Goal: Transaction & Acquisition: Purchase product/service

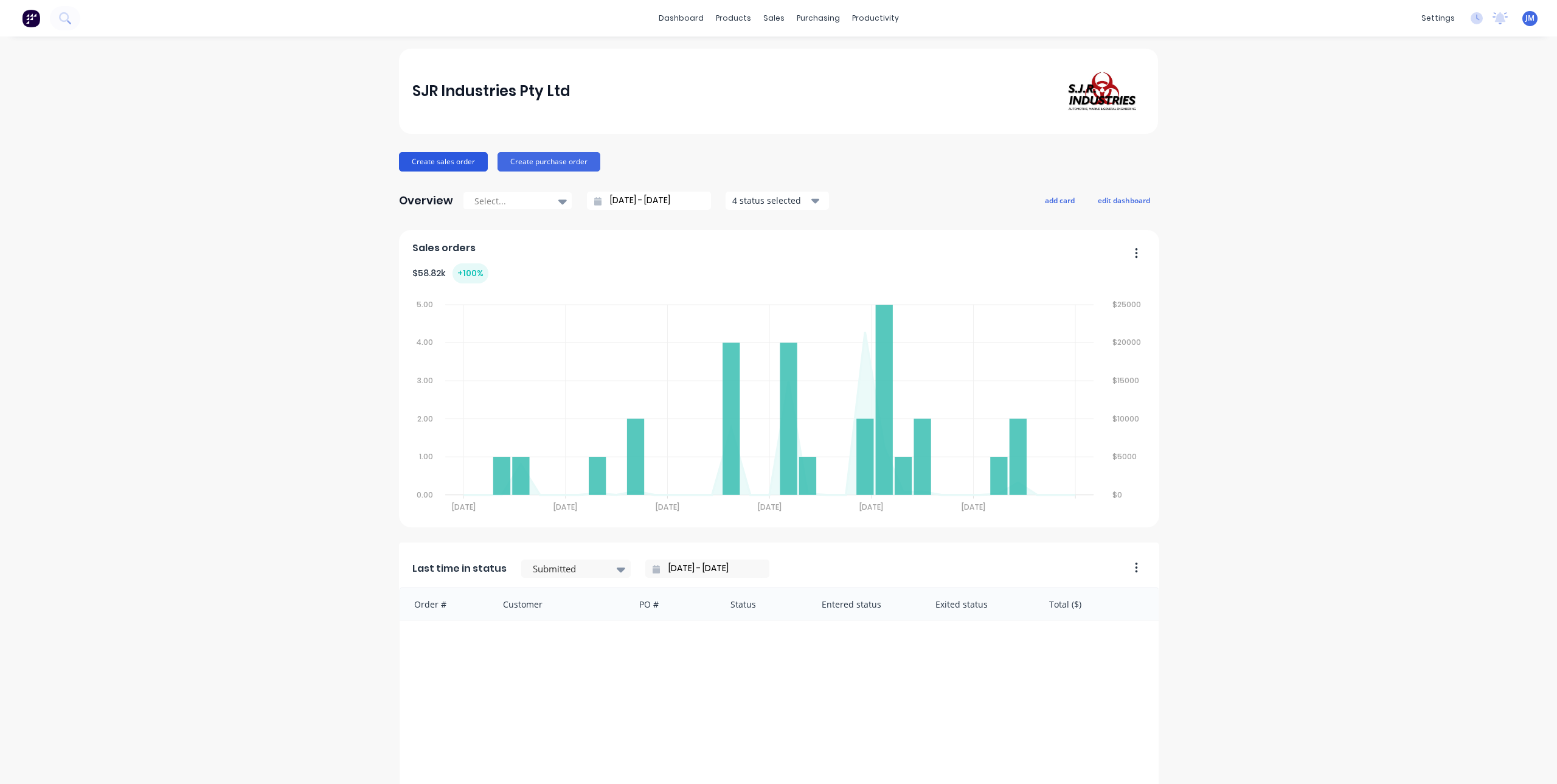
click at [463, 158] on button "Create sales order" at bounding box center [443, 161] width 88 height 19
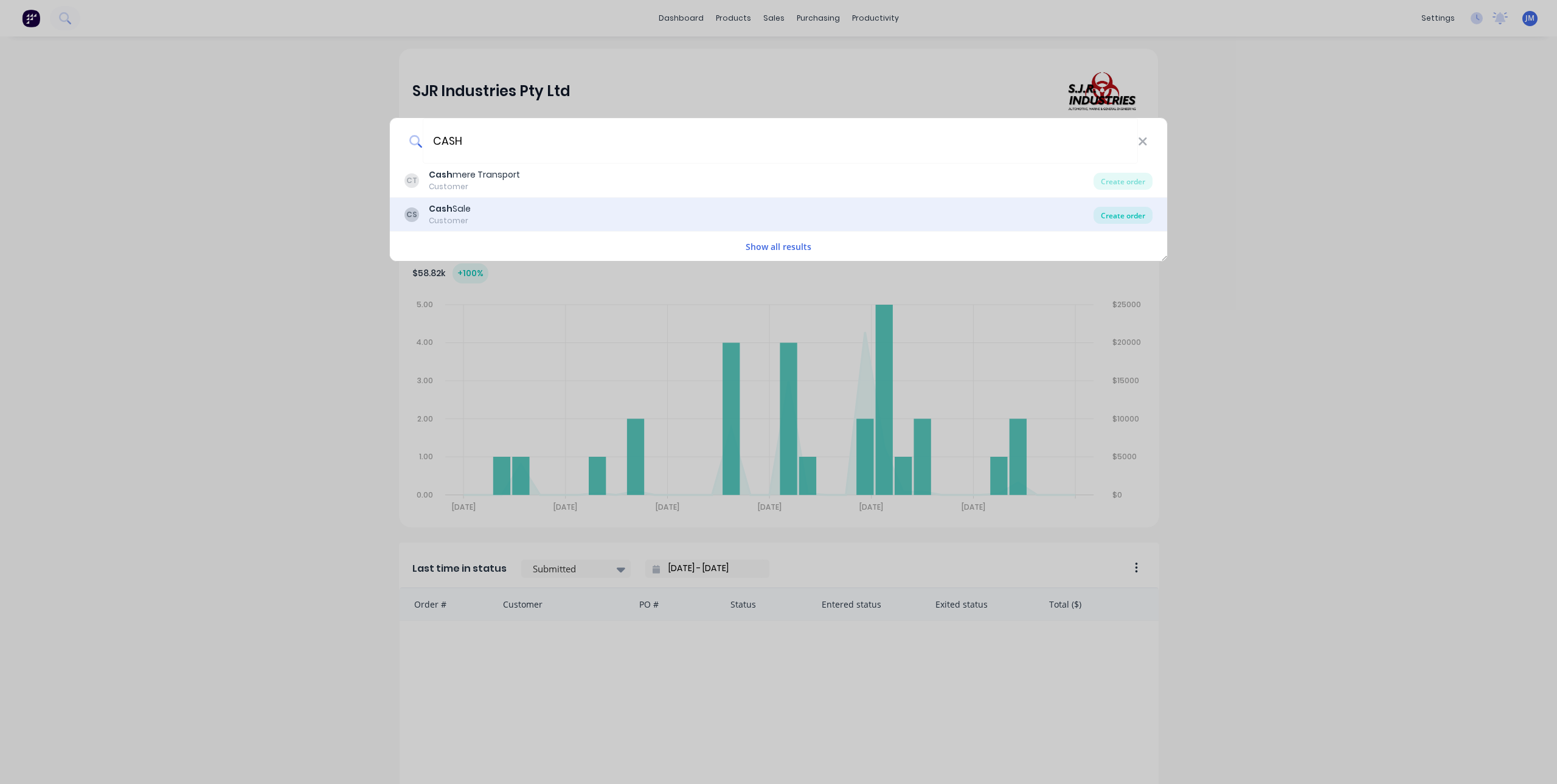
type input "CASH"
click at [1123, 212] on div "Create order" at bounding box center [1123, 215] width 59 height 17
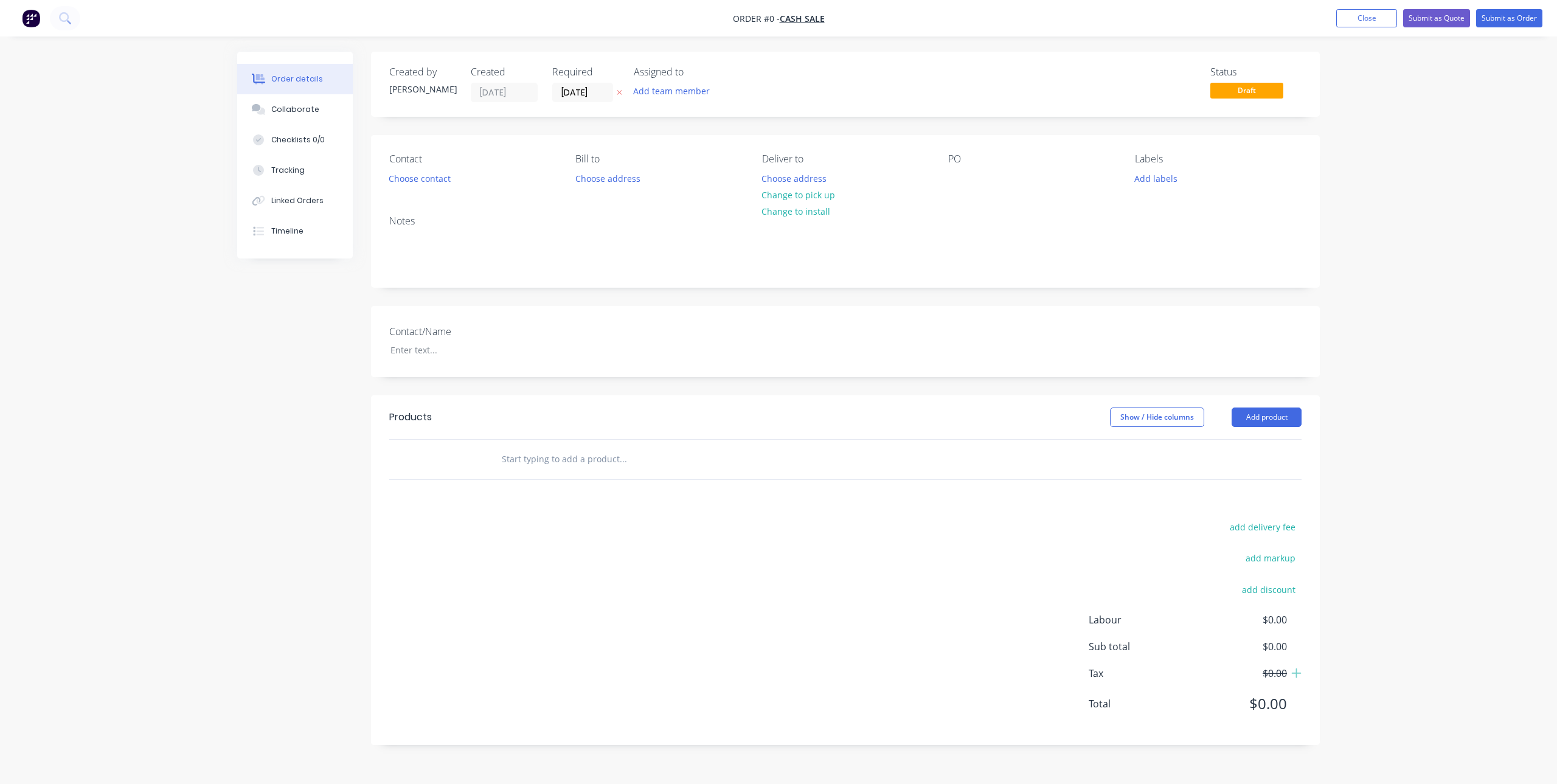
click at [547, 465] on input "text" at bounding box center [623, 459] width 243 height 24
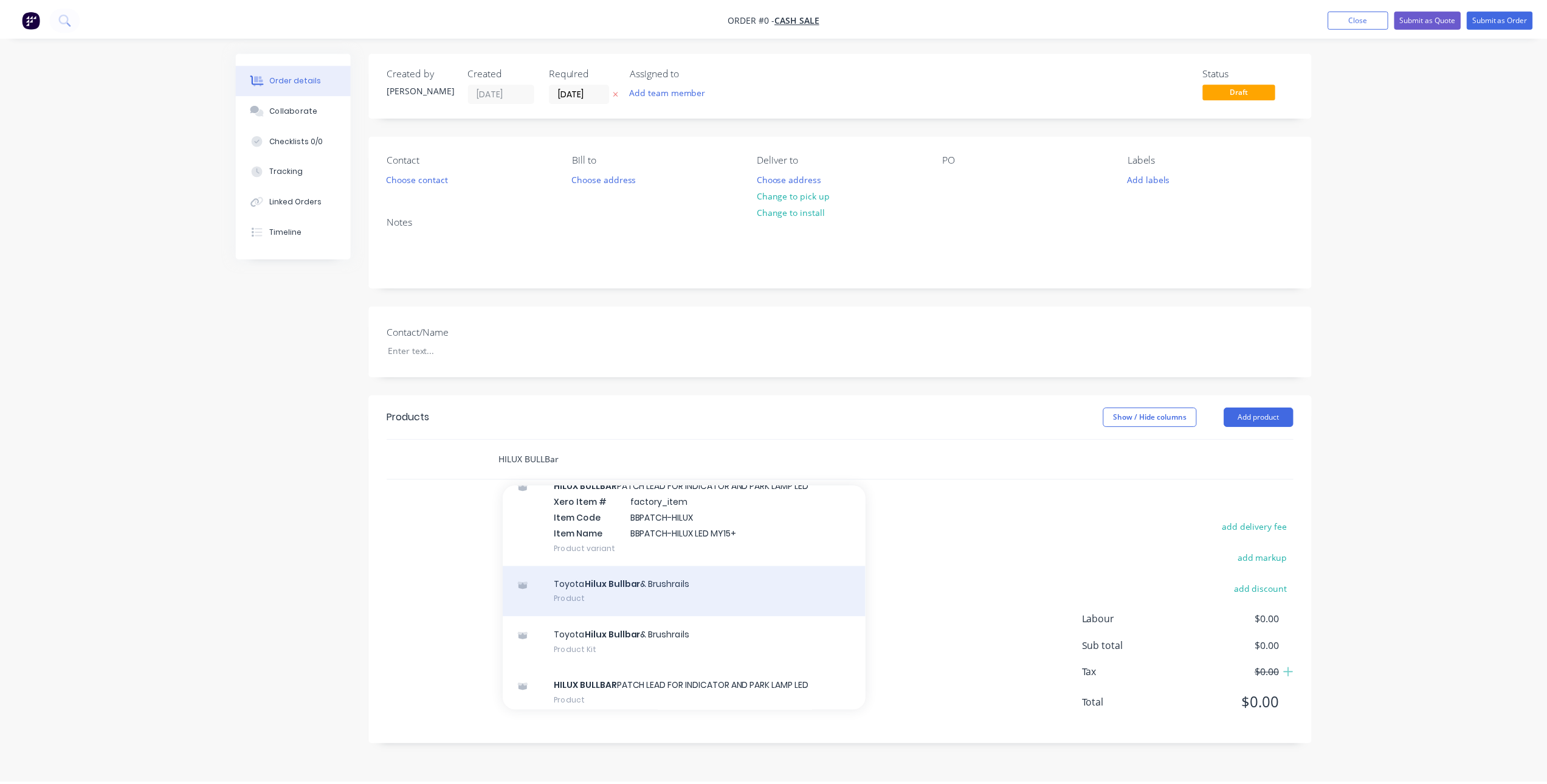
scroll to position [547, 0]
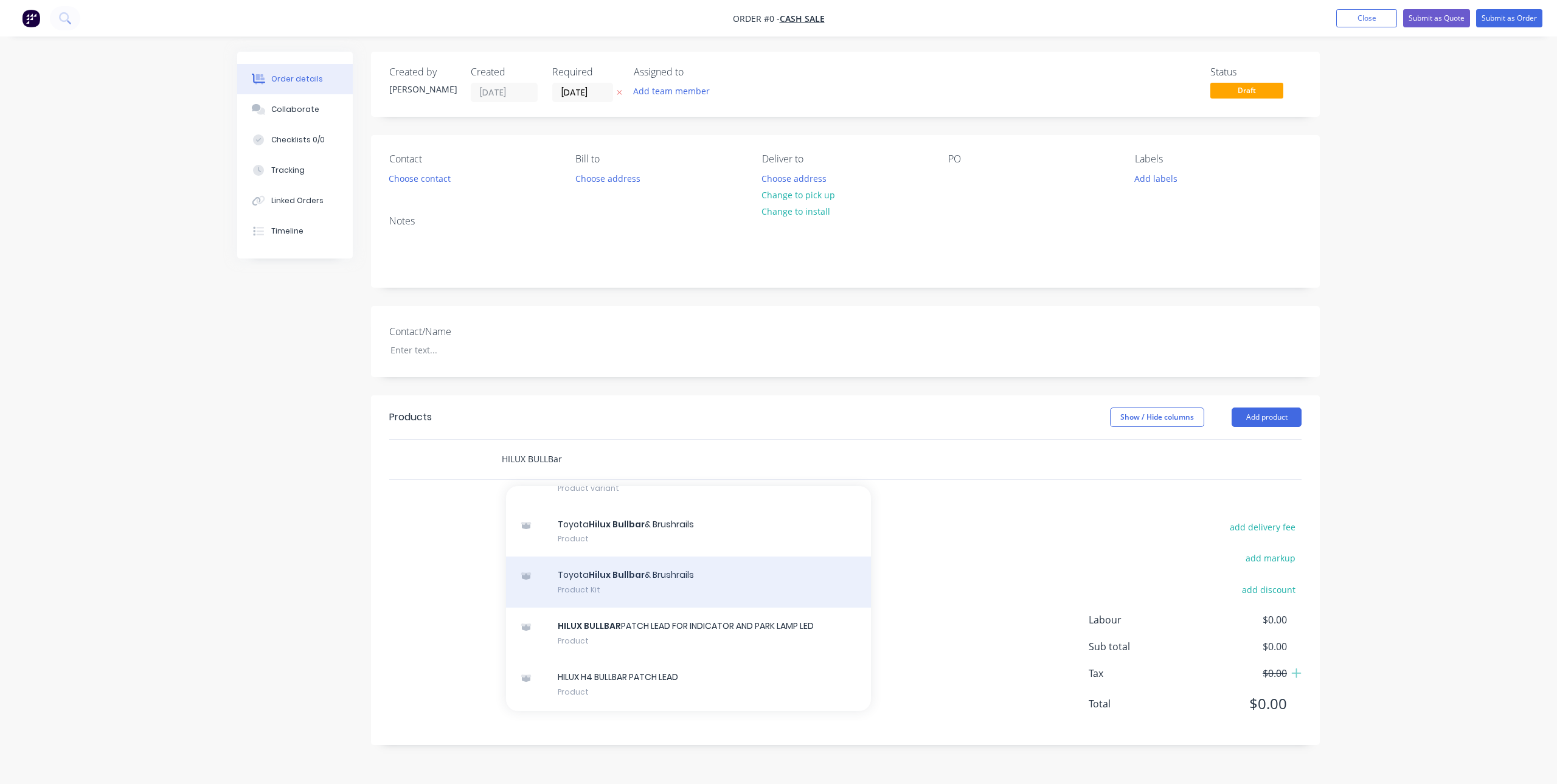
type input "HILUX BULLBar"
click at [662, 579] on div "Toyota Hilux Bullbar & Brushrails Product Kit" at bounding box center [688, 582] width 365 height 51
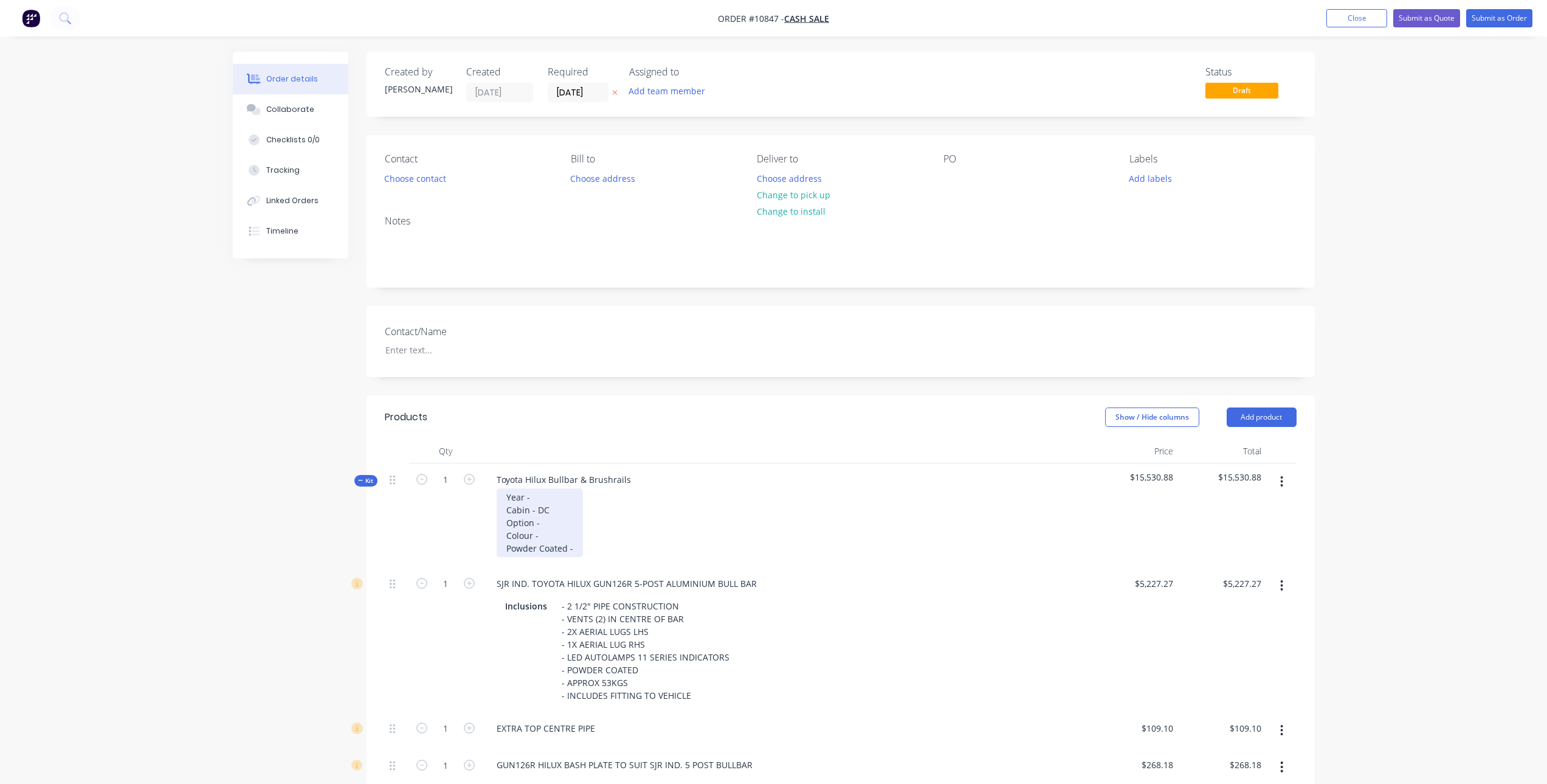
click at [573, 495] on div "Year - Cabin - DC Option - Colour - Powder Coated -" at bounding box center [540, 523] width 87 height 69
click at [550, 525] on div "Year - 10/2016 Cabin - DC Option - Colour - Powder Coated -" at bounding box center [540, 523] width 87 height 69
click at [558, 536] on div "Year - 10/2016 Cabin - DC Option - SR5 Colour - Powder Coated -" at bounding box center [540, 523] width 87 height 69
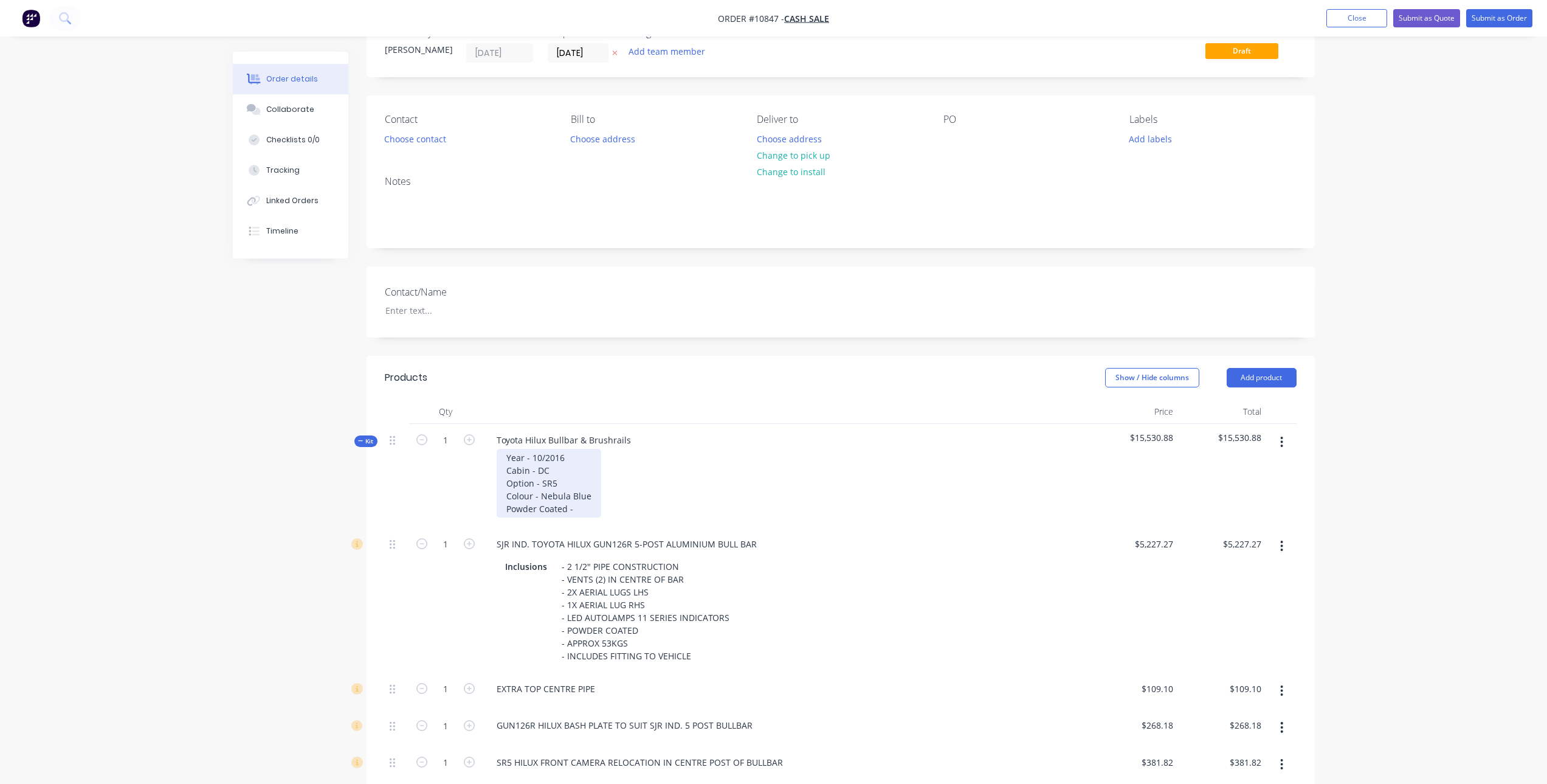
scroll to position [61, 0]
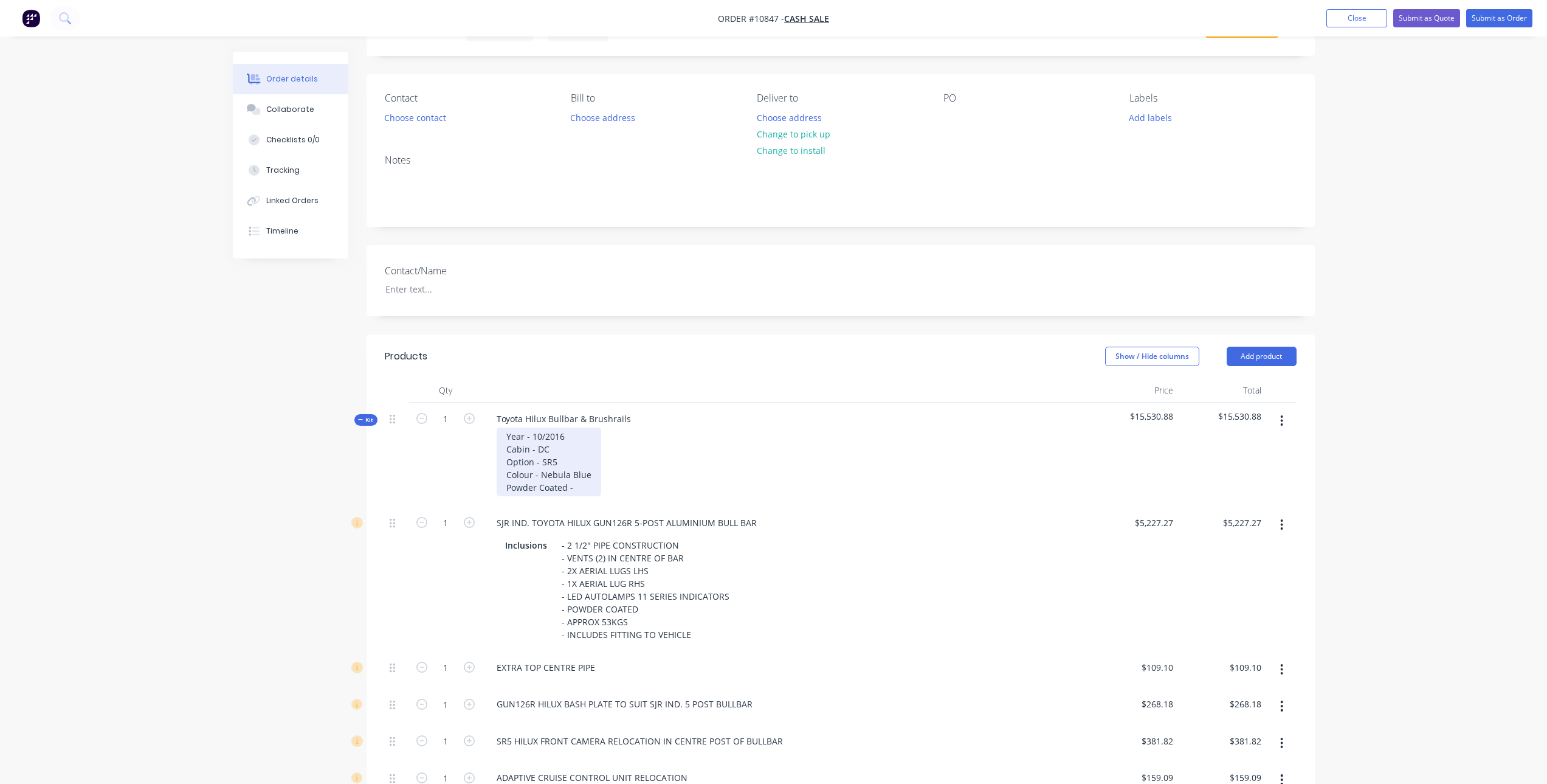
click at [579, 485] on div "Year - 10/2016 Cabin - DC Option - SR5 Colour - Nebula Blue Powder Coated -" at bounding box center [549, 461] width 104 height 69
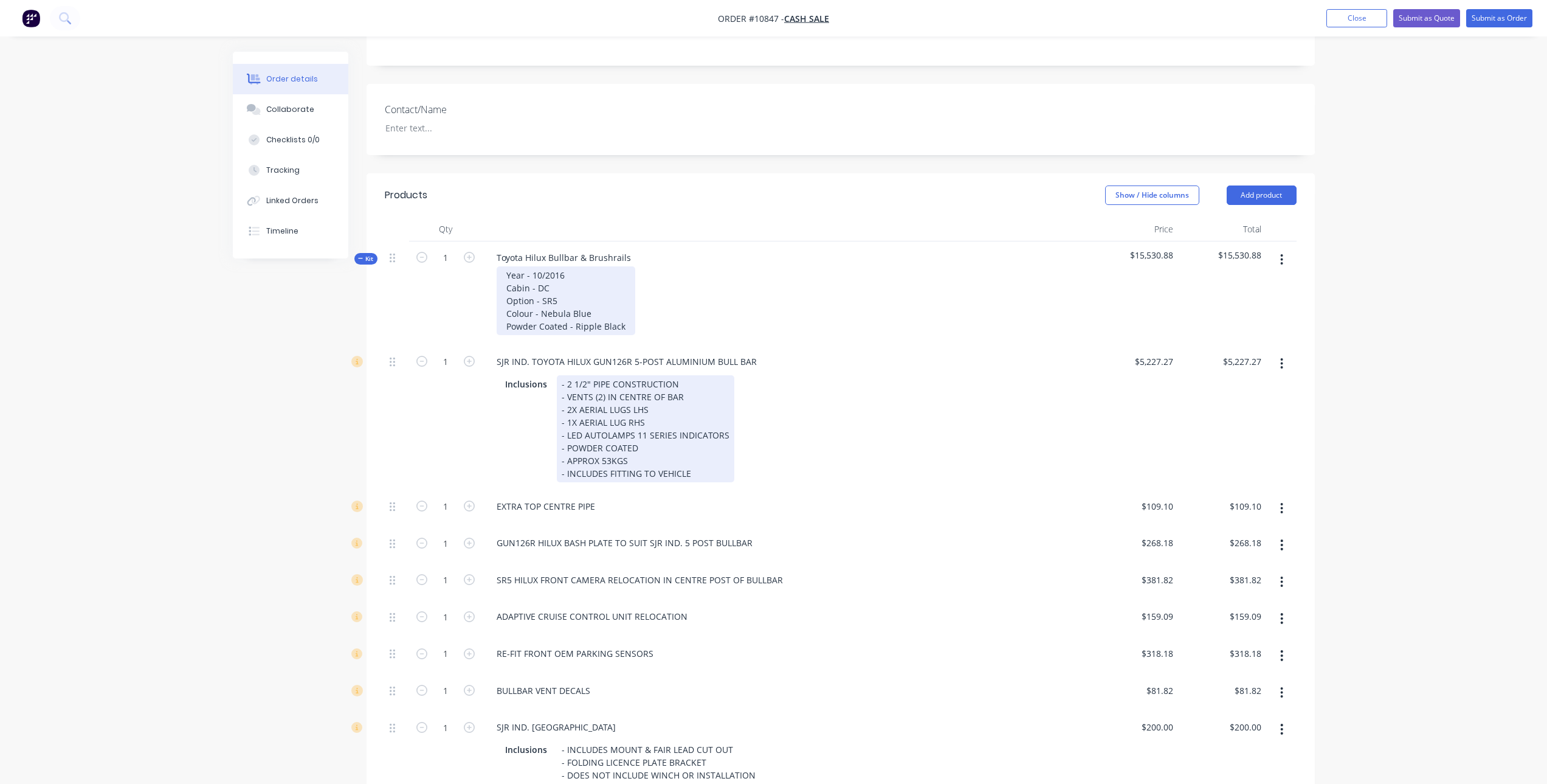
scroll to position [304, 0]
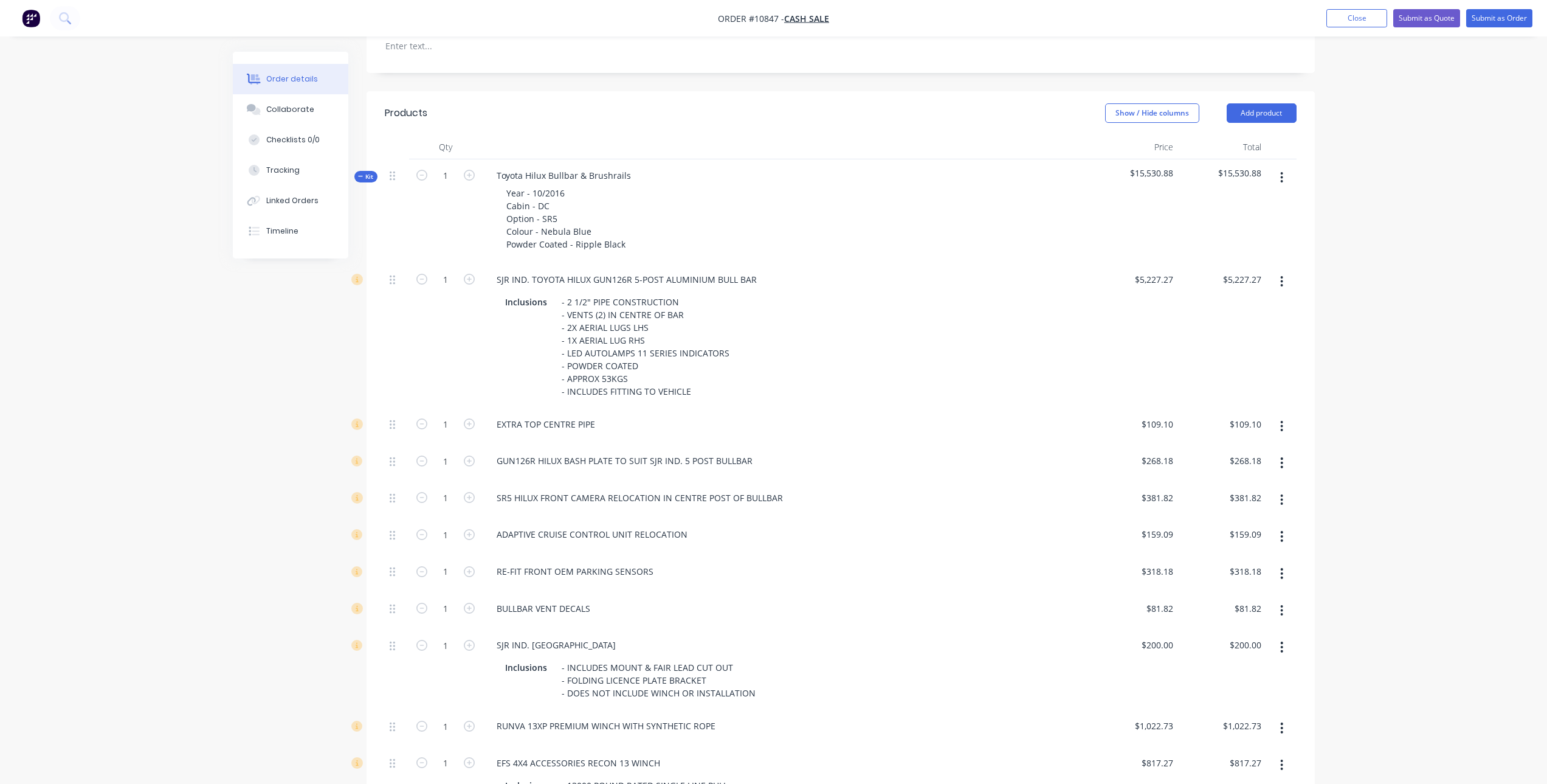
click at [1280, 424] on icon "button" at bounding box center [1282, 426] width 3 height 13
click at [1240, 513] on div "Delete" at bounding box center [1239, 506] width 93 height 18
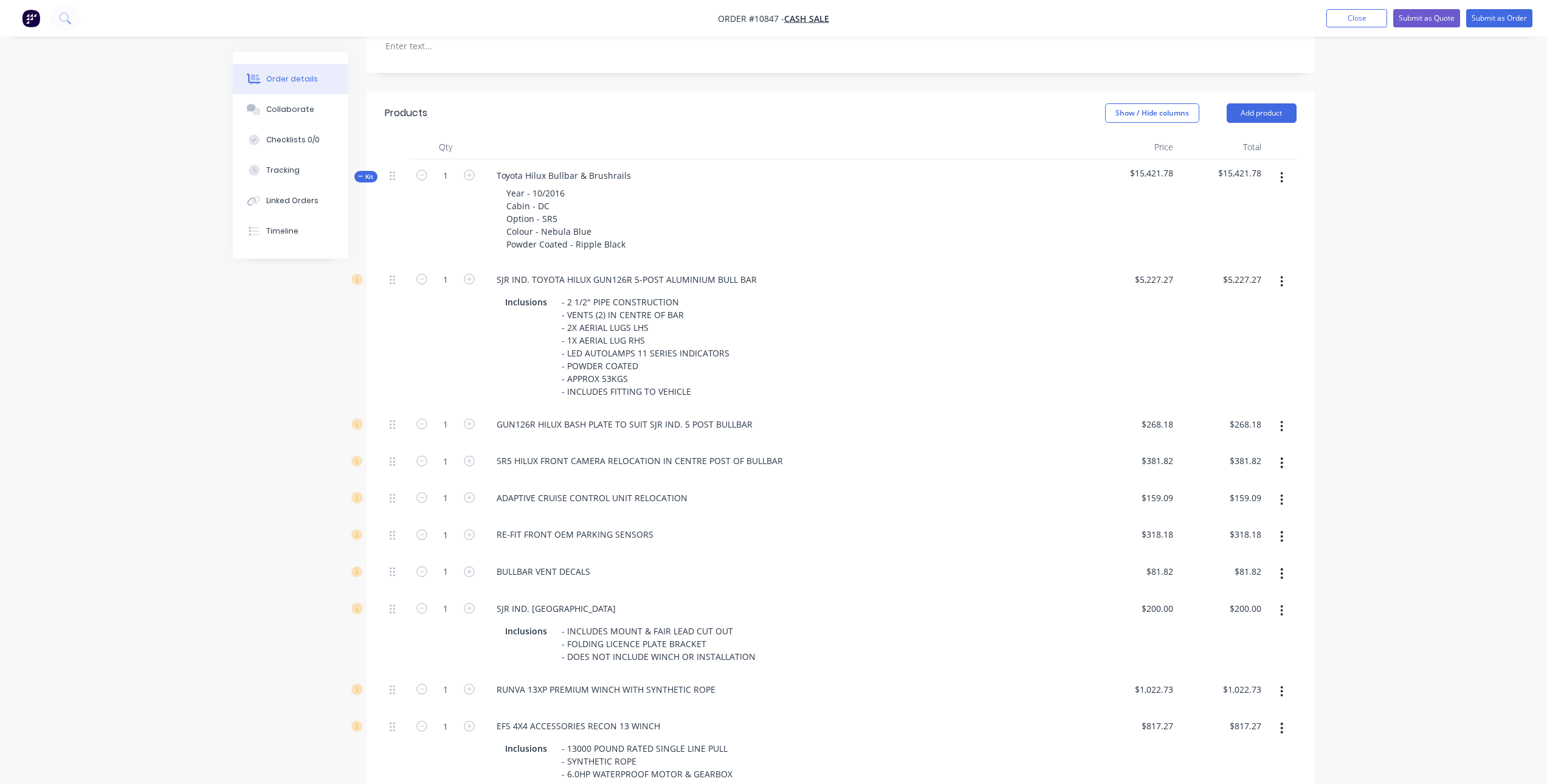
click at [1284, 456] on button "button" at bounding box center [1282, 462] width 29 height 22
click at [1230, 536] on div "Delete" at bounding box center [1239, 543] width 93 height 18
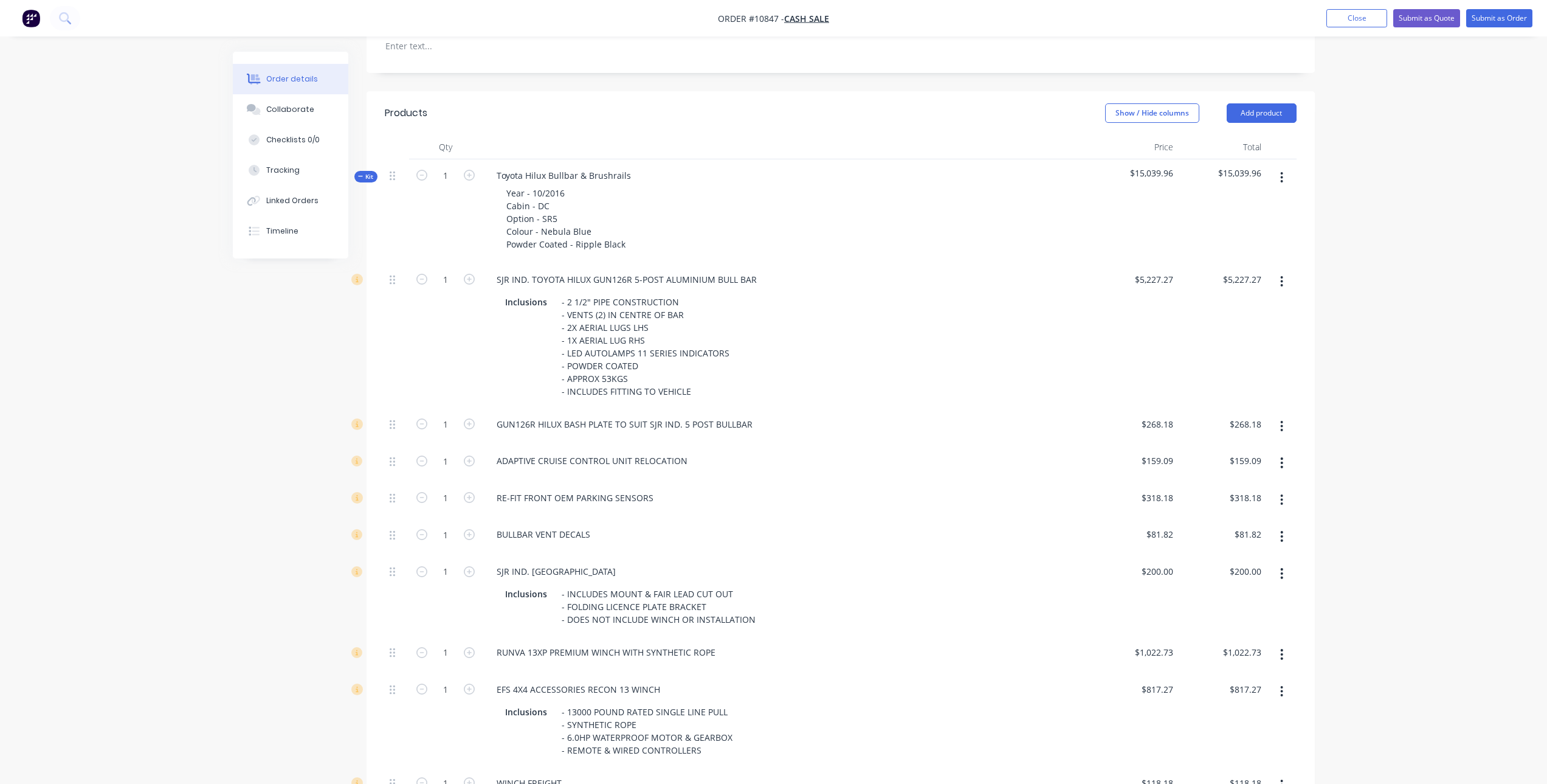
click at [1285, 496] on button "button" at bounding box center [1282, 499] width 29 height 22
click at [1228, 577] on div "Delete" at bounding box center [1239, 580] width 93 height 18
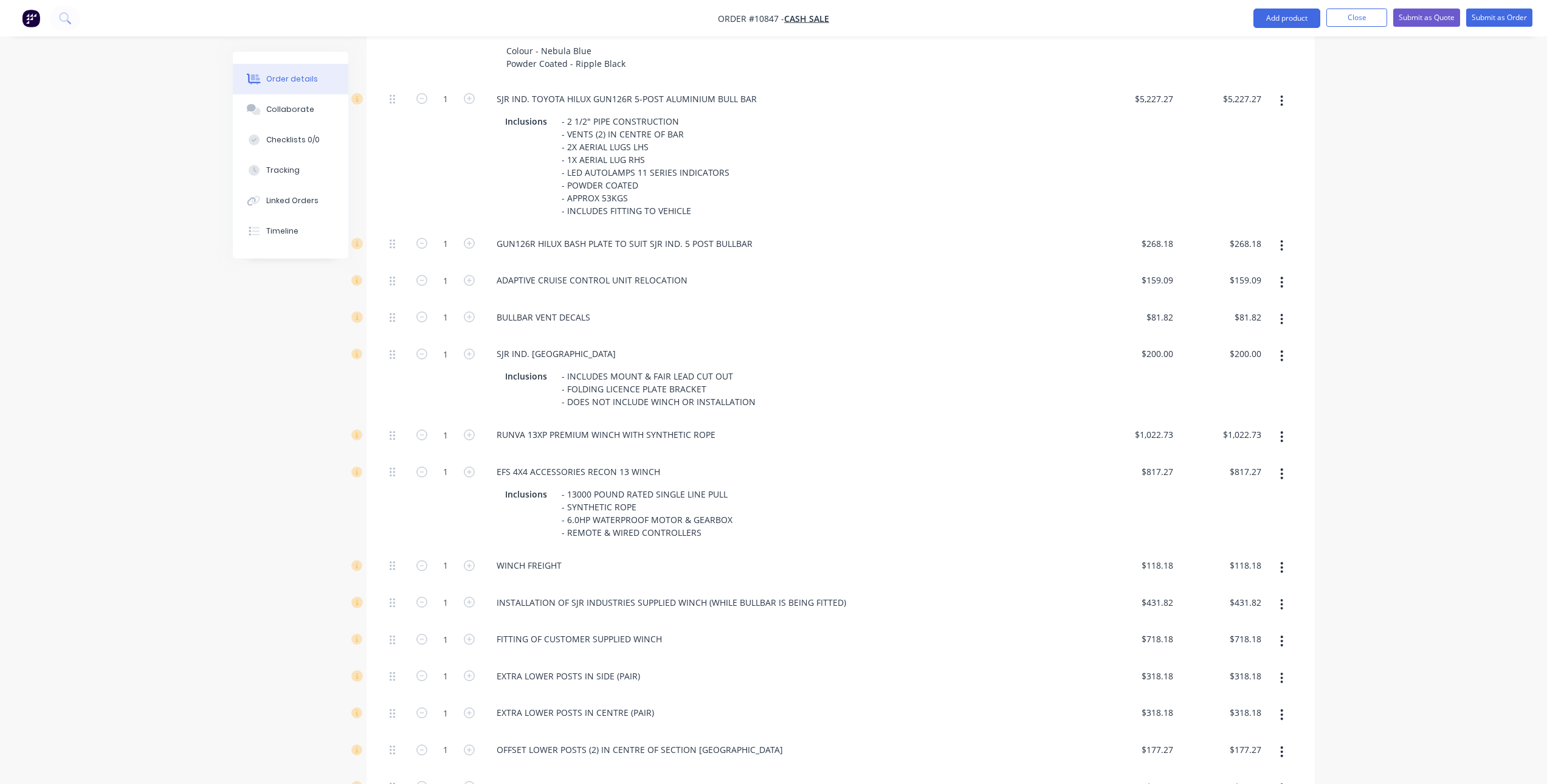
scroll to position [487, 0]
click at [1280, 315] on icon "button" at bounding box center [1282, 317] width 3 height 13
click at [1239, 401] on div "Delete" at bounding box center [1239, 397] width 93 height 18
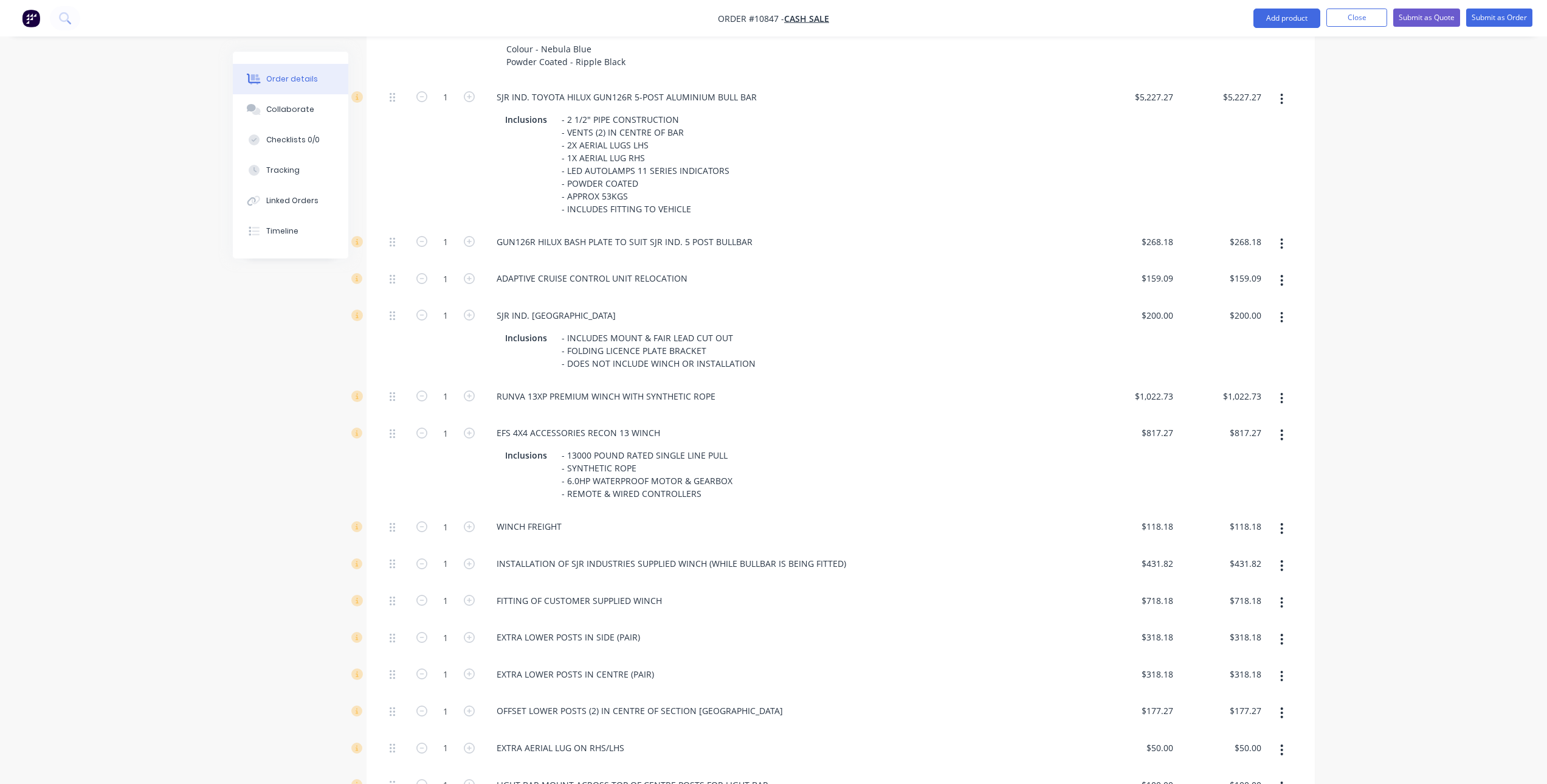
click at [1280, 320] on button "button" at bounding box center [1282, 317] width 29 height 22
click at [1233, 394] on div "Delete" at bounding box center [1239, 397] width 93 height 18
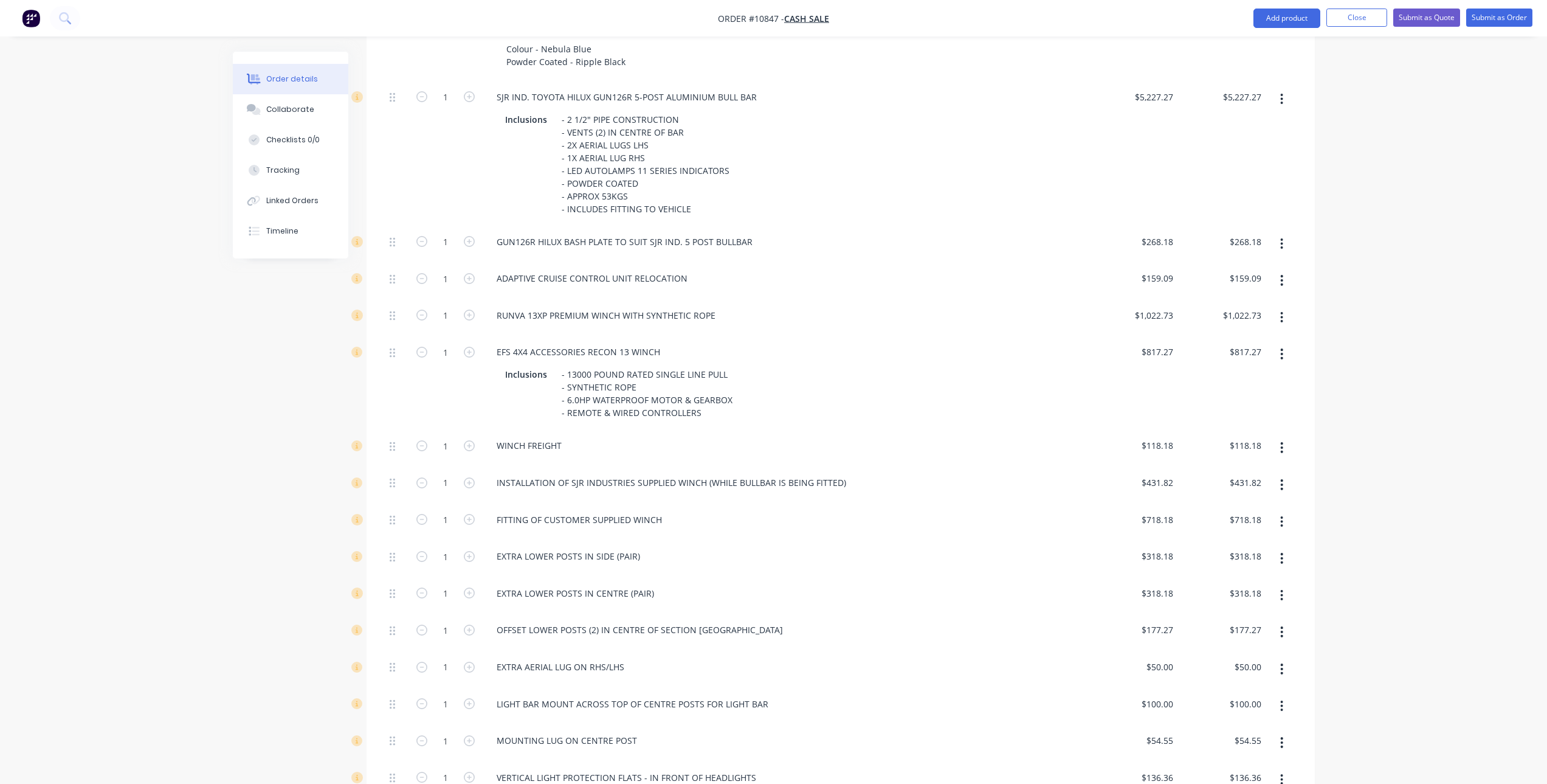
click at [1284, 321] on button "button" at bounding box center [1282, 317] width 29 height 22
click at [1247, 401] on div "Delete" at bounding box center [1239, 397] width 93 height 18
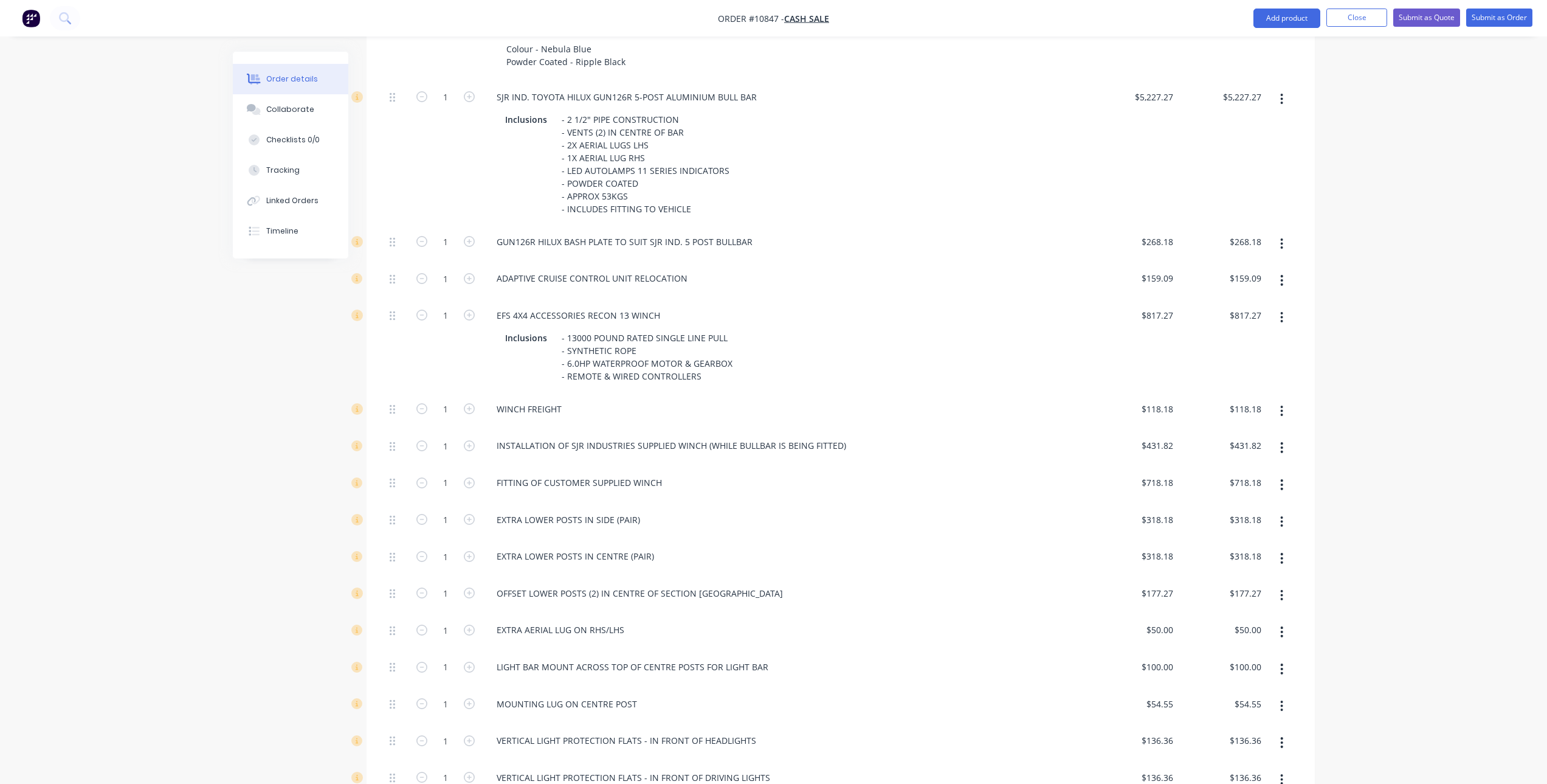
click at [1280, 317] on button "button" at bounding box center [1282, 317] width 29 height 22
click at [1228, 395] on div "Delete" at bounding box center [1239, 397] width 93 height 18
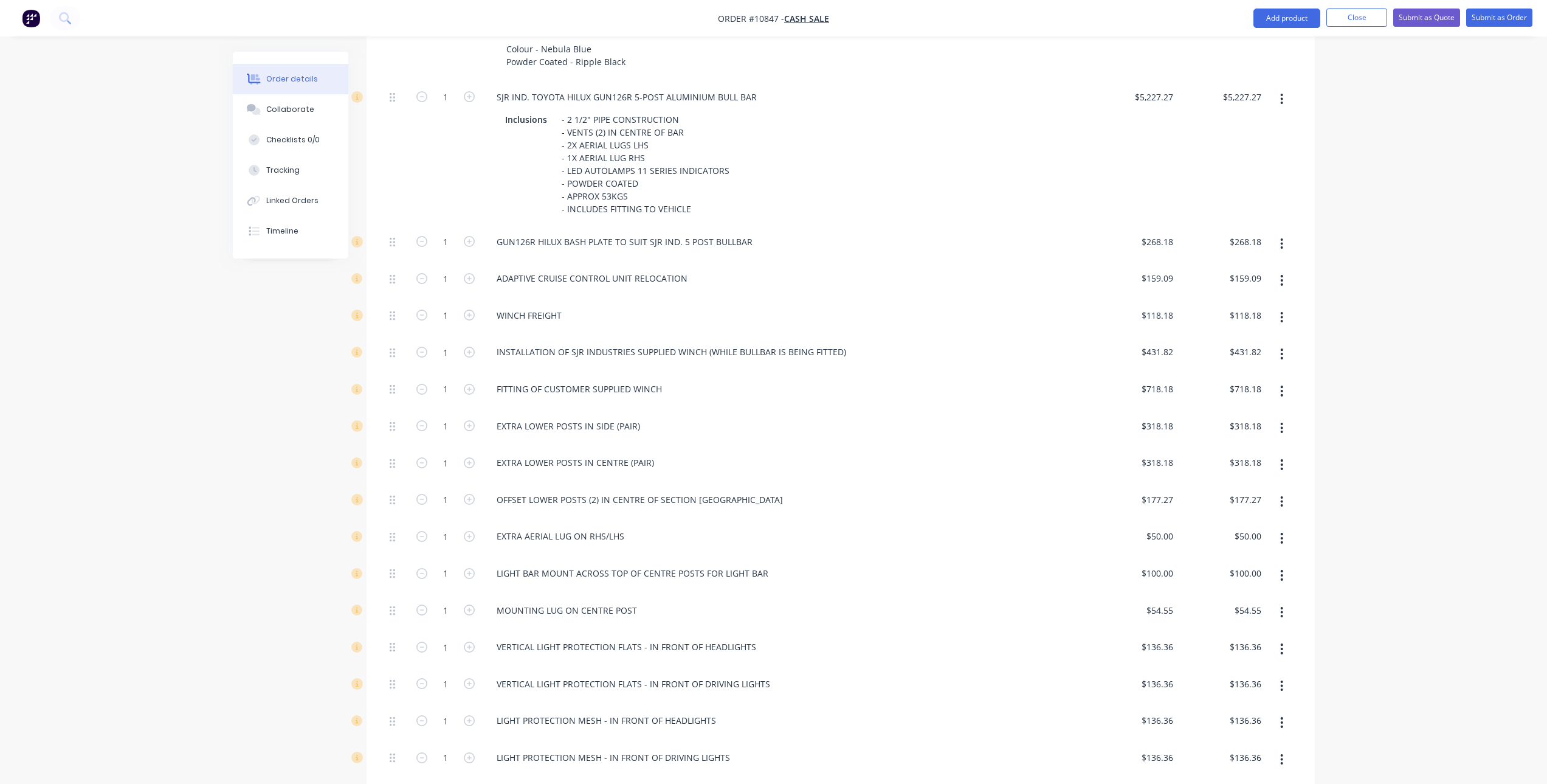
click at [1280, 314] on button "button" at bounding box center [1282, 317] width 29 height 22
click at [1250, 397] on div "Delete" at bounding box center [1239, 397] width 93 height 18
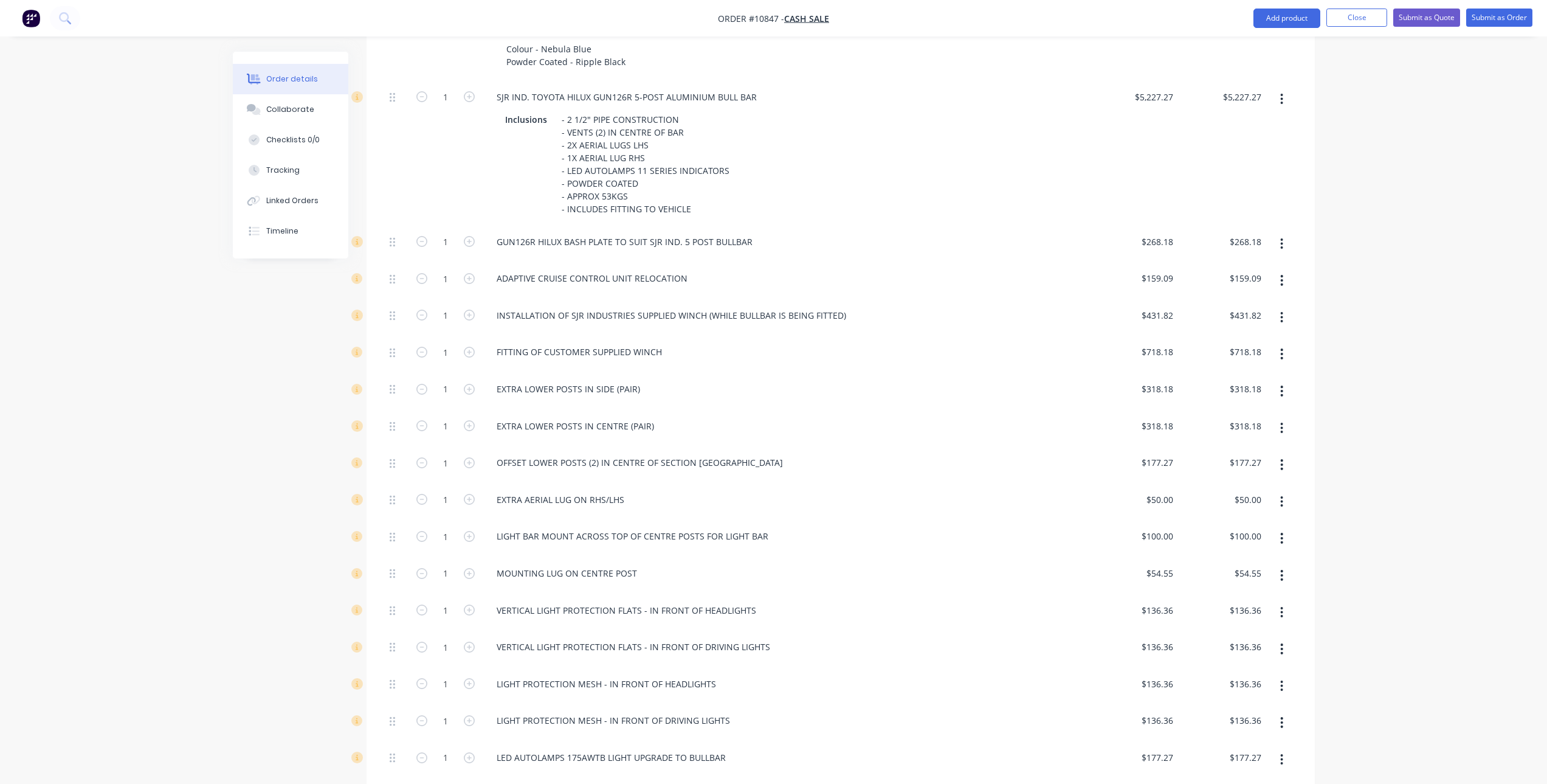
click at [1283, 316] on icon "button" at bounding box center [1282, 317] width 3 height 13
click at [1255, 399] on div "Delete" at bounding box center [1239, 397] width 93 height 18
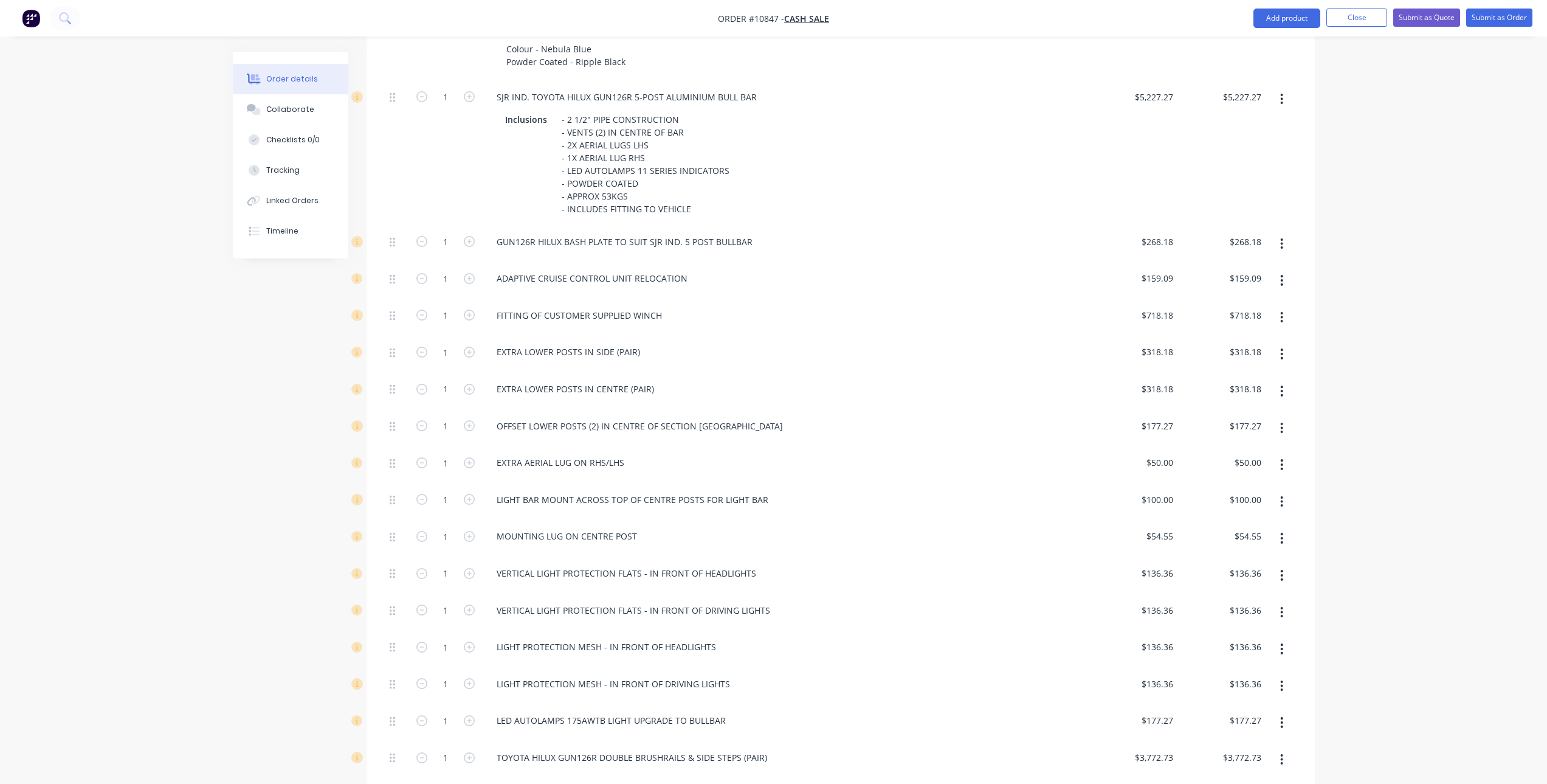
click at [1282, 317] on icon "button" at bounding box center [1282, 317] width 3 height 11
click at [1245, 395] on div "Delete" at bounding box center [1239, 397] width 93 height 18
click at [1279, 355] on button "button" at bounding box center [1282, 354] width 29 height 22
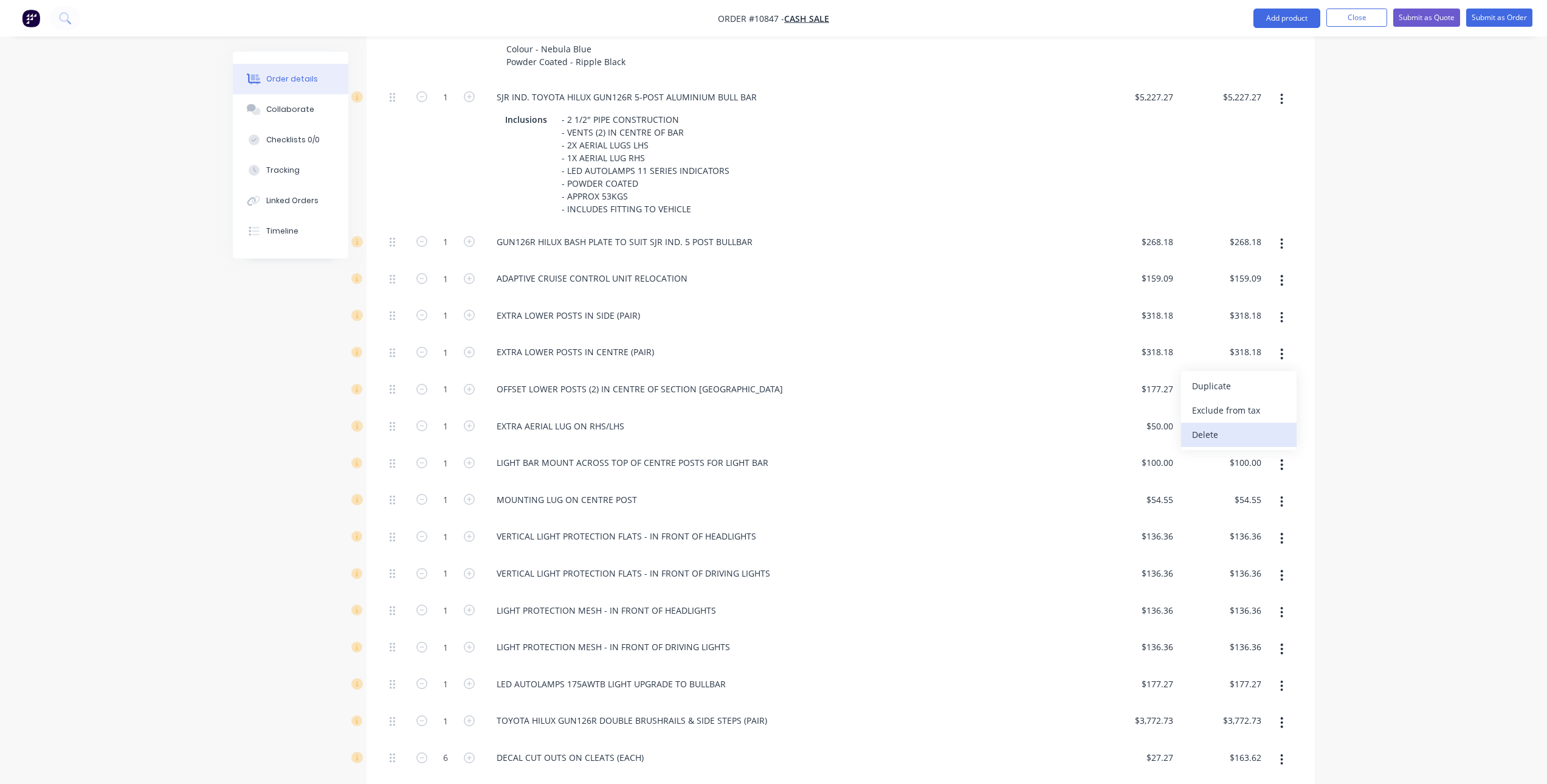
click at [1258, 428] on div "Delete" at bounding box center [1239, 434] width 93 height 18
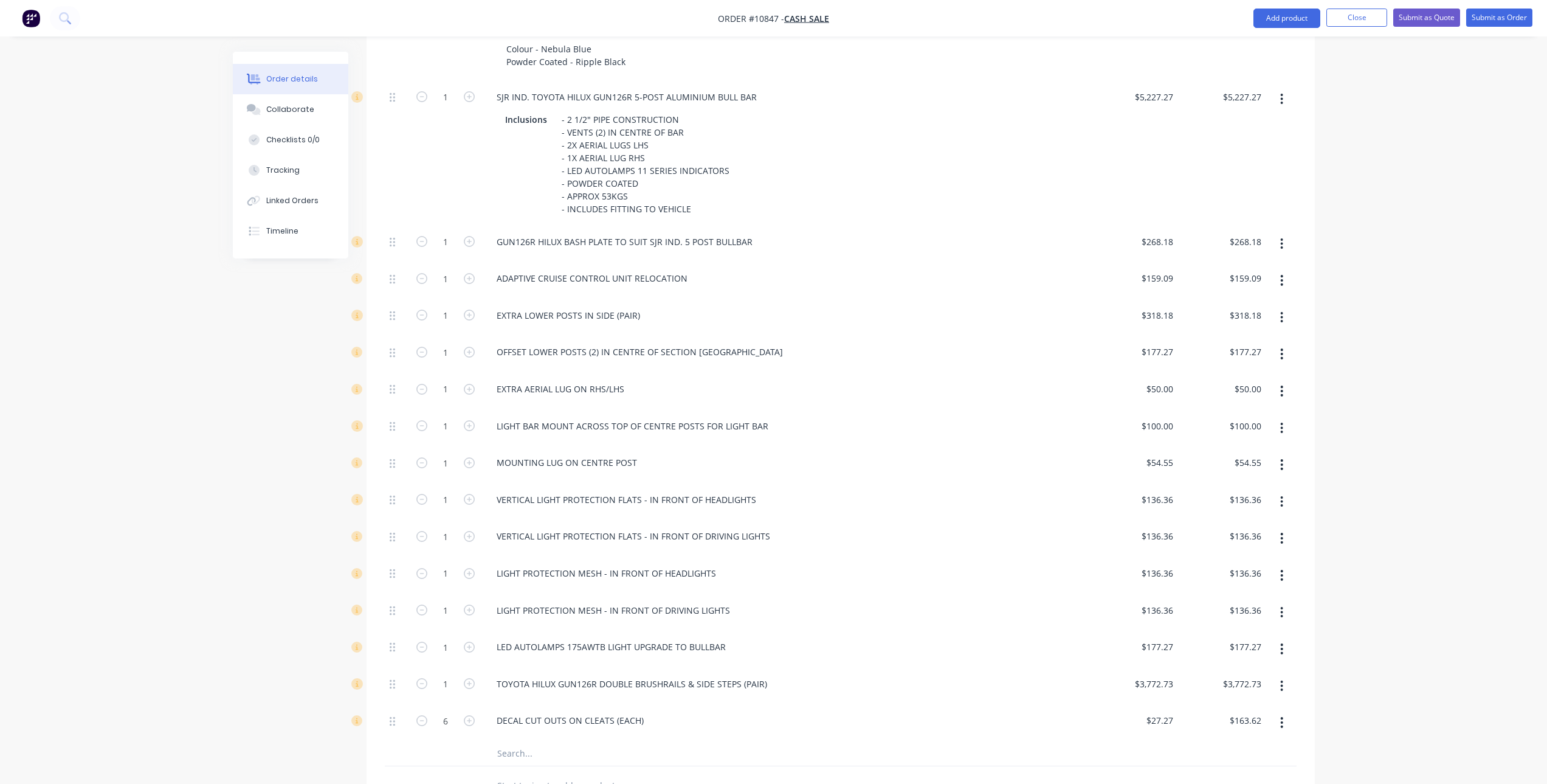
click at [1283, 387] on icon "button" at bounding box center [1282, 391] width 3 height 11
click at [1231, 467] on div "Delete" at bounding box center [1239, 471] width 93 height 18
click at [1278, 388] on button "button" at bounding box center [1282, 391] width 29 height 22
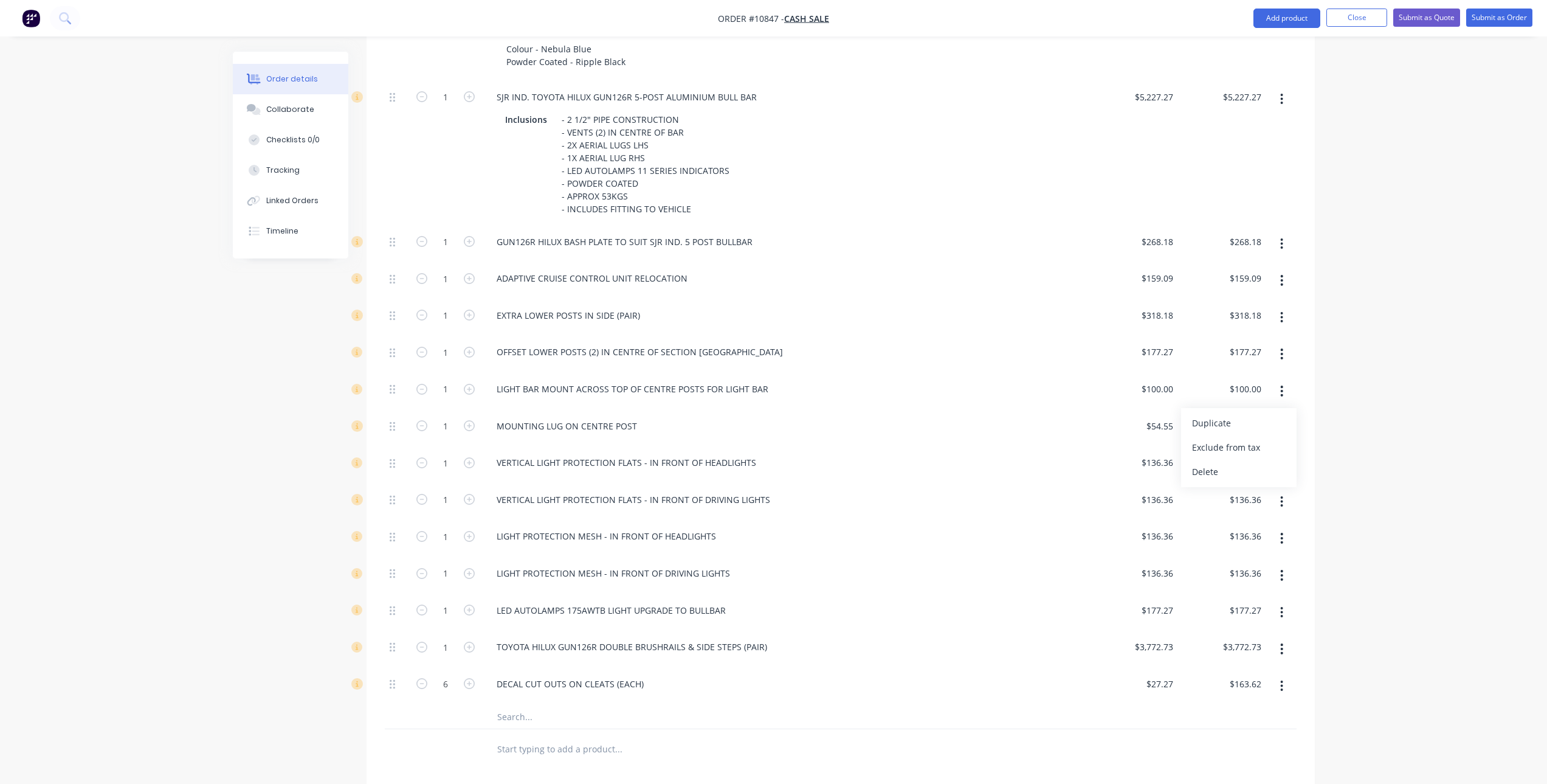
click at [1320, 389] on div "Order details Collaborate Checklists 0/0 Tracking Linked Orders Timeline Order …" at bounding box center [774, 308] width 1107 height 1486
click at [1274, 392] on button "button" at bounding box center [1282, 391] width 29 height 22
click at [1260, 472] on div "Delete" at bounding box center [1239, 471] width 93 height 18
click at [1283, 392] on icon "button" at bounding box center [1282, 391] width 3 height 13
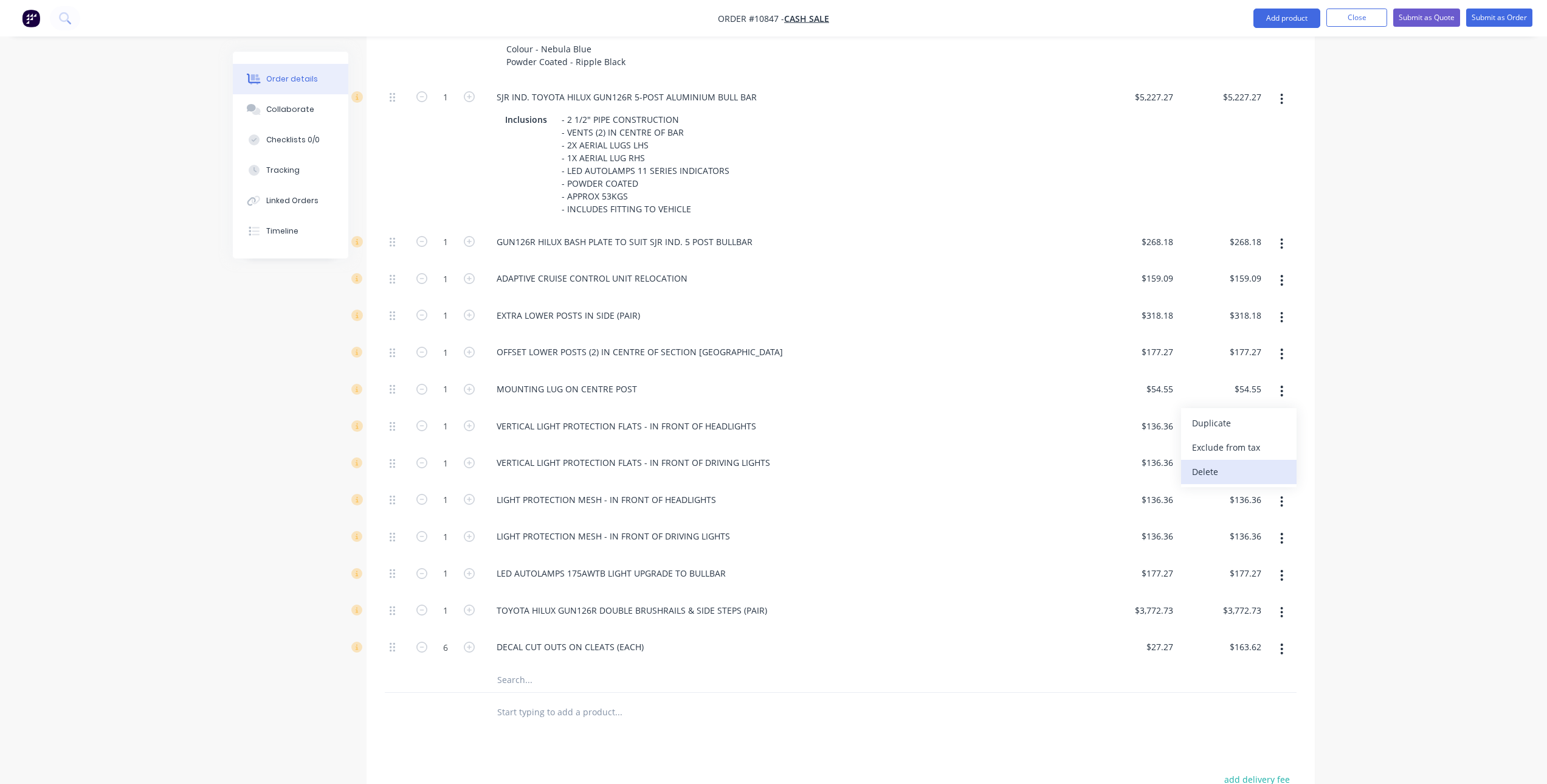
click at [1239, 466] on div "Delete" at bounding box center [1239, 471] width 93 height 18
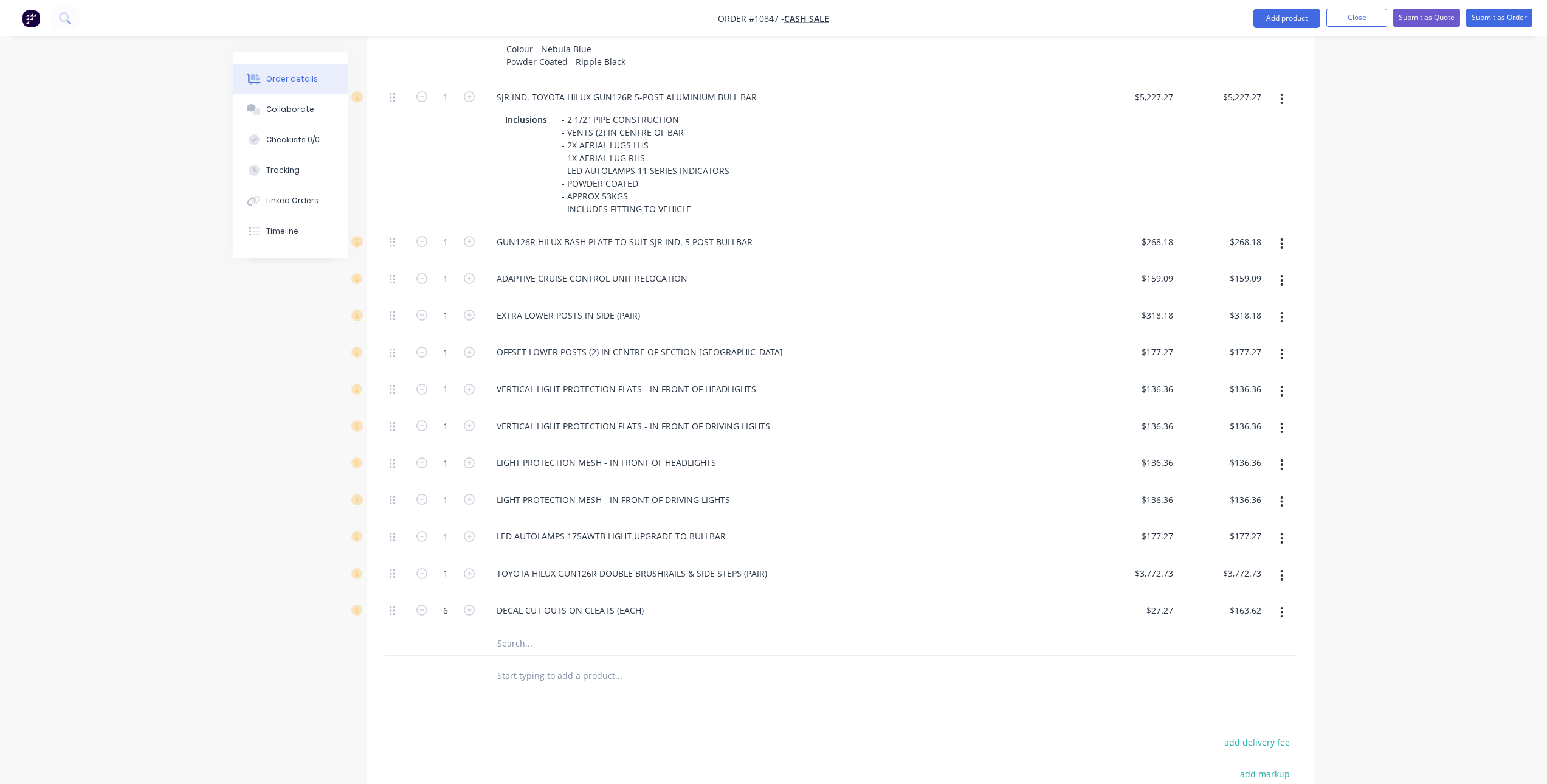
click at [541, 643] on input "text" at bounding box center [618, 643] width 243 height 24
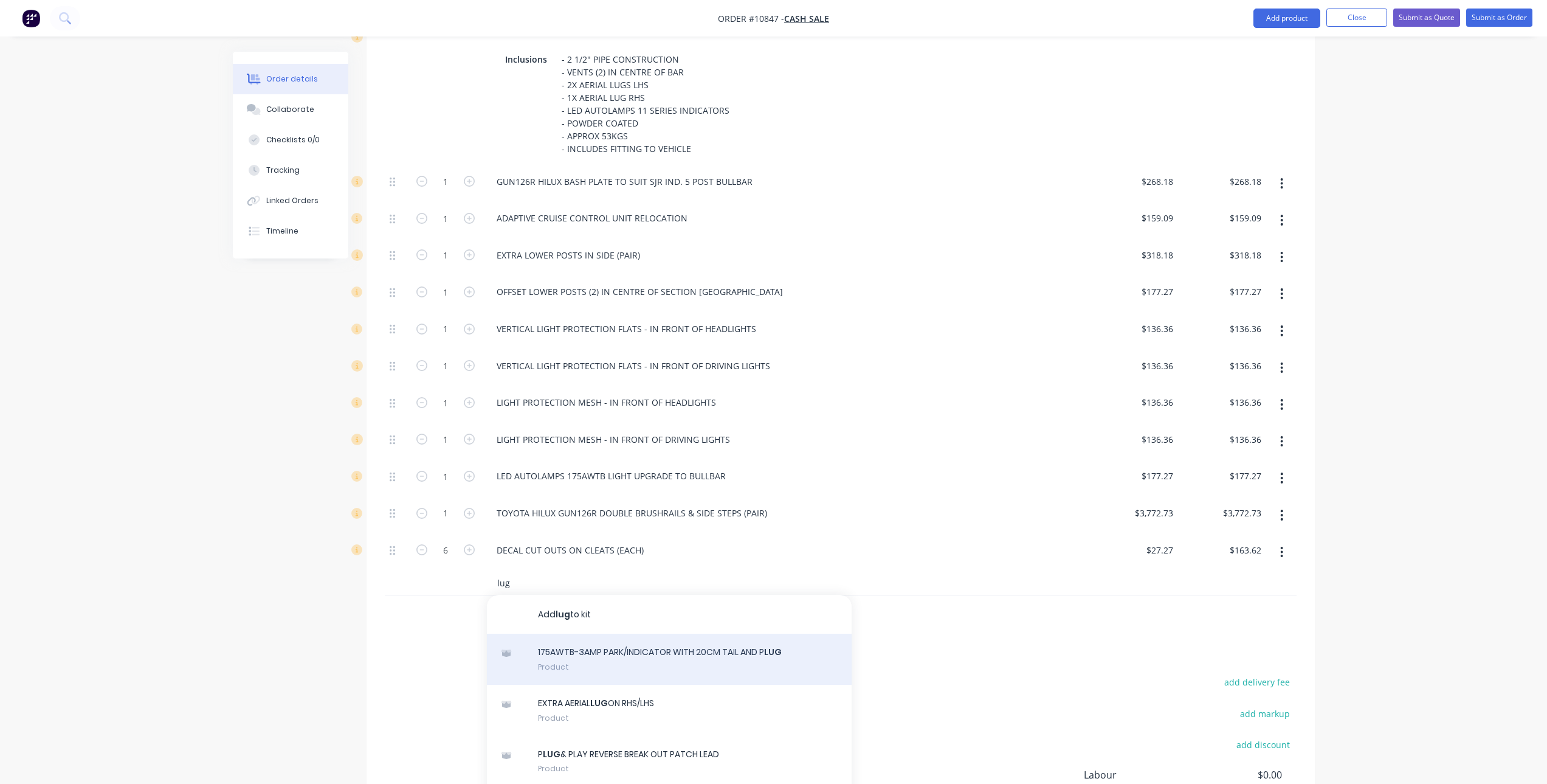
scroll to position [547, 0]
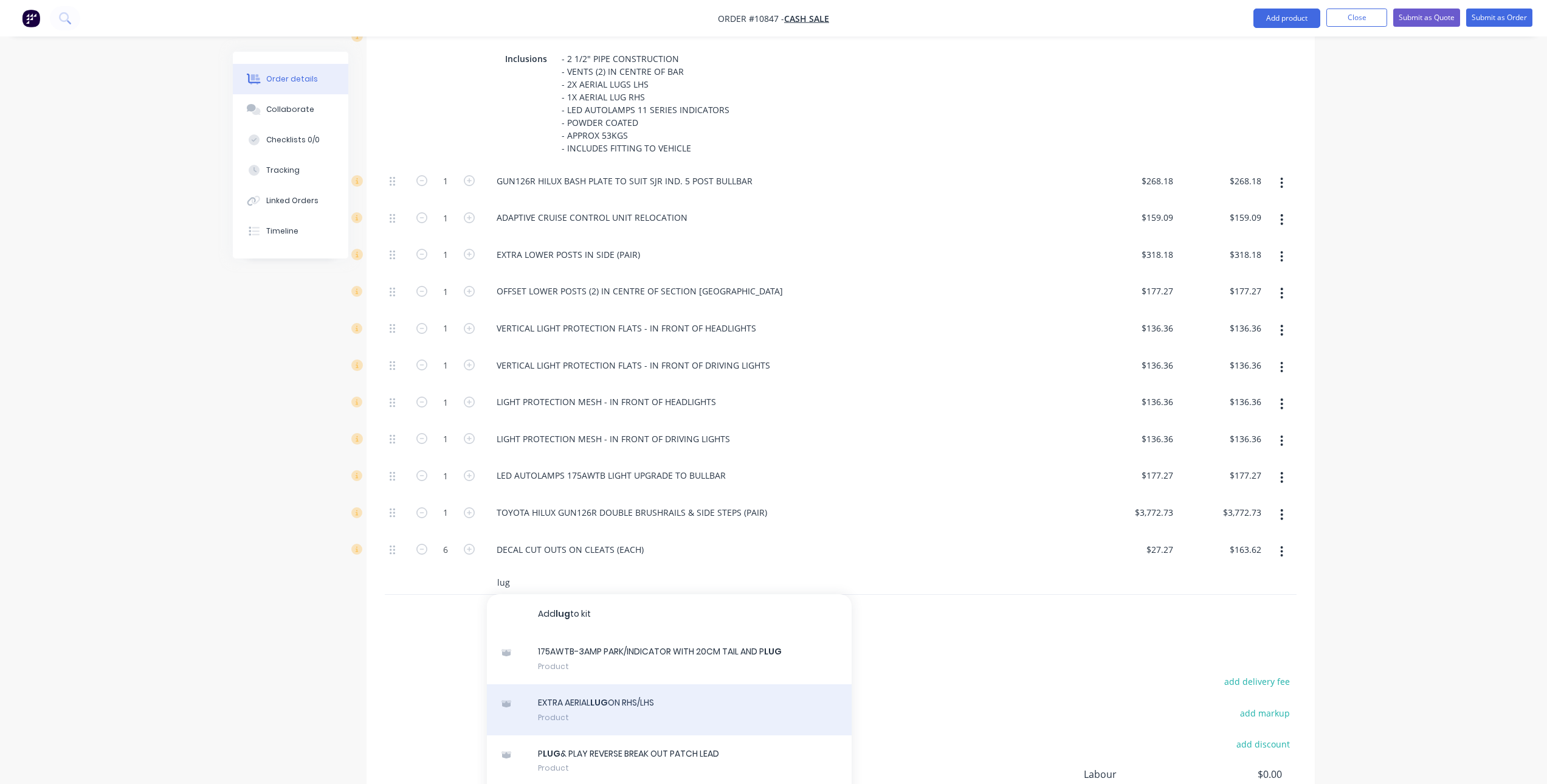
type input "lug"
click at [615, 695] on div "EXTRA AERIAL LUG ON RHS/LHS Product" at bounding box center [669, 709] width 365 height 51
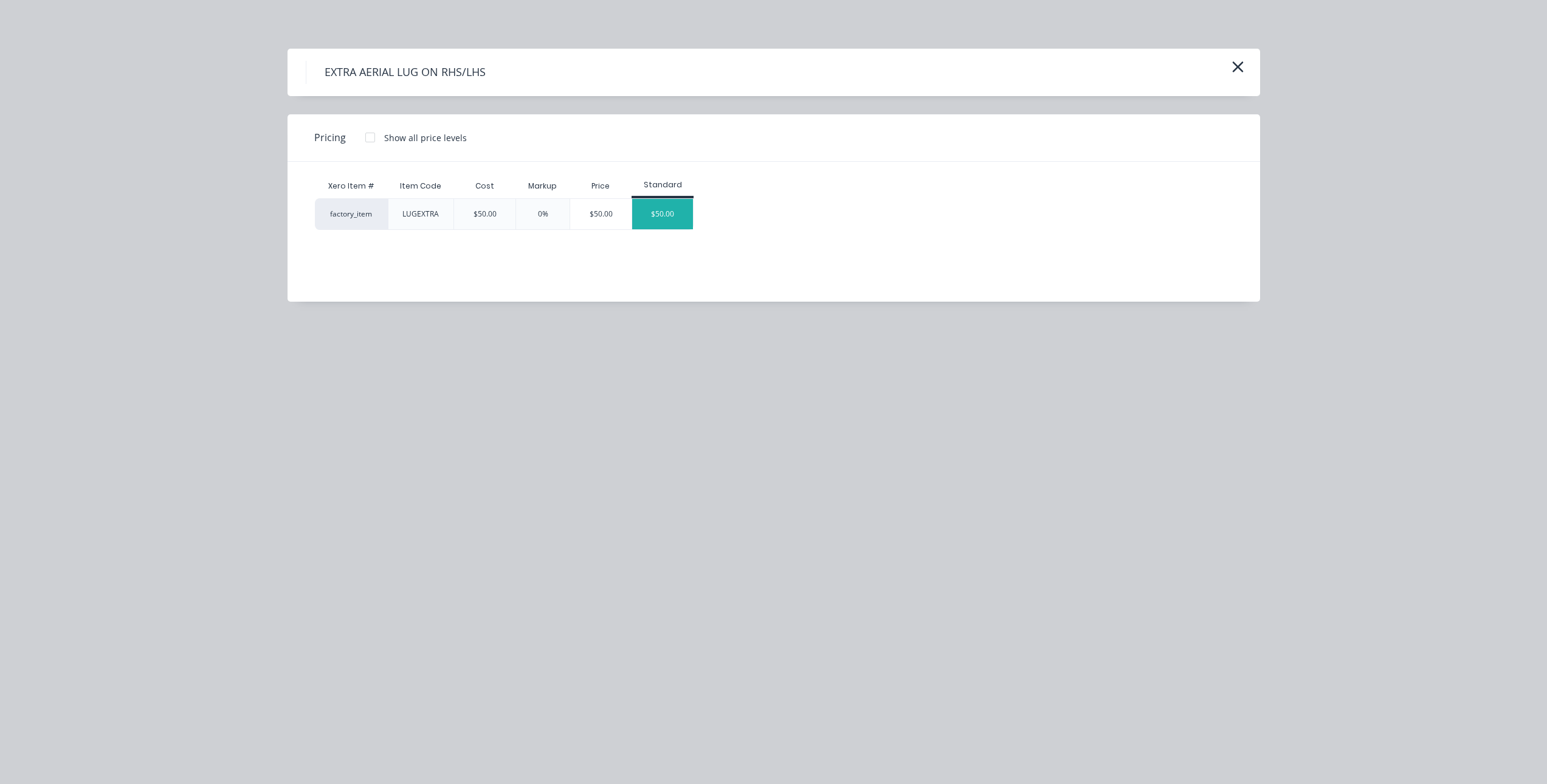
click at [669, 211] on div "$50.00" at bounding box center [663, 214] width 61 height 30
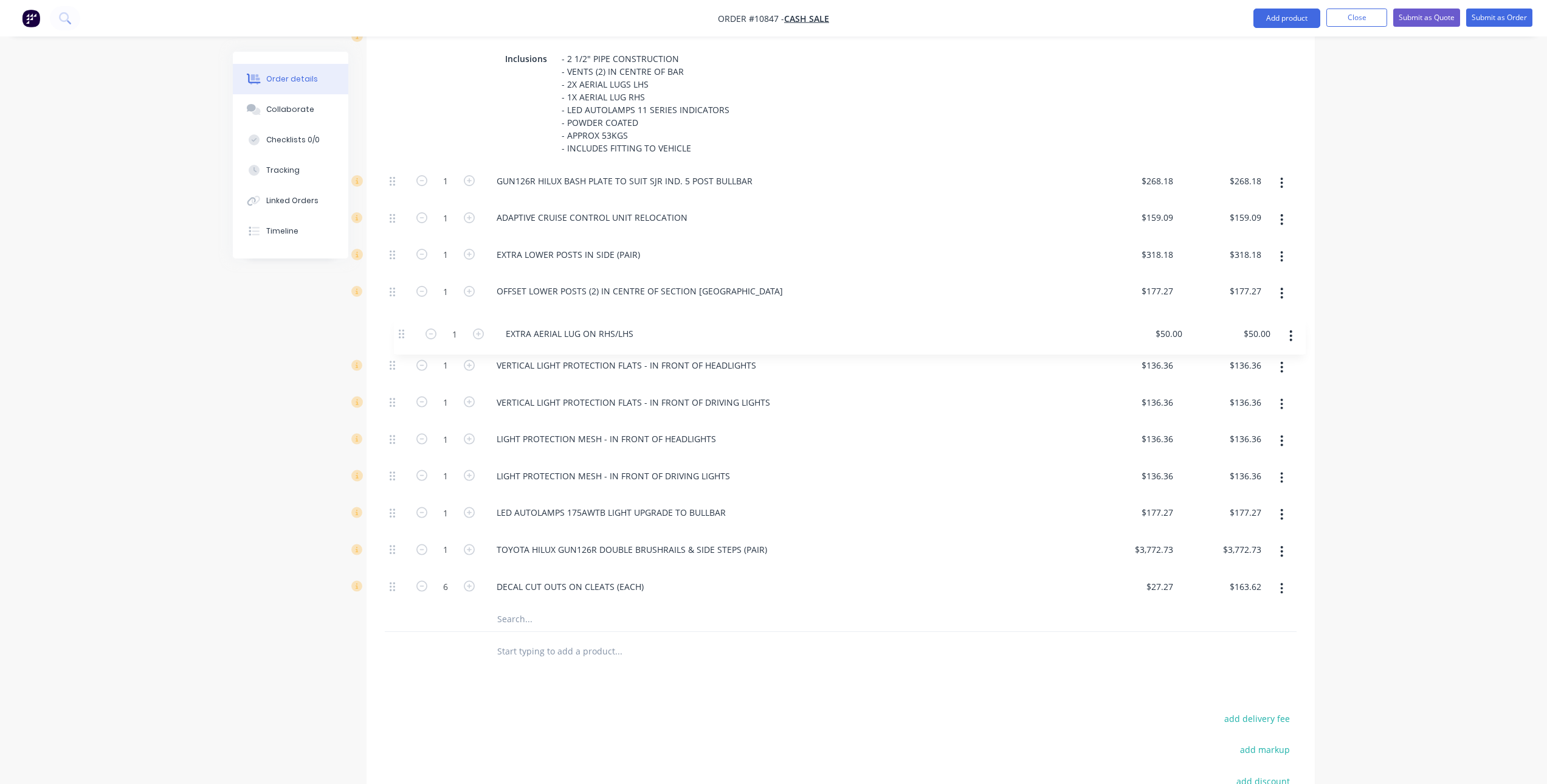
drag, startPoint x: 390, startPoint y: 587, endPoint x: 400, endPoint y: 331, distance: 256.2
click at [400, 331] on div "1 SJR IND. TOYOTA HILUX GUN126R 5-POST ALUMINIUM BULL BAR Inclusions - 2 1/2" P…" at bounding box center [840, 313] width 912 height 587
click at [595, 330] on div "EXTRA AERIAL LUG ON RHS/LHS" at bounding box center [560, 328] width 147 height 18
click at [624, 324] on div "EXTRA AERIAL LUG ON RHS/LHS" at bounding box center [560, 328] width 147 height 18
click at [794, 373] on div "VERTICAL LIGHT PROTECTION FLATS - IN FRONT OF HEADLIGHTS" at bounding box center [786, 365] width 598 height 18
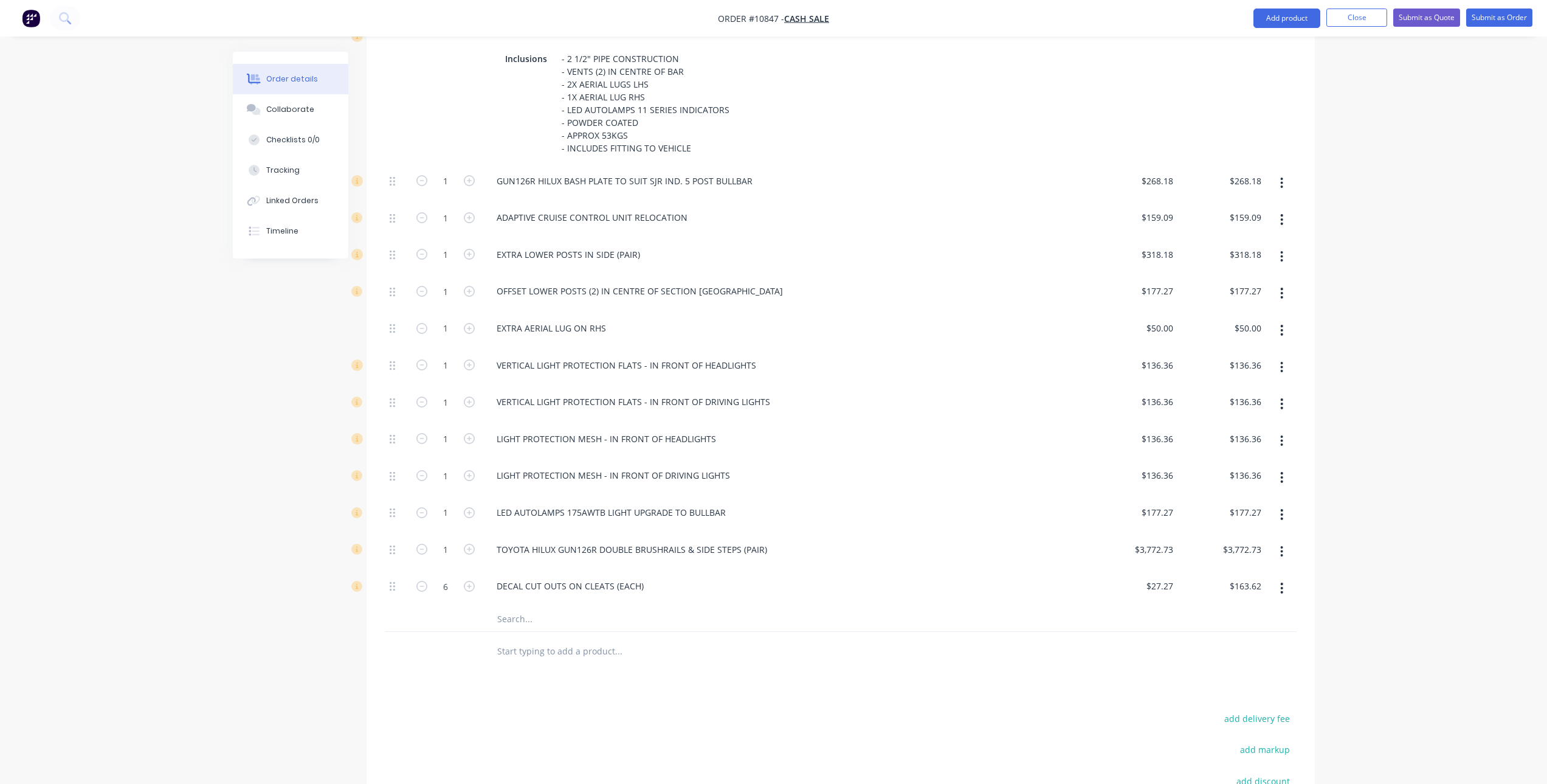
click at [1283, 444] on icon "button" at bounding box center [1282, 440] width 3 height 11
click at [1247, 517] on div "Delete" at bounding box center [1239, 521] width 93 height 18
click at [1284, 440] on button "button" at bounding box center [1282, 440] width 29 height 22
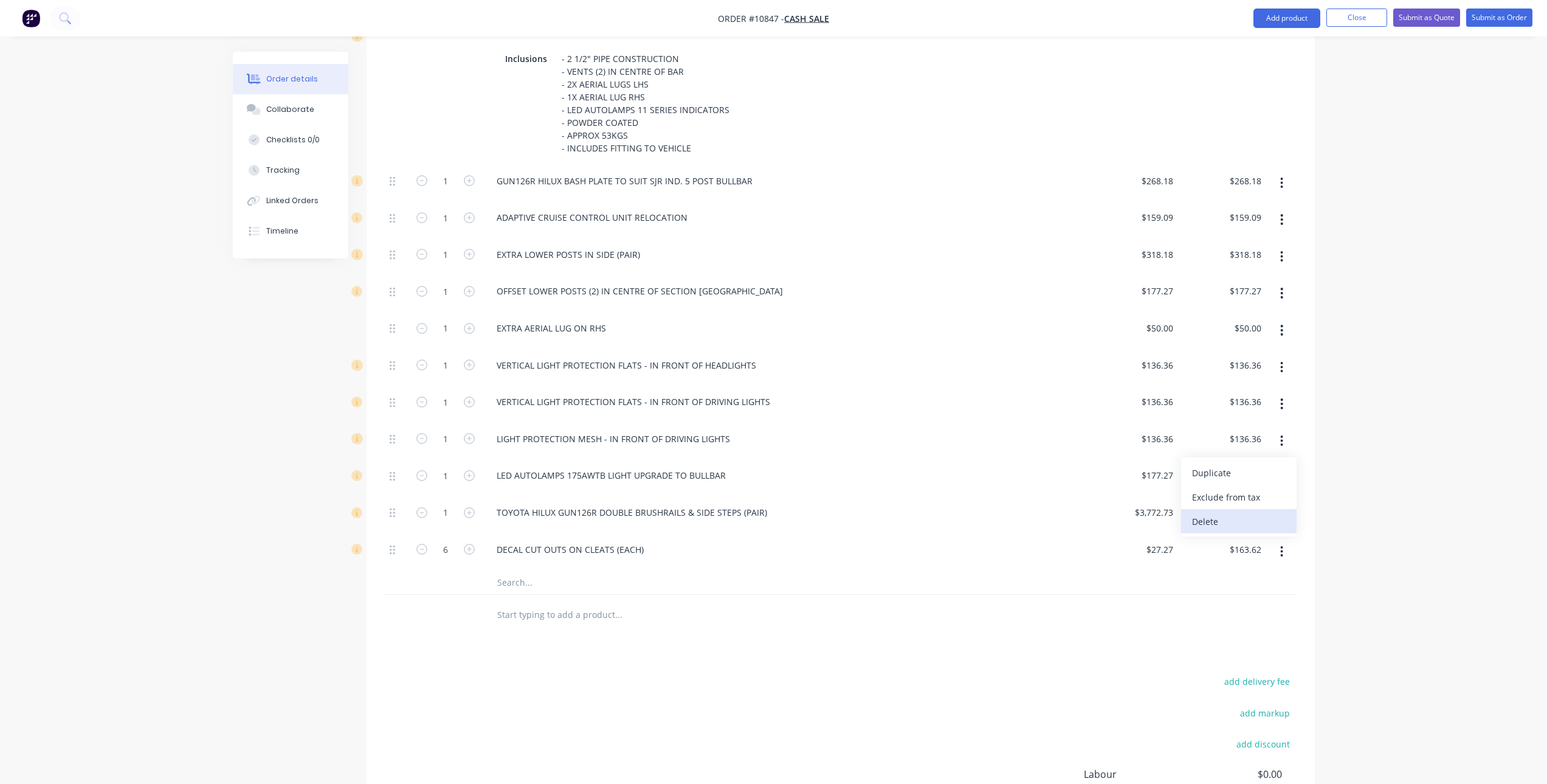
click at [1261, 518] on div "Delete" at bounding box center [1239, 521] width 93 height 18
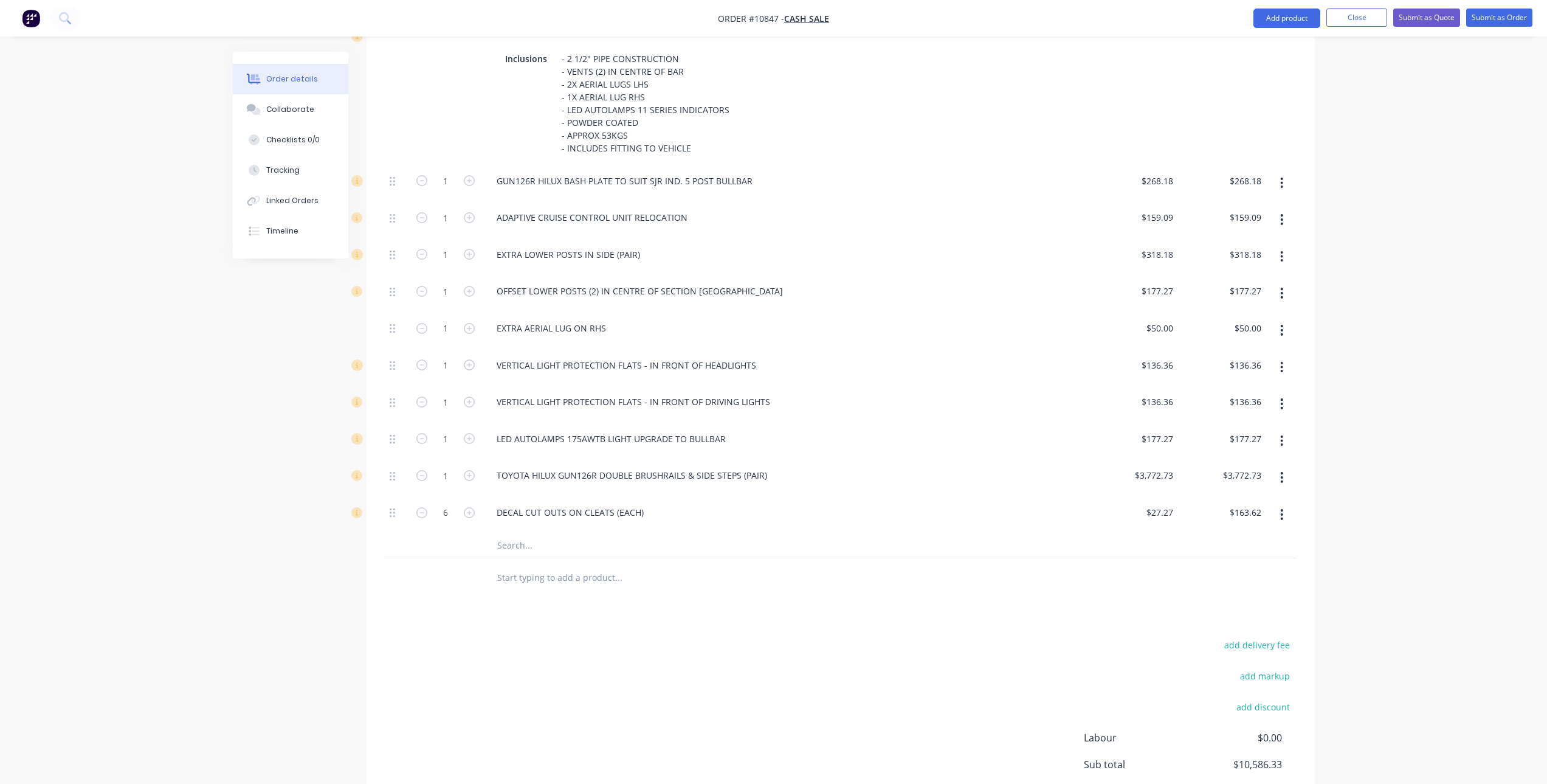
click at [1278, 436] on button "button" at bounding box center [1282, 440] width 29 height 22
click at [1206, 518] on div "Delete" at bounding box center [1239, 521] width 93 height 18
click at [648, 480] on div "DECAL CUT OUTS ON CLEATS (EACH)" at bounding box center [570, 475] width 167 height 18
click at [694, 584] on div "Products Show / Hide columns Add product Qty Price Total Kit 1 Toyota Hilux Bul…" at bounding box center [840, 337] width 948 height 978
click at [584, 541] on input "text" at bounding box center [618, 540] width 243 height 24
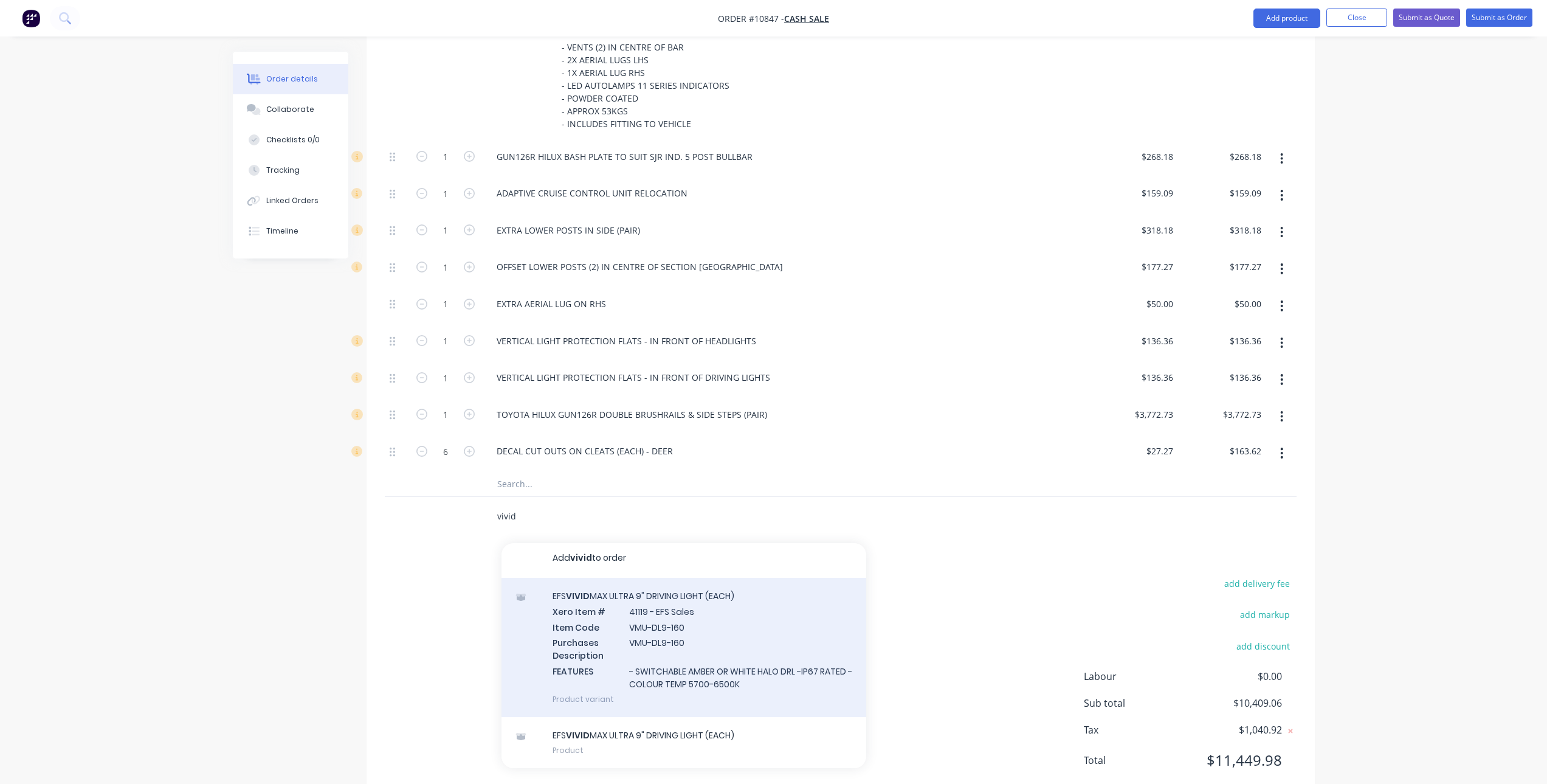
scroll to position [607, 0]
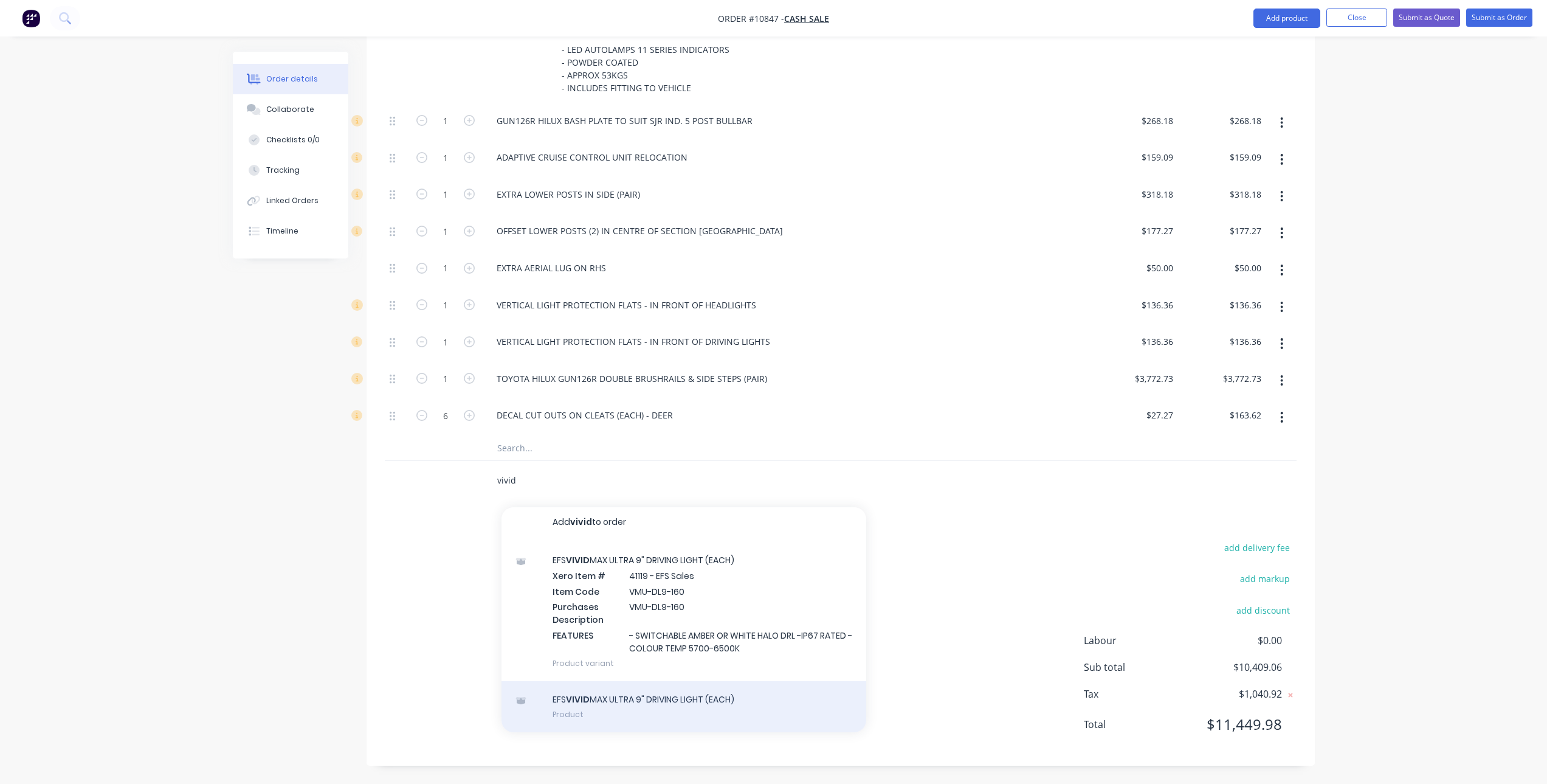
type input "vivid"
click at [702, 703] on div "EFS VIVID MAX ULTRA 9" DRIVING LIGHT (EACH) Product" at bounding box center [684, 707] width 365 height 51
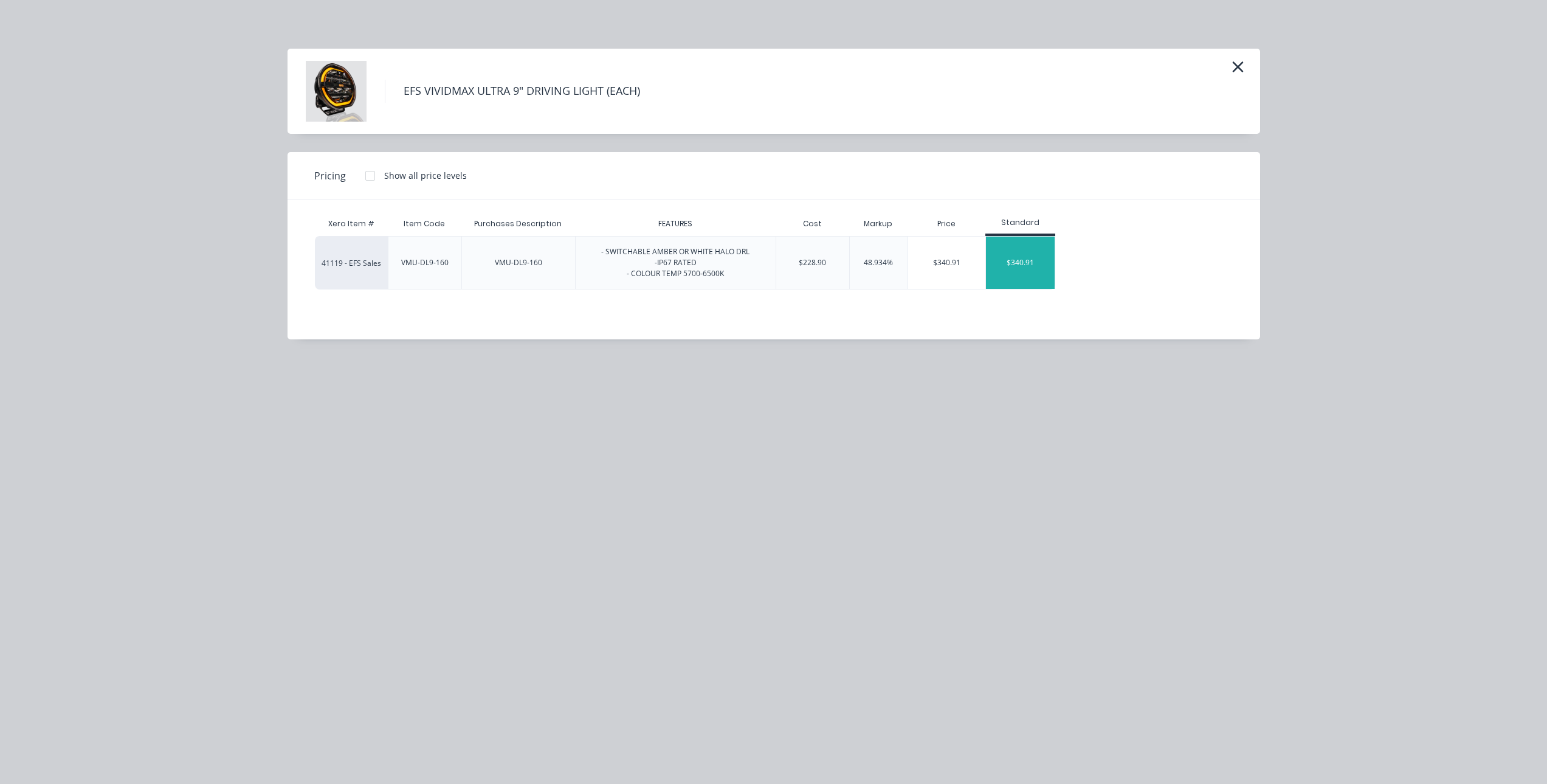
click at [1020, 263] on div "$340.91" at bounding box center [1021, 263] width 69 height 52
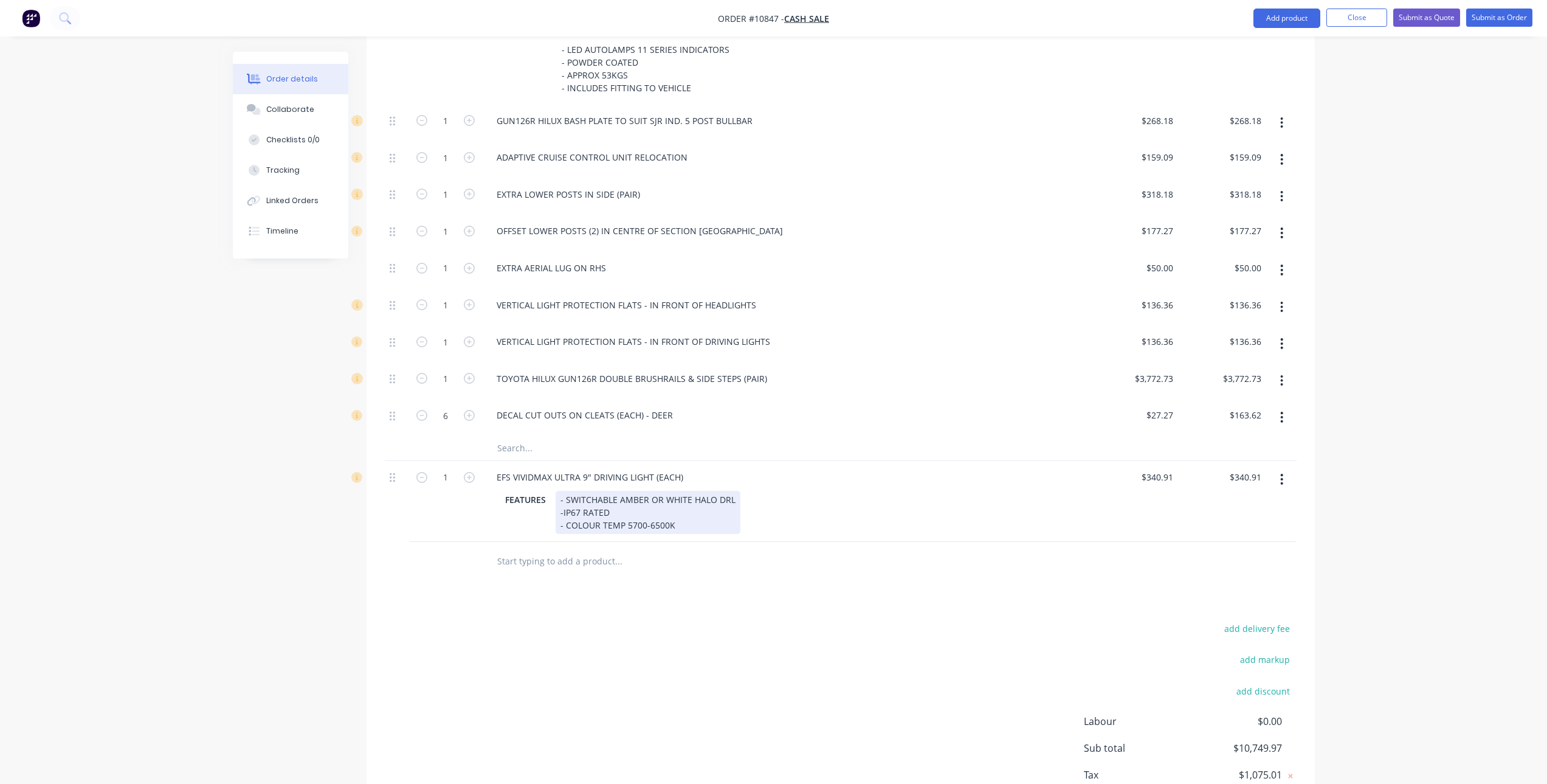
click at [563, 504] on div "- SWITCHABLE AMBER OR WHITE HALO DRL -IP67 RATED - COLOUR TEMP 5700-6500K" at bounding box center [648, 512] width 184 height 43
click at [563, 511] on div "- SWITCHABLE AMBER OR WHITE HALO DRL -IP67 RATED - COLOUR TEMP 5700-6500K" at bounding box center [648, 512] width 184 height 43
click at [611, 563] on input "text" at bounding box center [618, 561] width 243 height 24
click at [471, 476] on icon "button" at bounding box center [469, 477] width 11 height 11
type input "2"
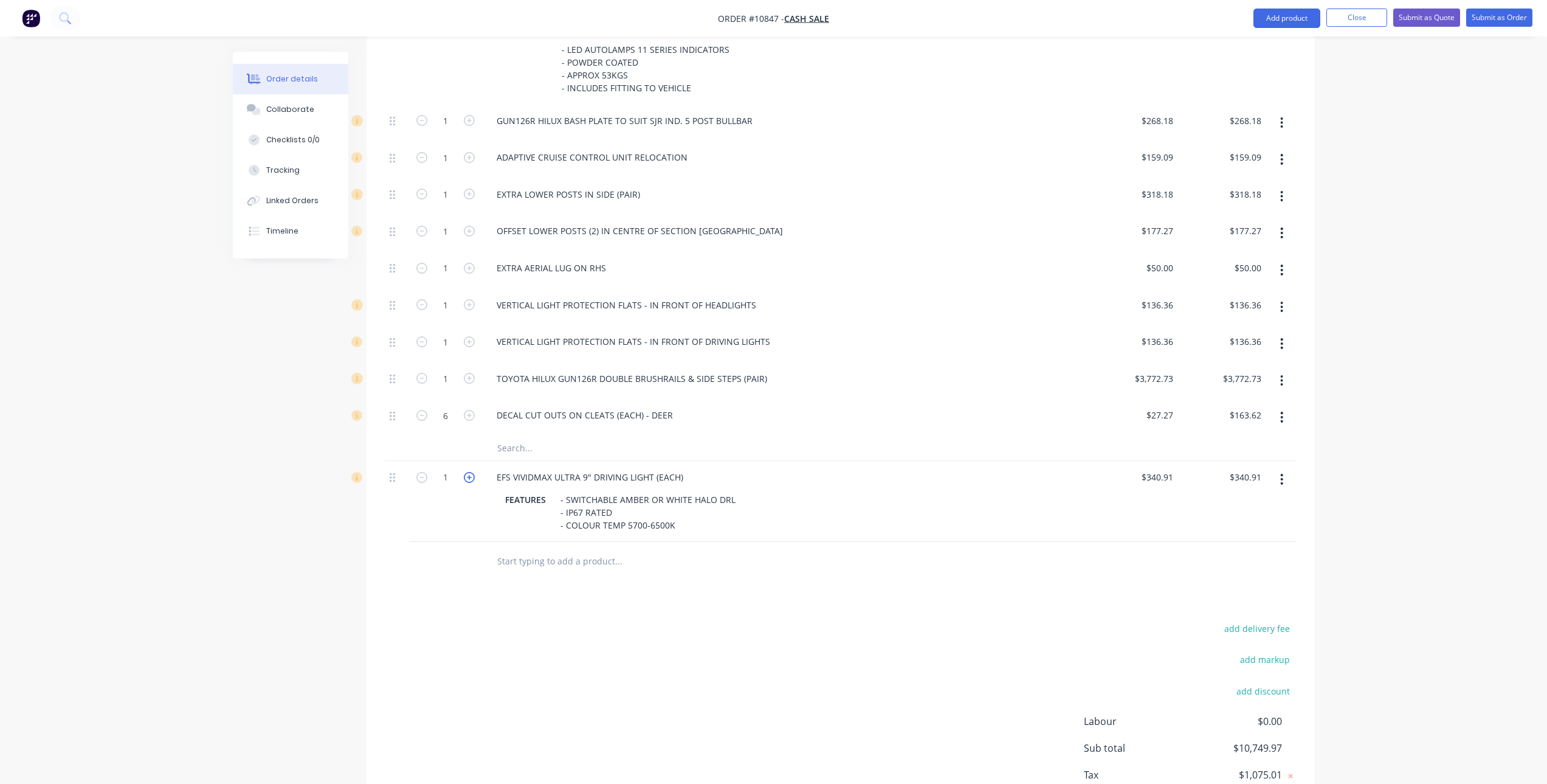
type input "$681.82"
click at [533, 558] on input "text" at bounding box center [618, 561] width 243 height 24
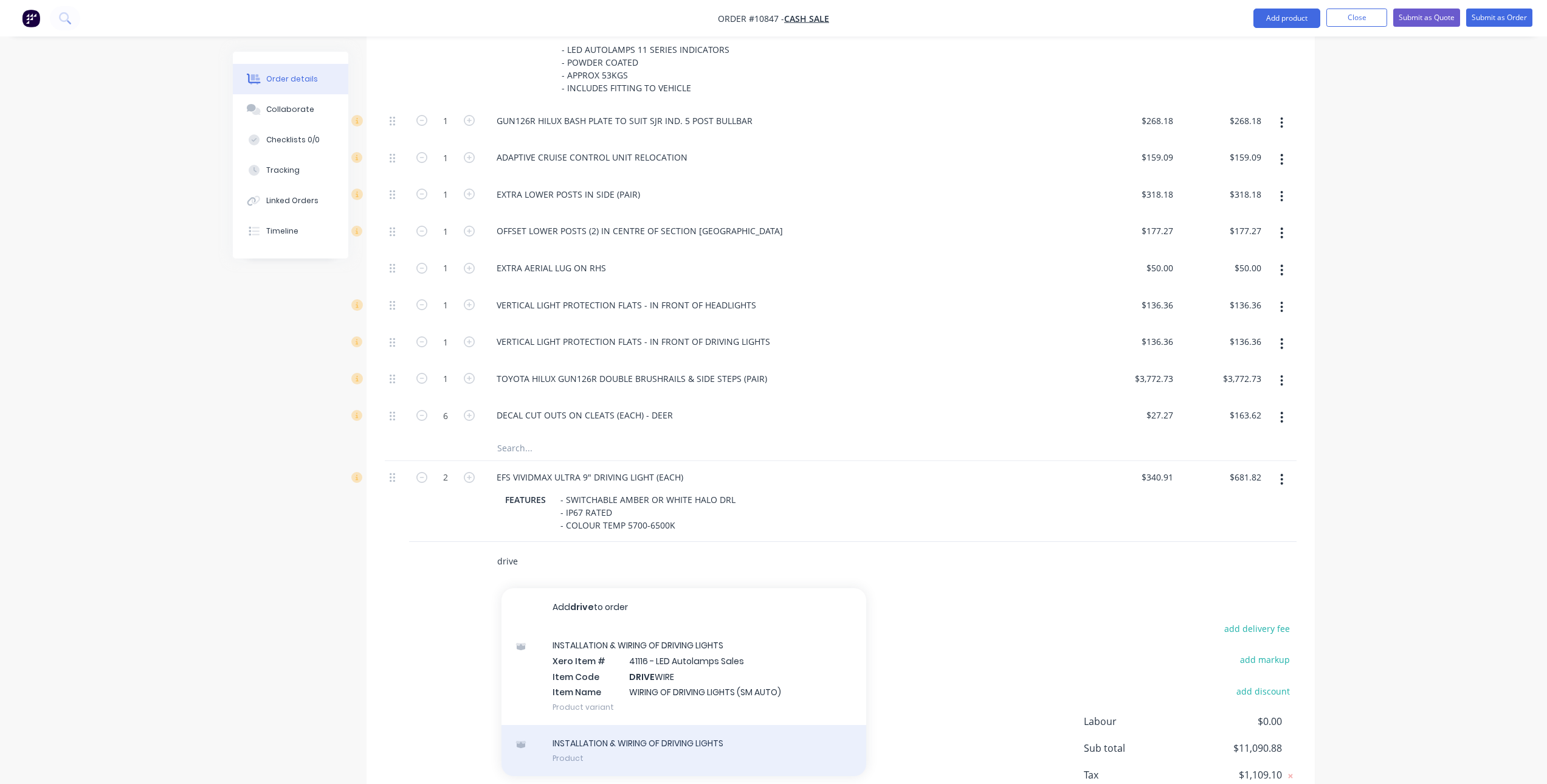
type input "drive"
click at [671, 738] on div "INSTALLATION & WIRING OF DRIVING LIGHTS Product" at bounding box center [684, 750] width 365 height 51
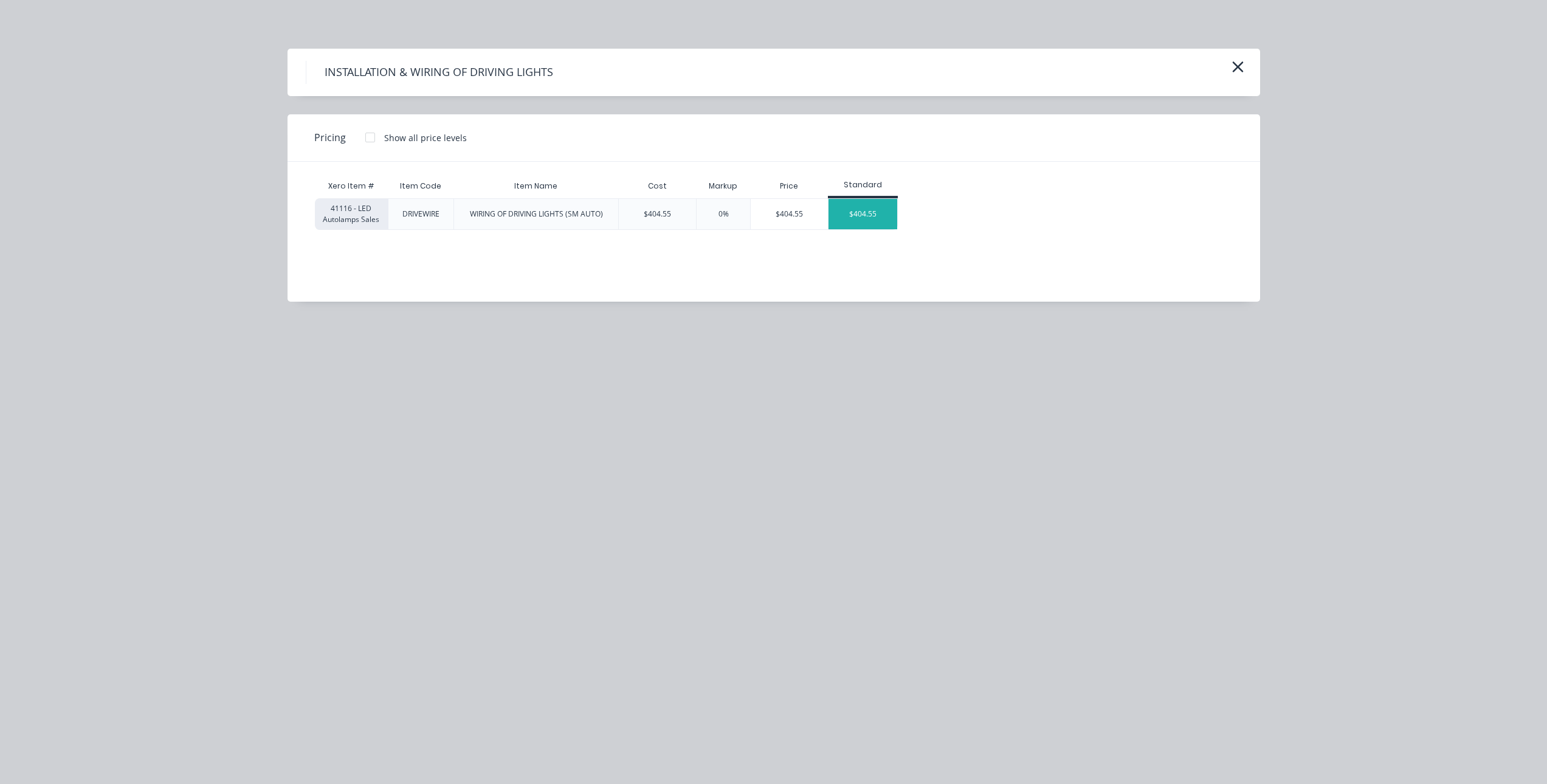
click at [876, 221] on div "$404.55" at bounding box center [863, 214] width 69 height 30
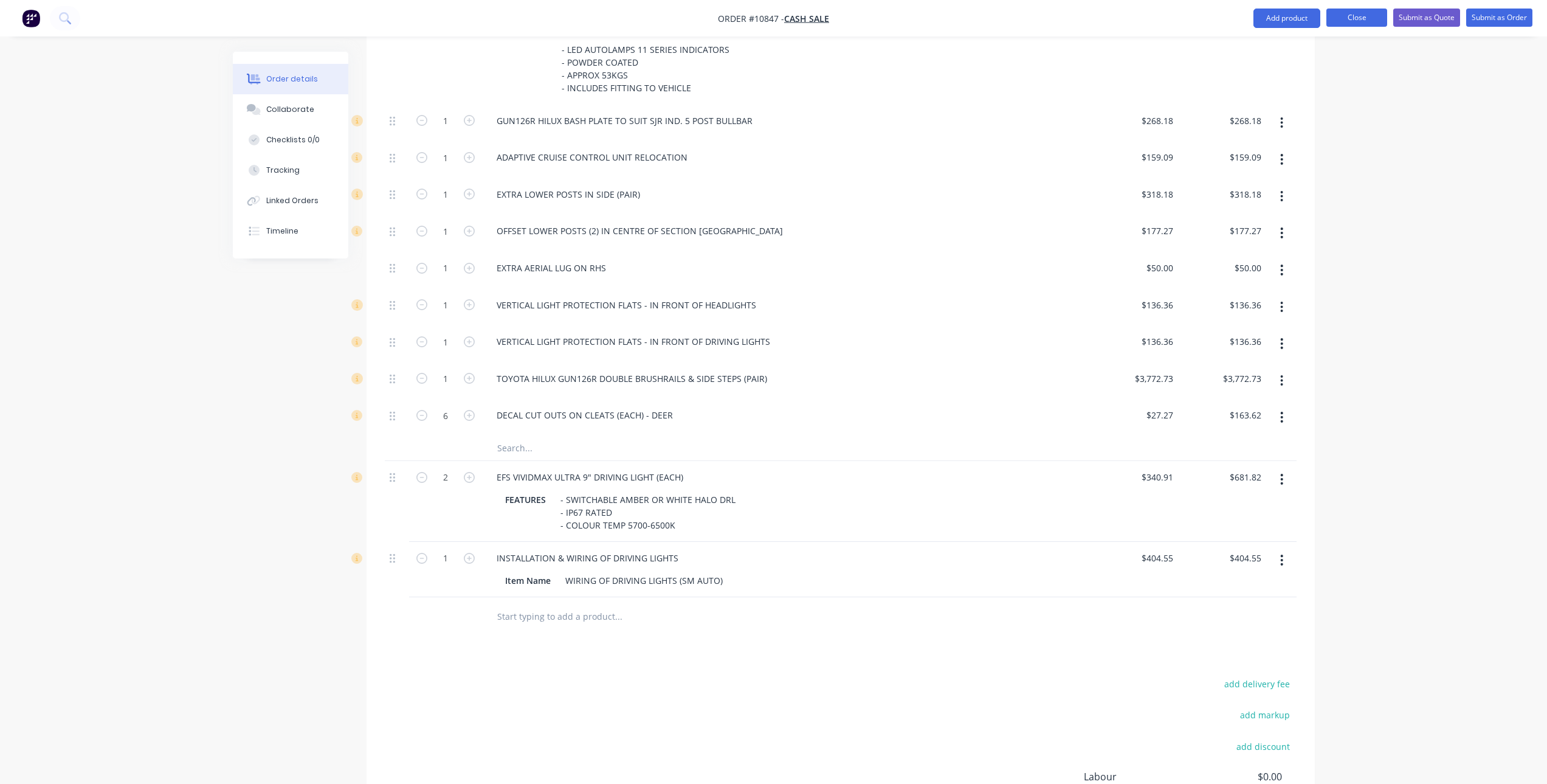
click at [1358, 16] on button "Close" at bounding box center [1357, 18] width 61 height 19
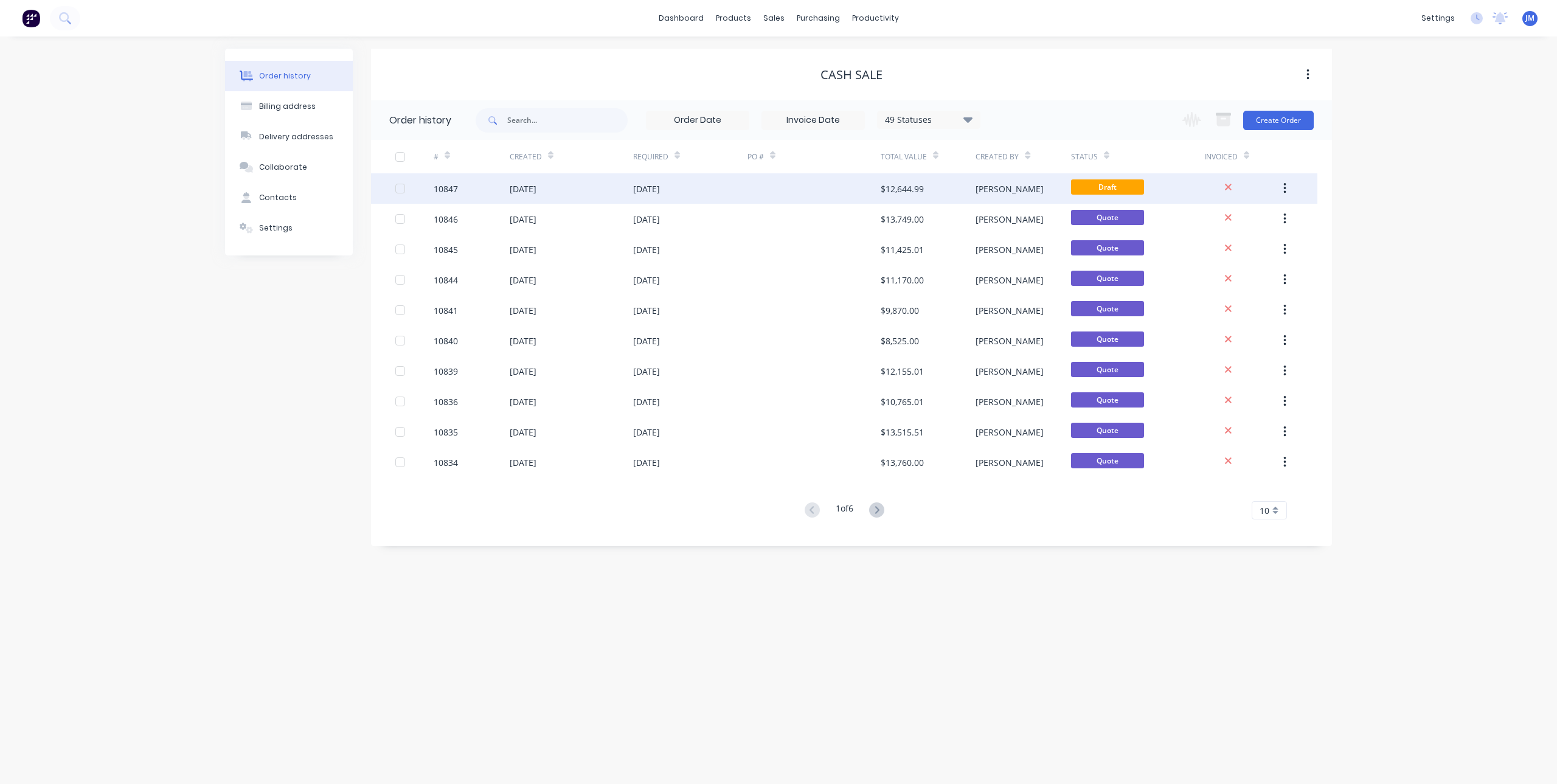
click at [537, 187] on div "15 Aug 2025" at bounding box center [523, 189] width 27 height 13
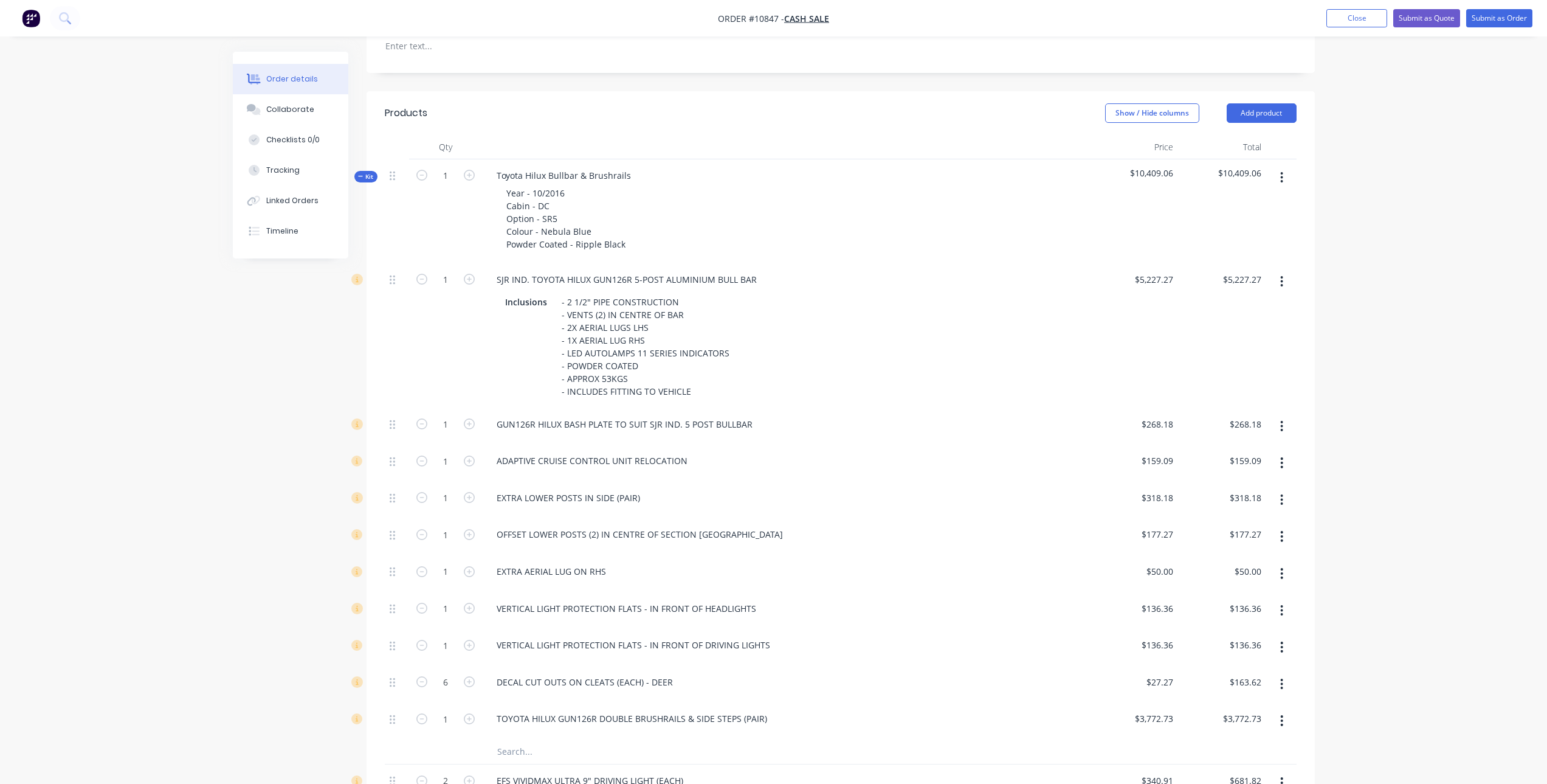
scroll to position [608, 0]
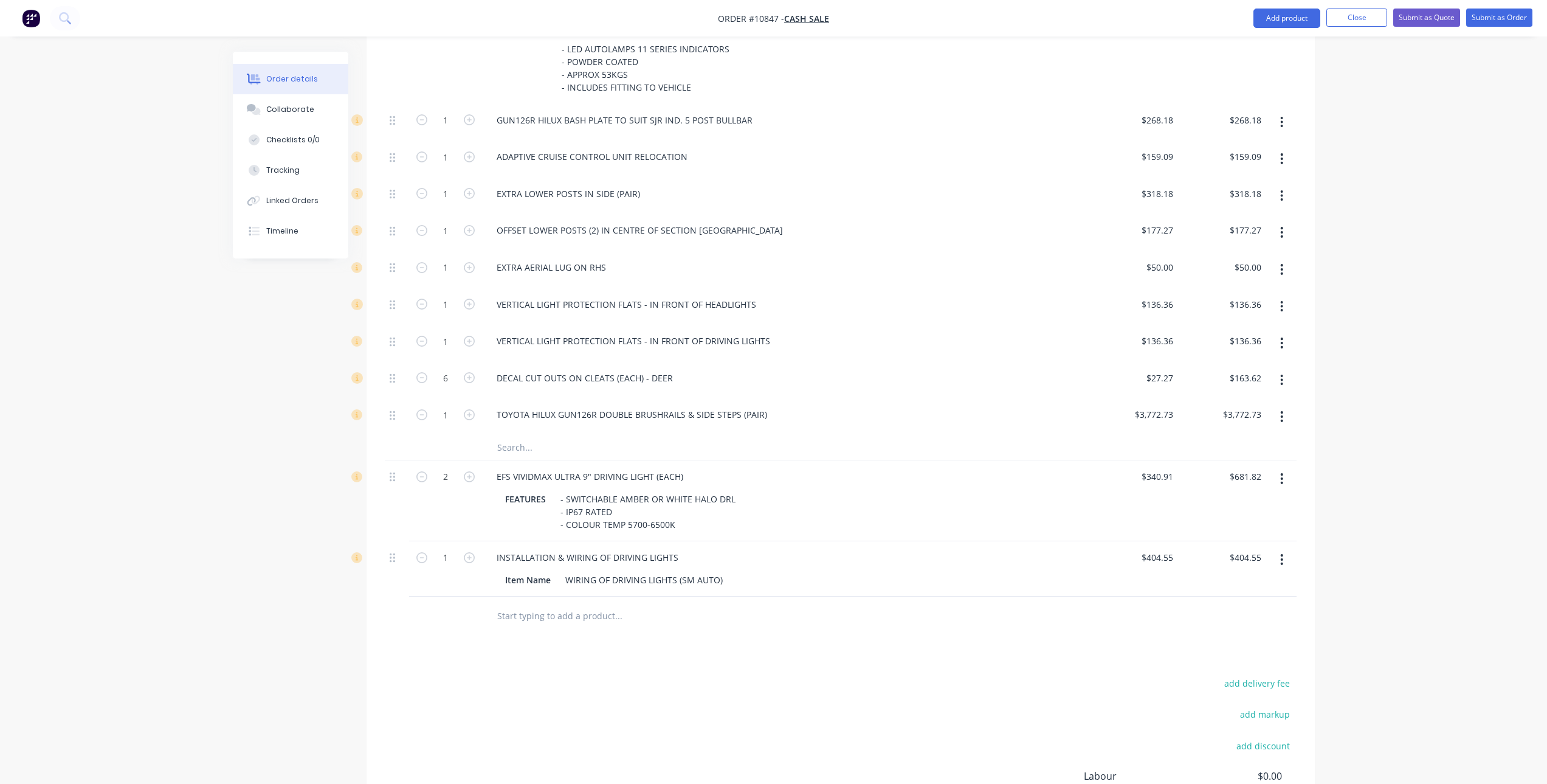
click at [1285, 560] on button "button" at bounding box center [1282, 559] width 29 height 22
click at [1214, 665] on div "Delete" at bounding box center [1239, 664] width 93 height 18
click at [586, 566] on input "text" at bounding box center [618, 560] width 243 height 24
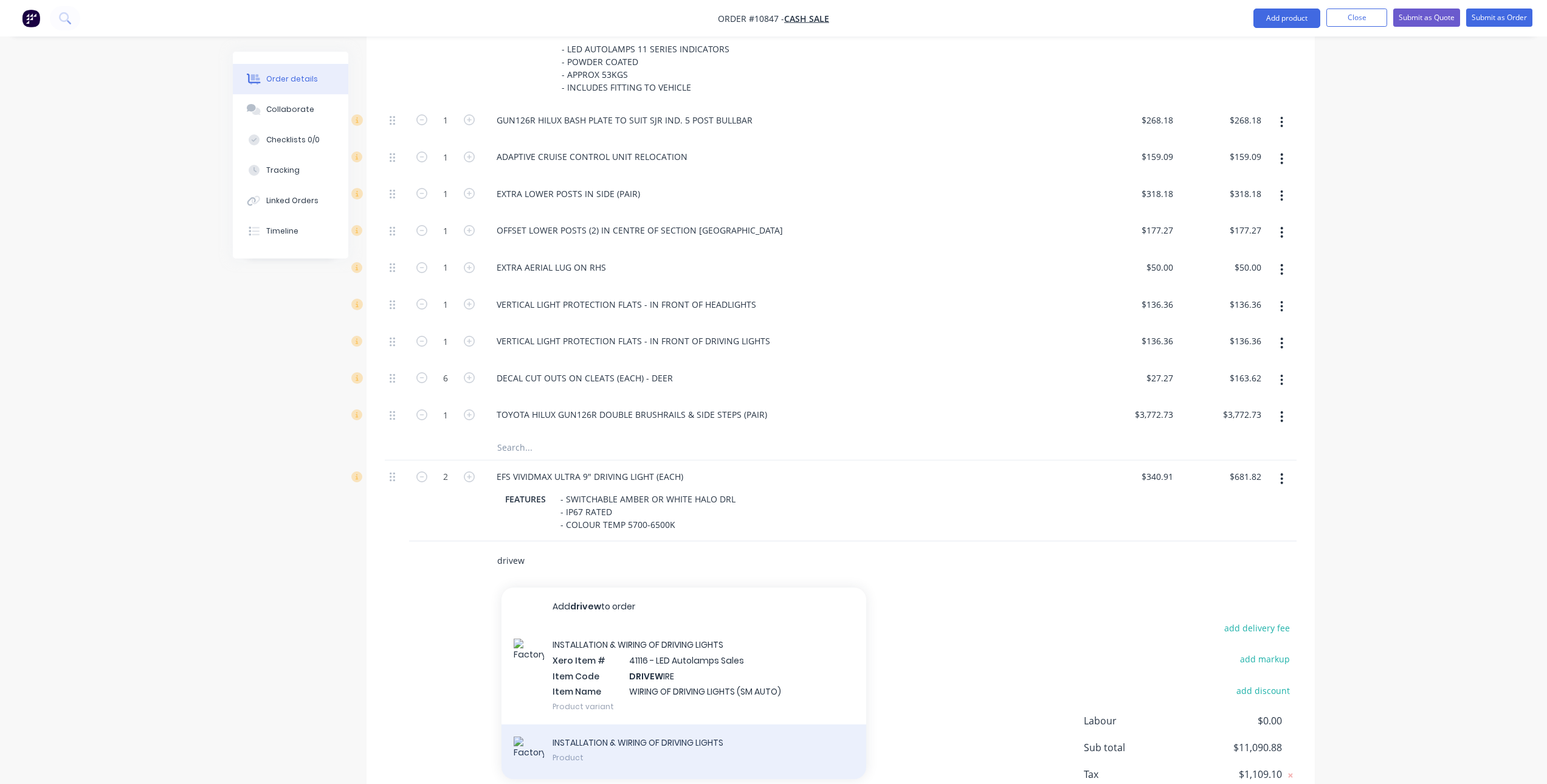
type input "drivew"
click at [624, 760] on div "INSTALLATION & WIRING OF DRIVING LIGHTS Product" at bounding box center [684, 751] width 365 height 55
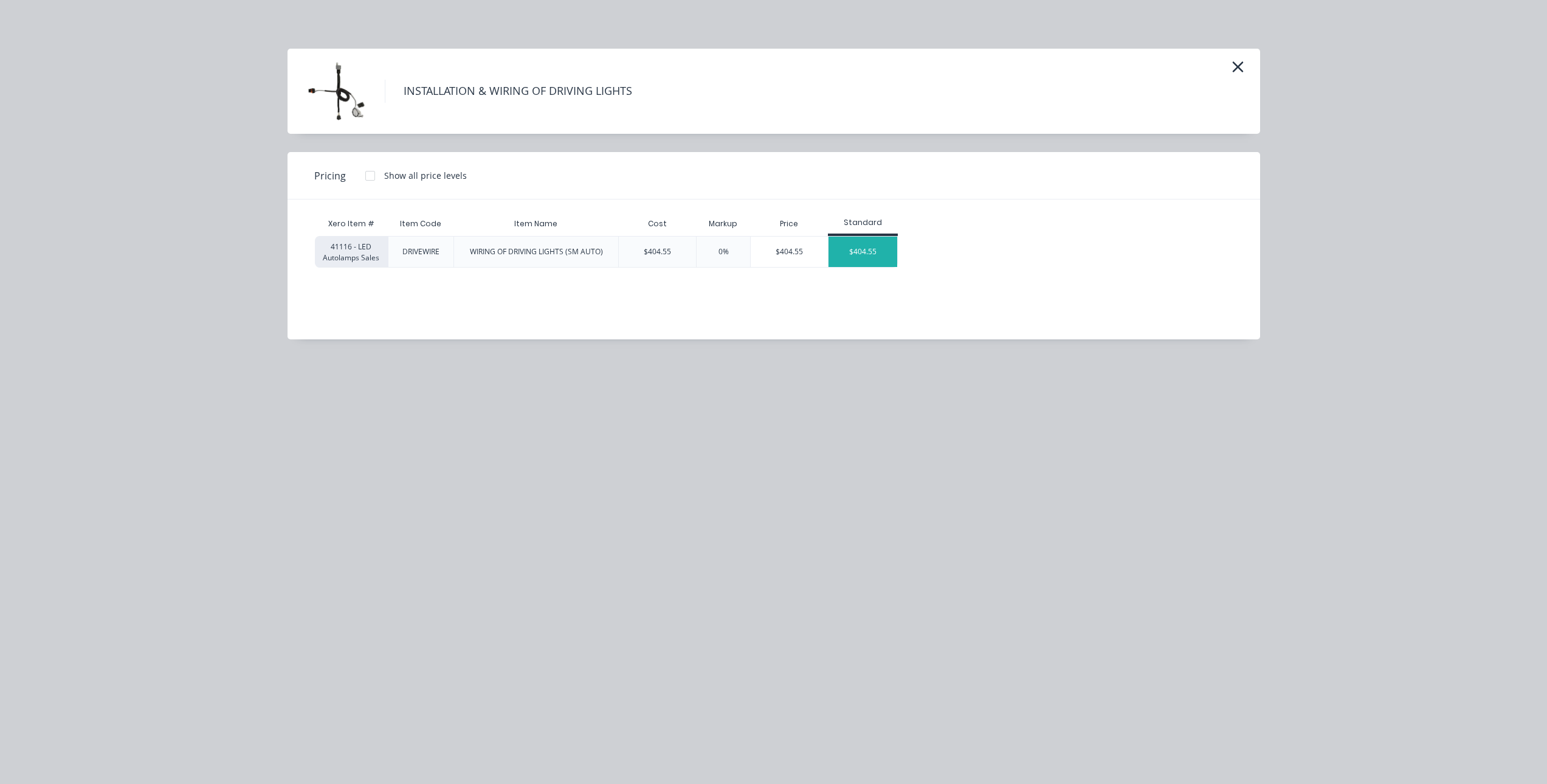
click at [878, 243] on div "$404.55" at bounding box center [863, 252] width 69 height 30
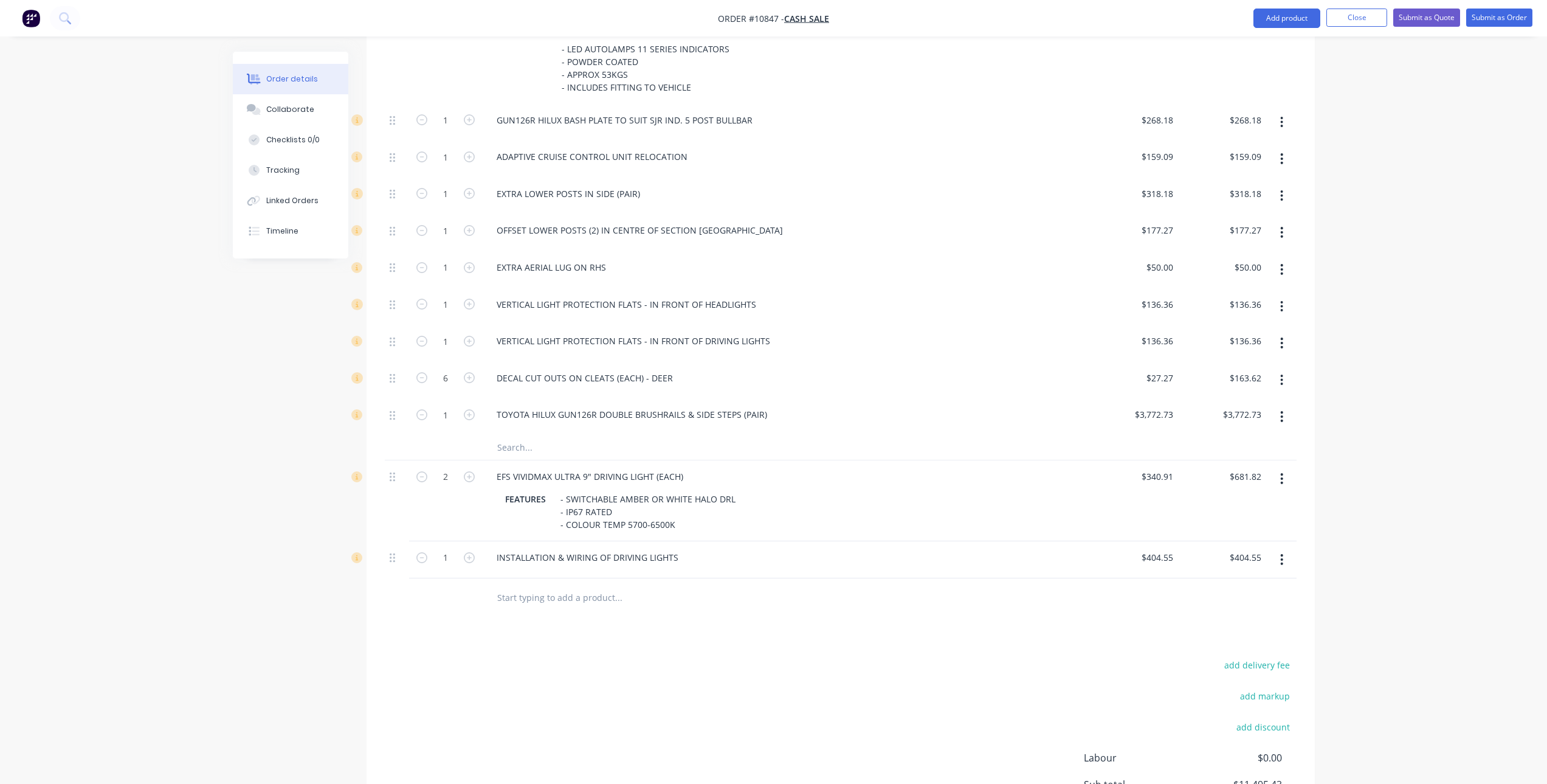
click at [594, 594] on input "text" at bounding box center [618, 597] width 243 height 24
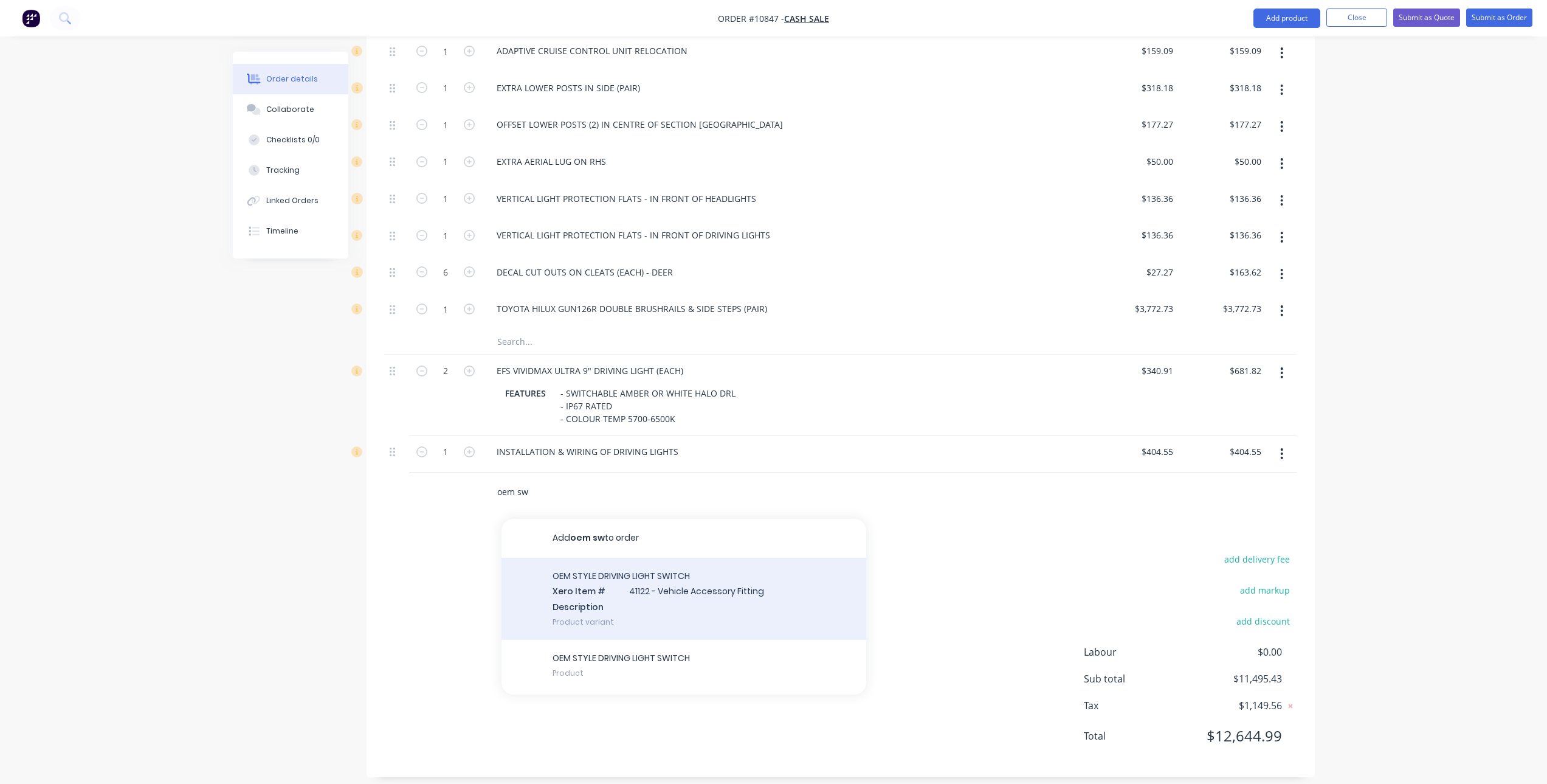
scroll to position [725, 0]
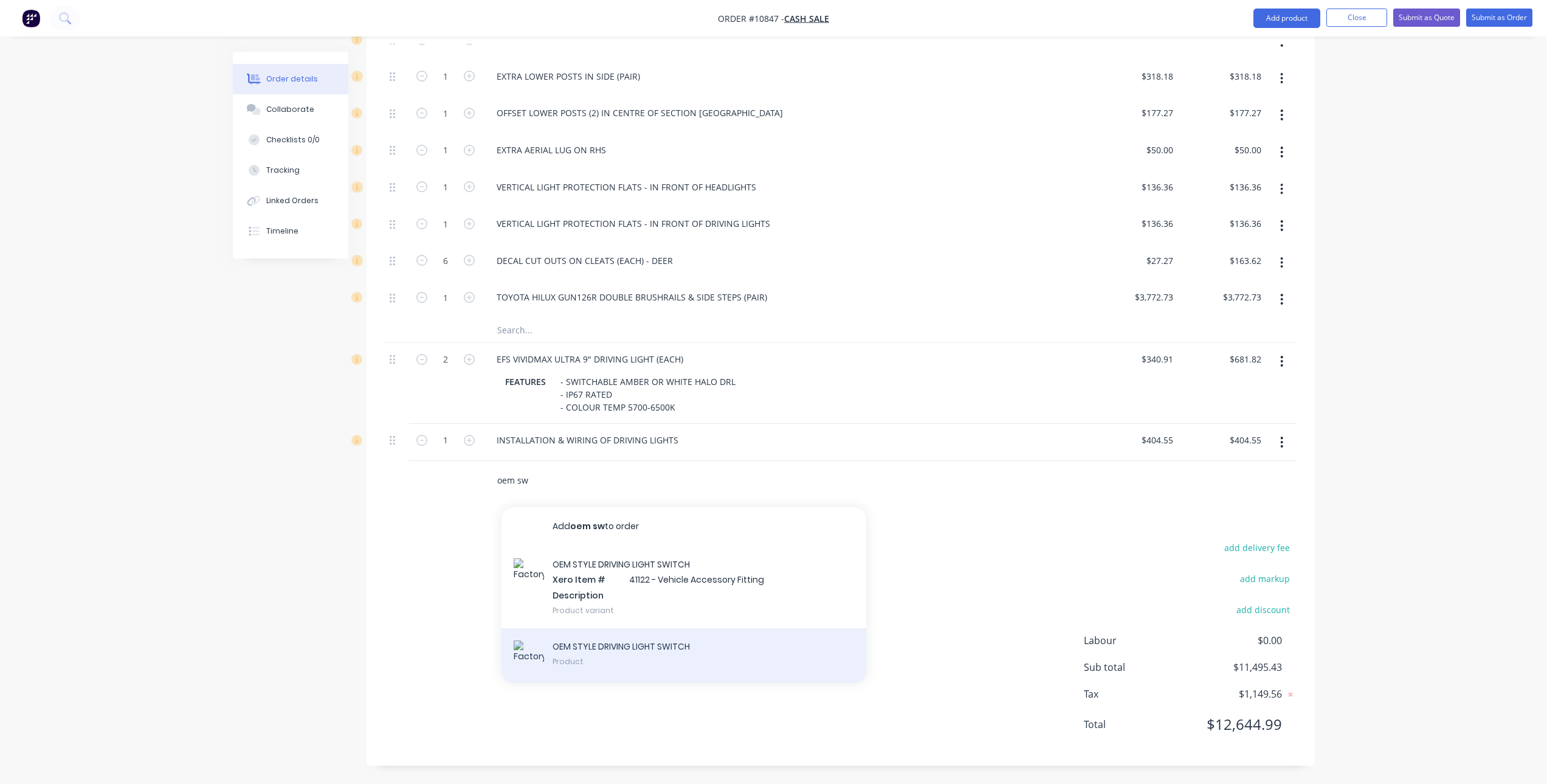
type input "oem sw"
click at [654, 646] on div "OEM STYLE DRIVING LIGHT SWITCH Product" at bounding box center [684, 655] width 365 height 55
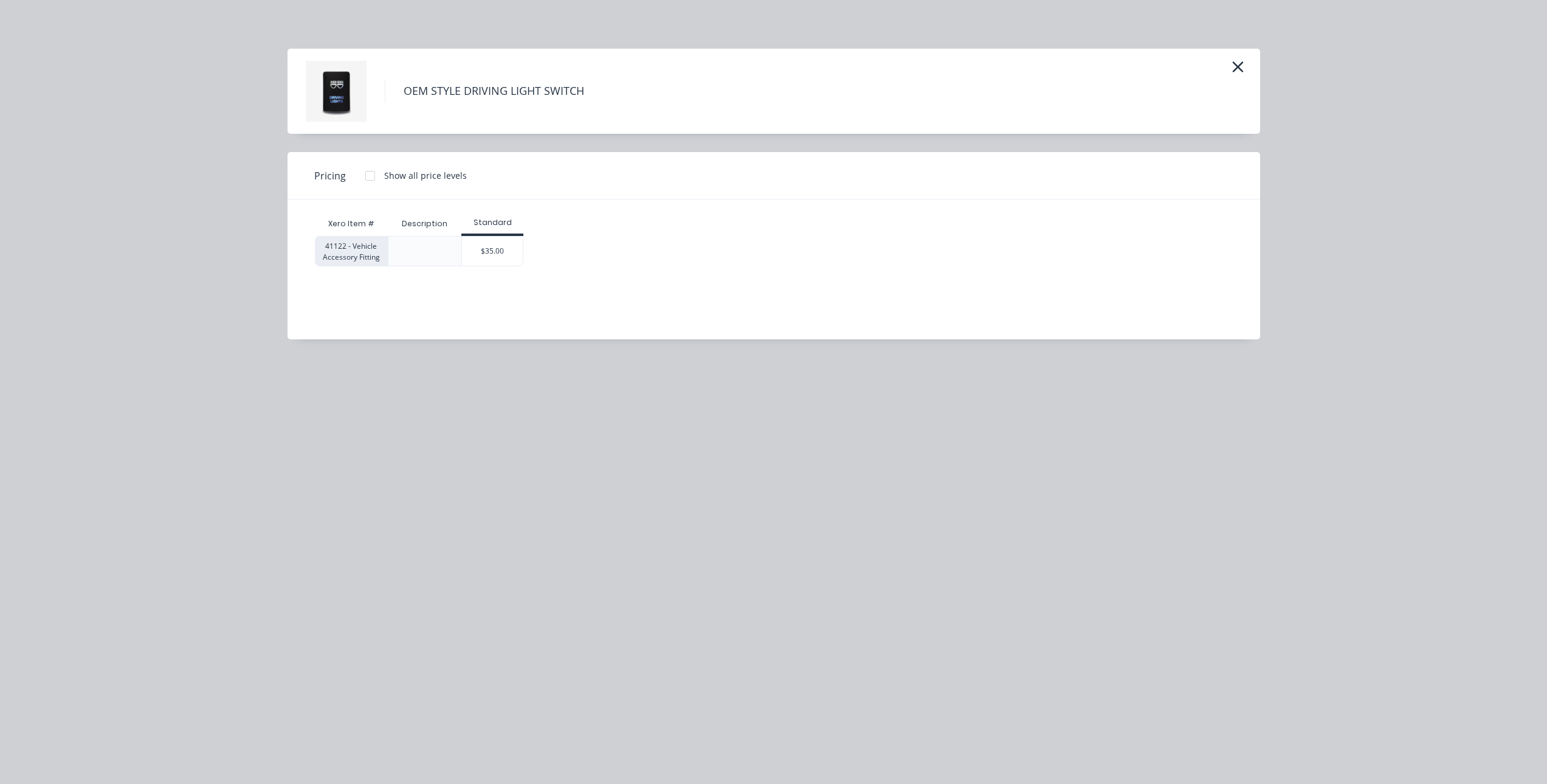
click at [523, 243] on div "$35.00" at bounding box center [493, 251] width 62 height 30
click at [515, 248] on div "$35.00" at bounding box center [493, 251] width 61 height 29
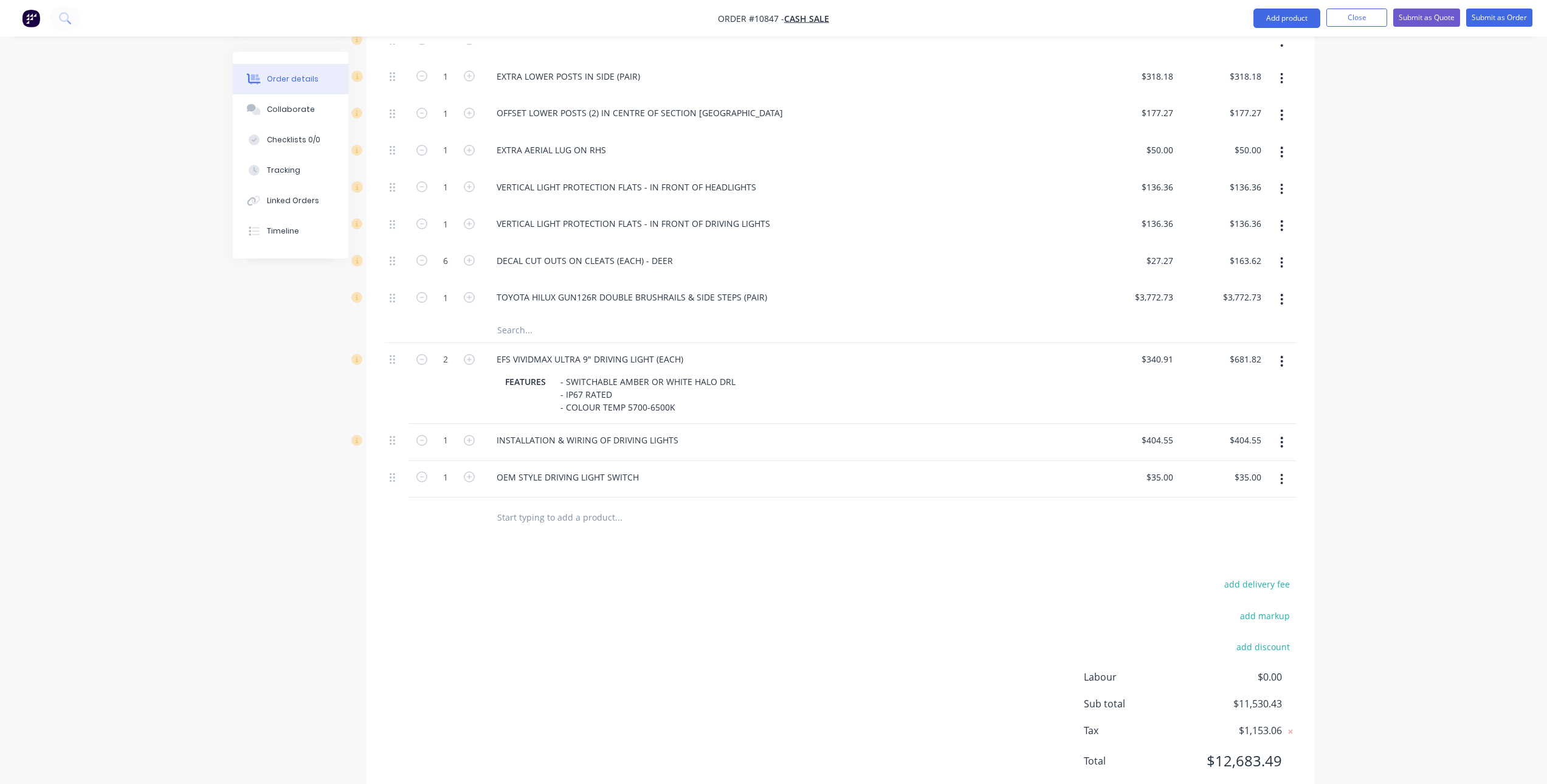
click at [639, 586] on div "add delivery fee add markup add discount Labour $0.00 Sub total $11,530.43 Tax …" at bounding box center [840, 680] width 912 height 208
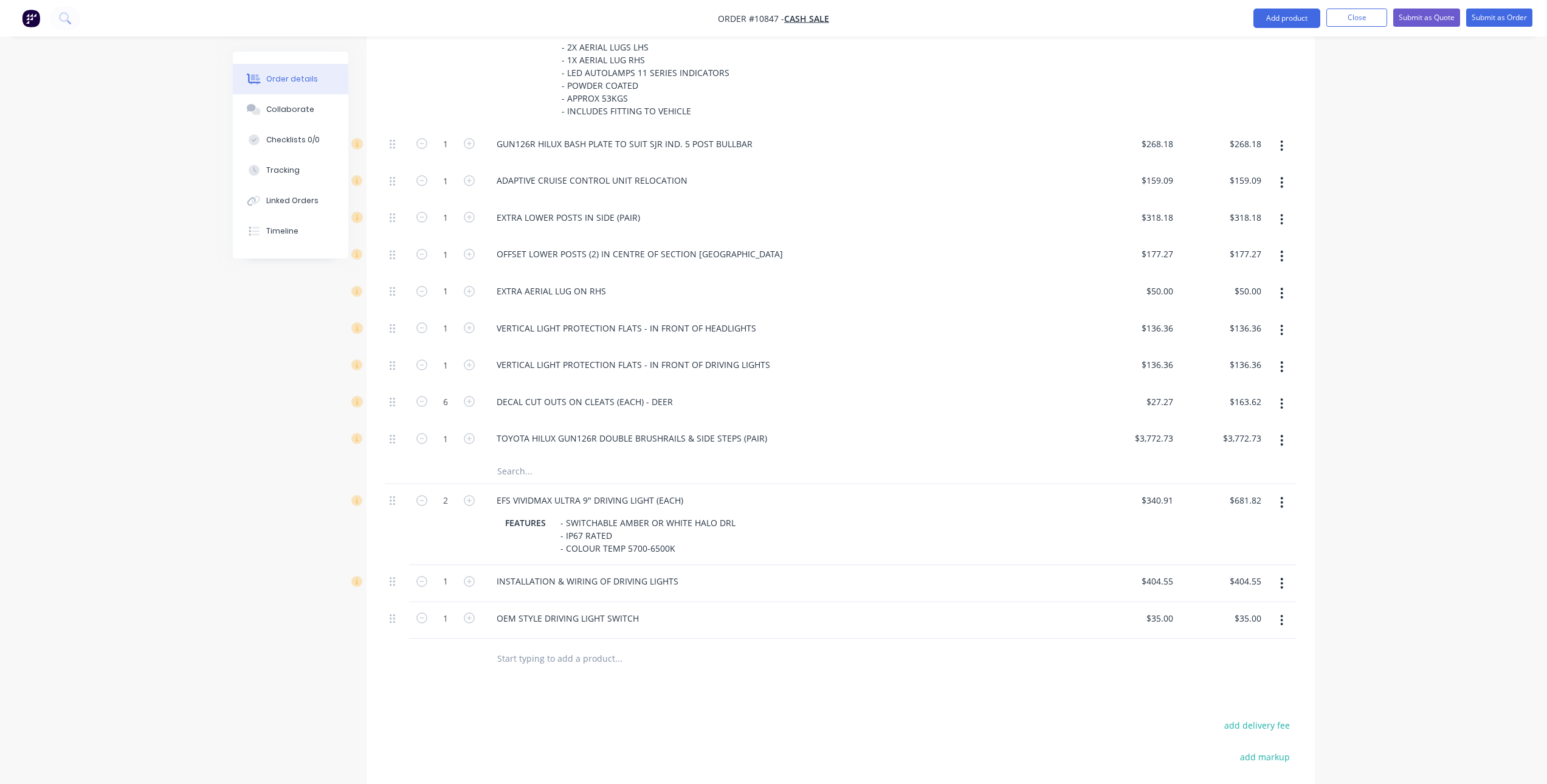
scroll to position [579, 0]
click at [467, 621] on icon "button" at bounding box center [469, 622] width 11 height 11
type input "2"
type input "$70.00"
click at [466, 701] on div "Products Show / Hide columns Add product Qty Price Total Kit 1 Toyota Hilux Bul…" at bounding box center [840, 381] width 948 height 1133
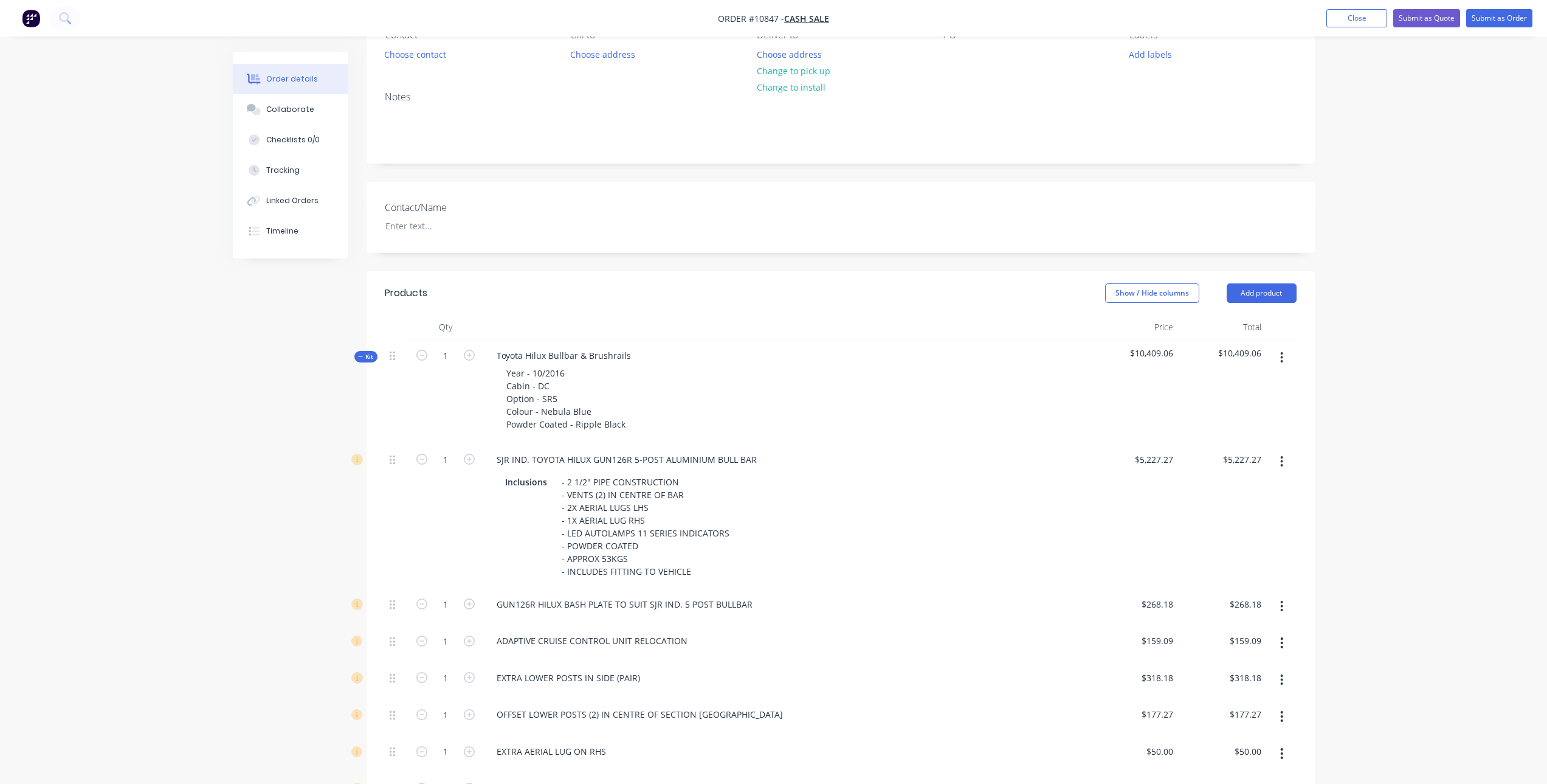
scroll to position [0, 0]
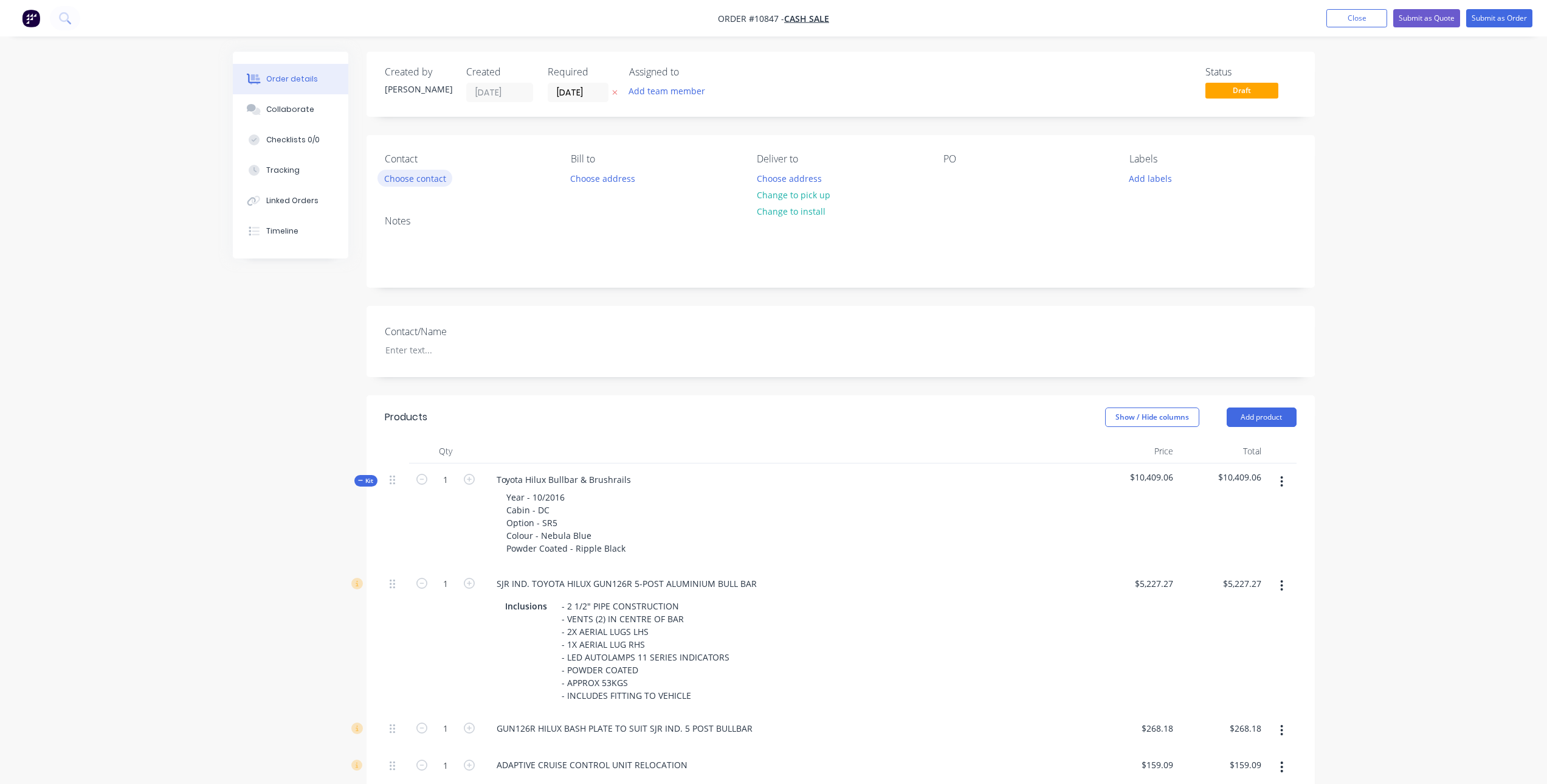
click at [421, 173] on button "Choose contact" at bounding box center [414, 177] width 75 height 16
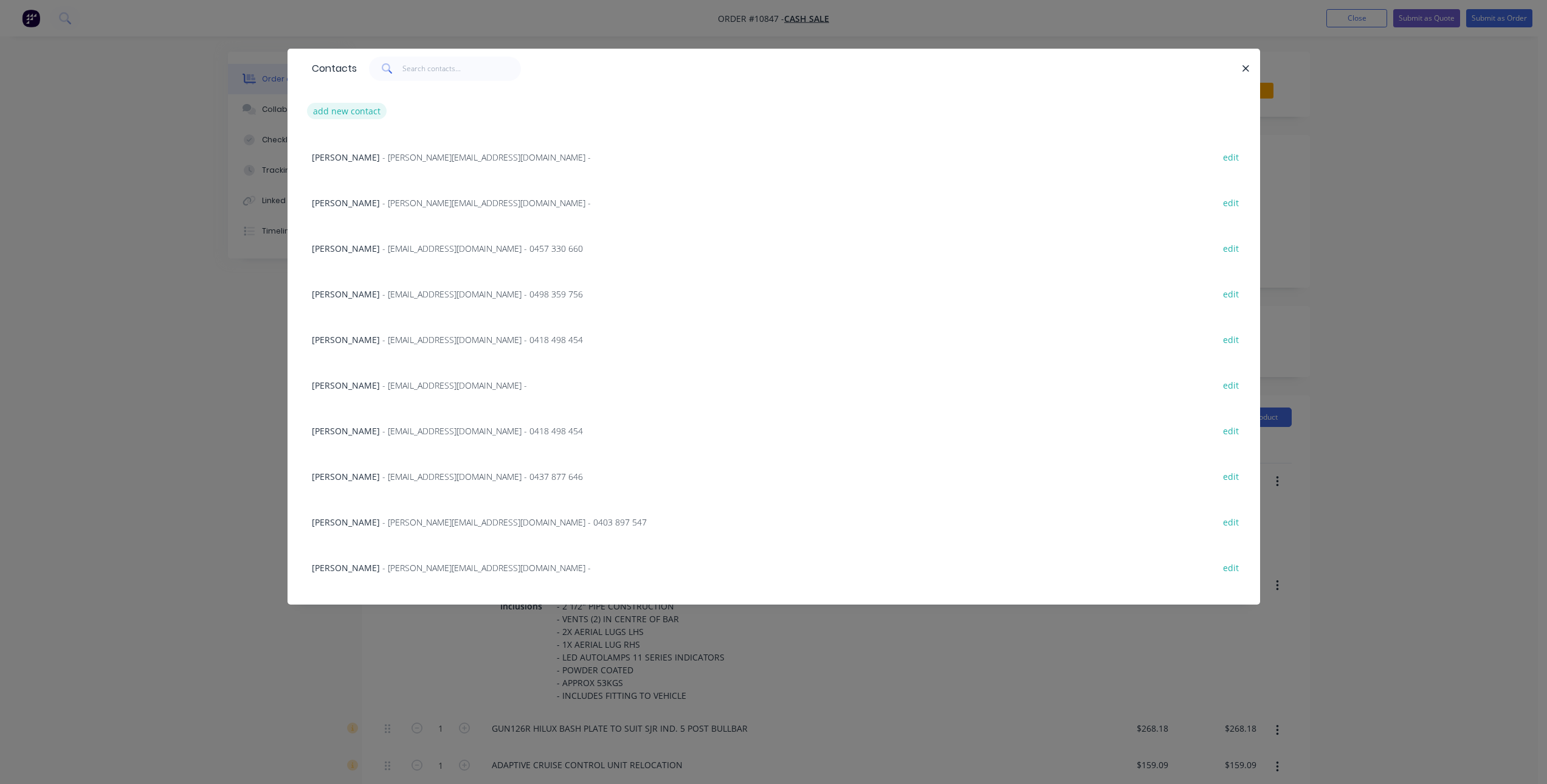
click at [344, 113] on button "add new contact" at bounding box center [347, 110] width 80 height 16
select select "AU"
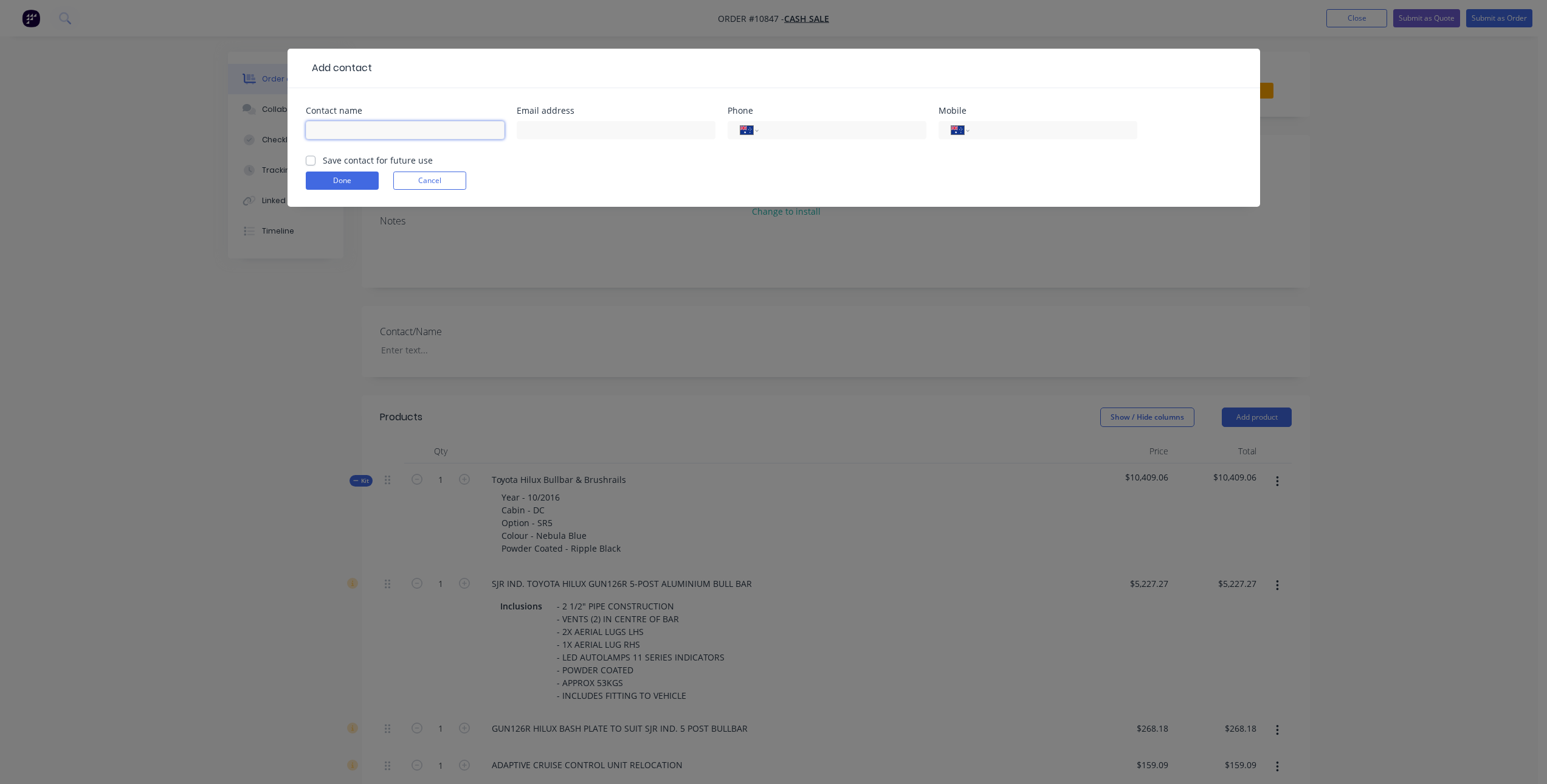
click at [435, 127] on input "text" at bounding box center [405, 131] width 199 height 19
paste input "Caleb Panrok"
type input "Caleb Panrok"
click at [1088, 127] on input "tel" at bounding box center [1051, 131] width 146 height 14
paste input "0444 592 237"
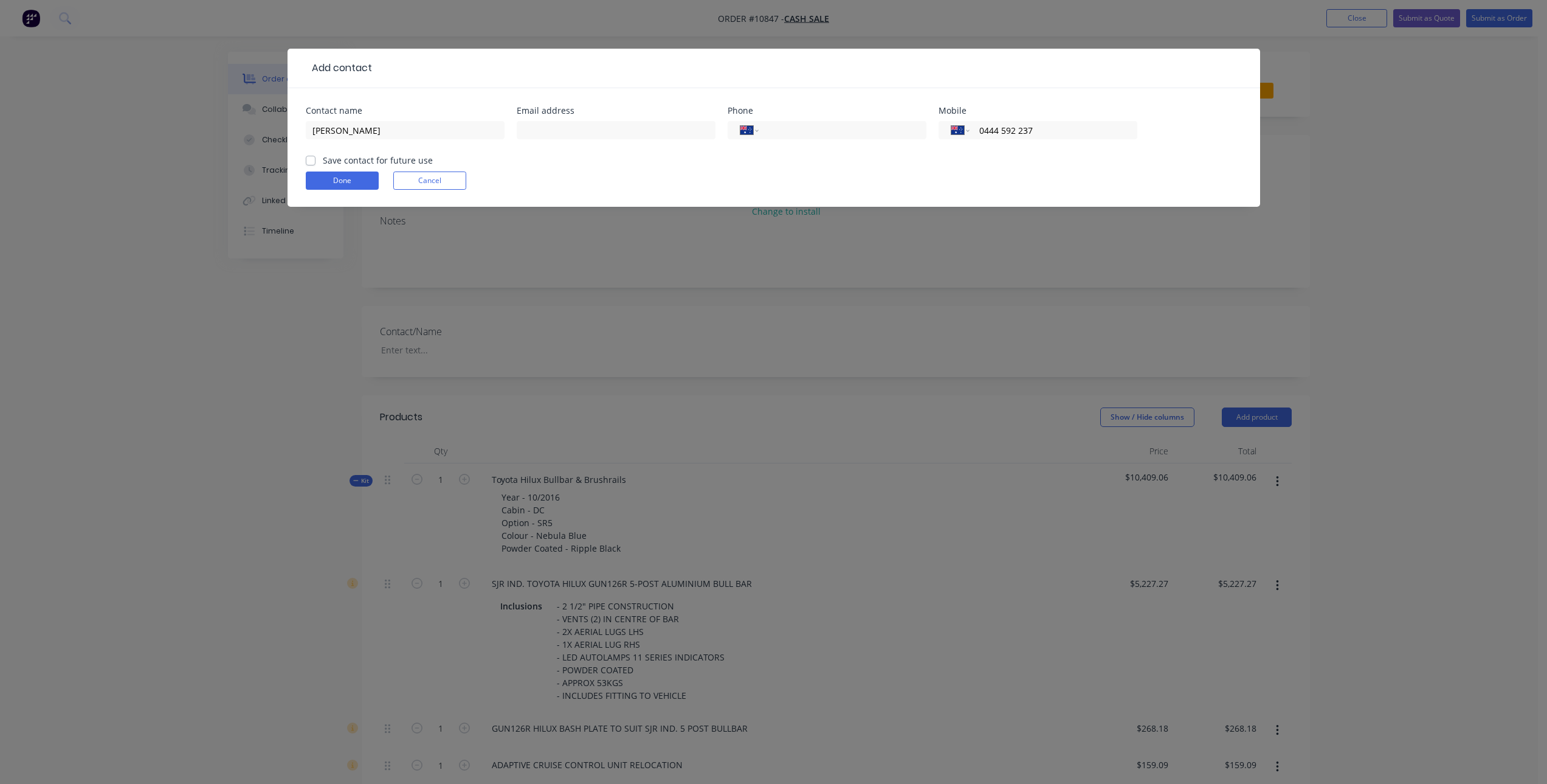
type input "0444 592 237"
click at [627, 136] on input "text" at bounding box center [616, 131] width 199 height 19
paste input "calebpanno23@gmail.com"
type input "calebpanno23@gmail.com"
click at [323, 158] on label "Save contact for future use" at bounding box center [377, 160] width 110 height 13
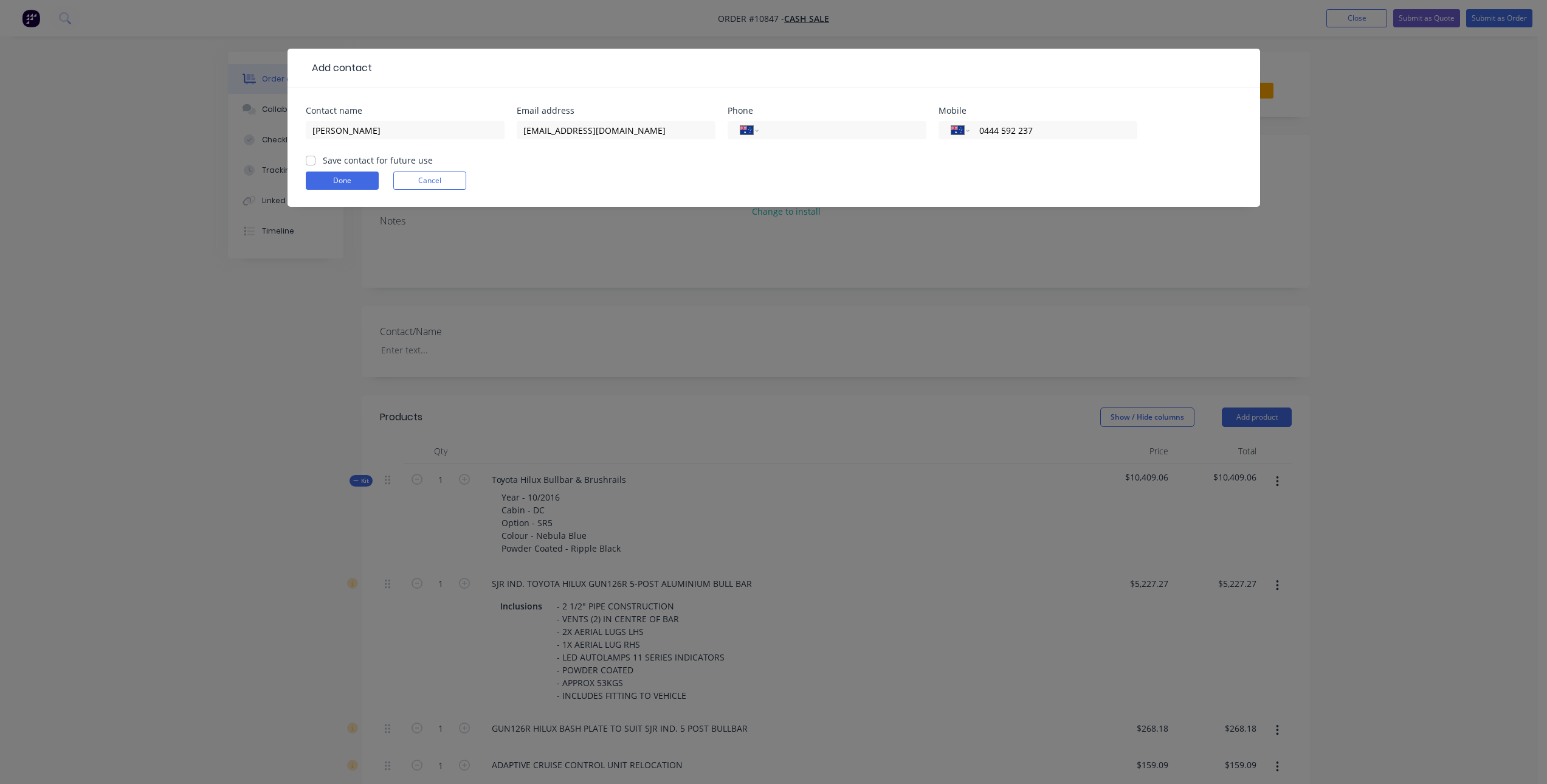
click at [307, 158] on input "Save contact for future use" at bounding box center [311, 160] width 10 height 12
checkbox input "true"
click at [344, 180] on button "Done" at bounding box center [342, 181] width 73 height 19
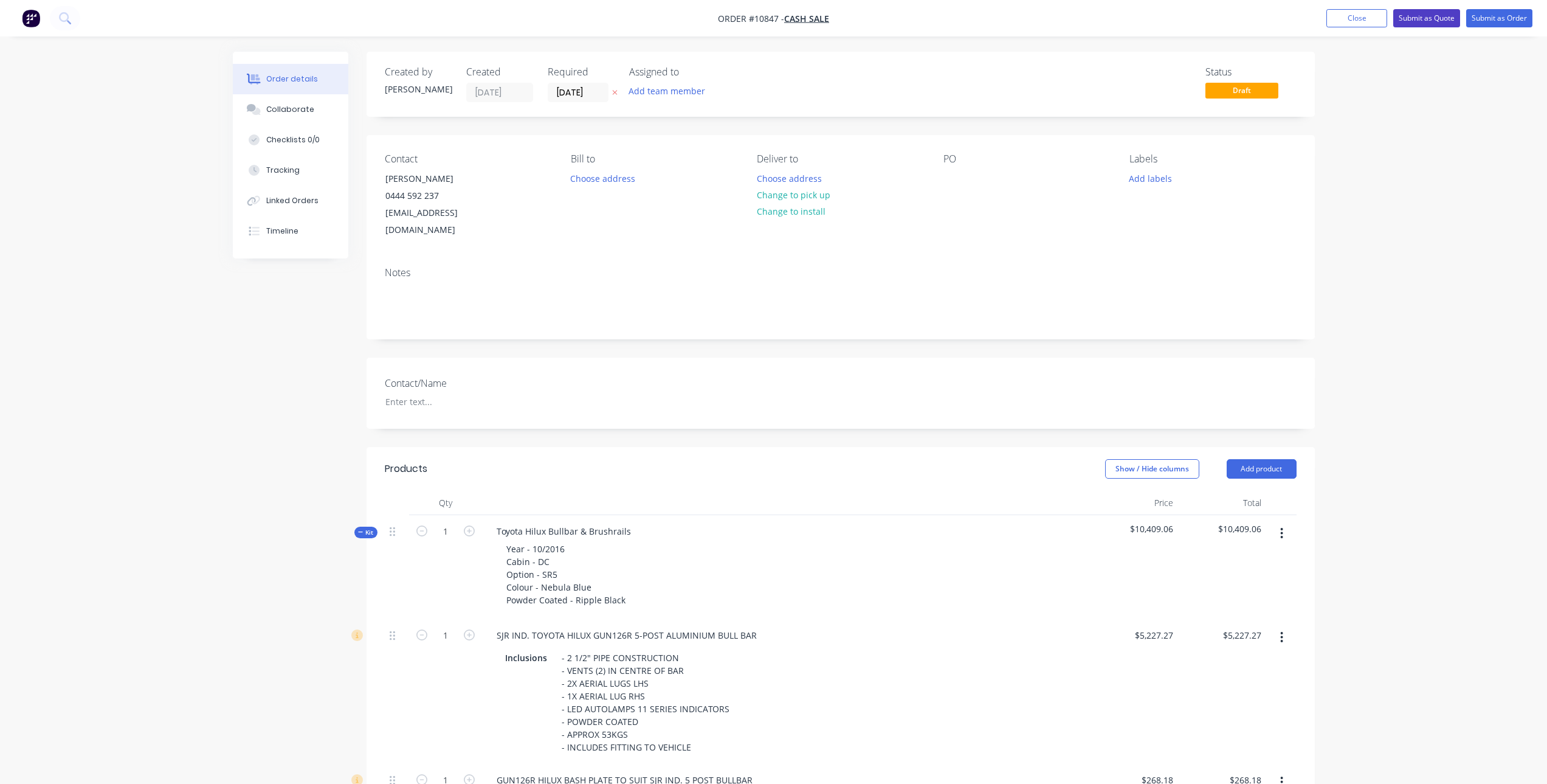
click at [1425, 19] on button "Submit as Quote" at bounding box center [1427, 19] width 67 height 19
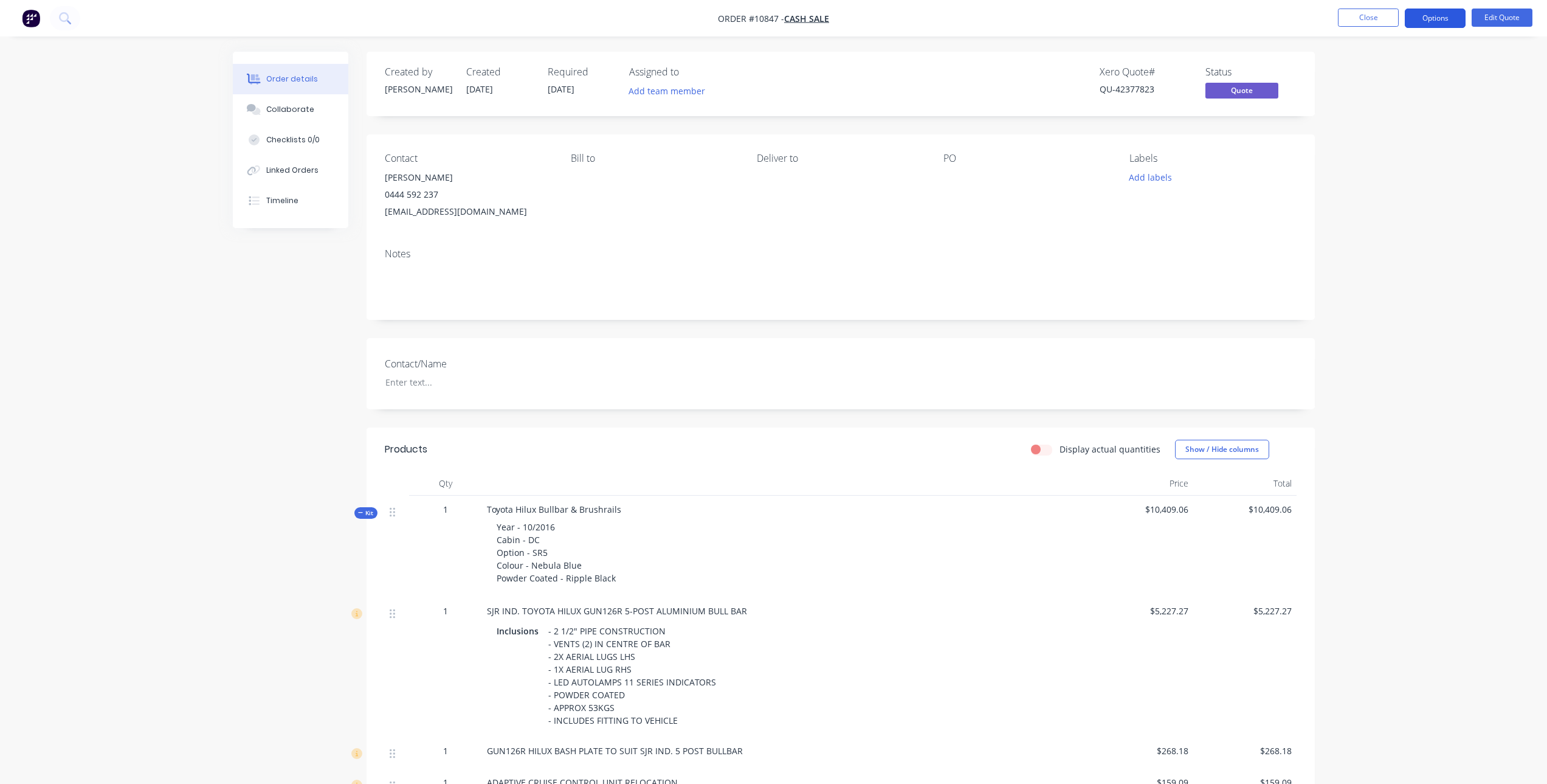
click at [1424, 14] on button "Options" at bounding box center [1435, 18] width 61 height 19
click at [1369, 68] on div "Quote" at bounding box center [1399, 73] width 112 height 18
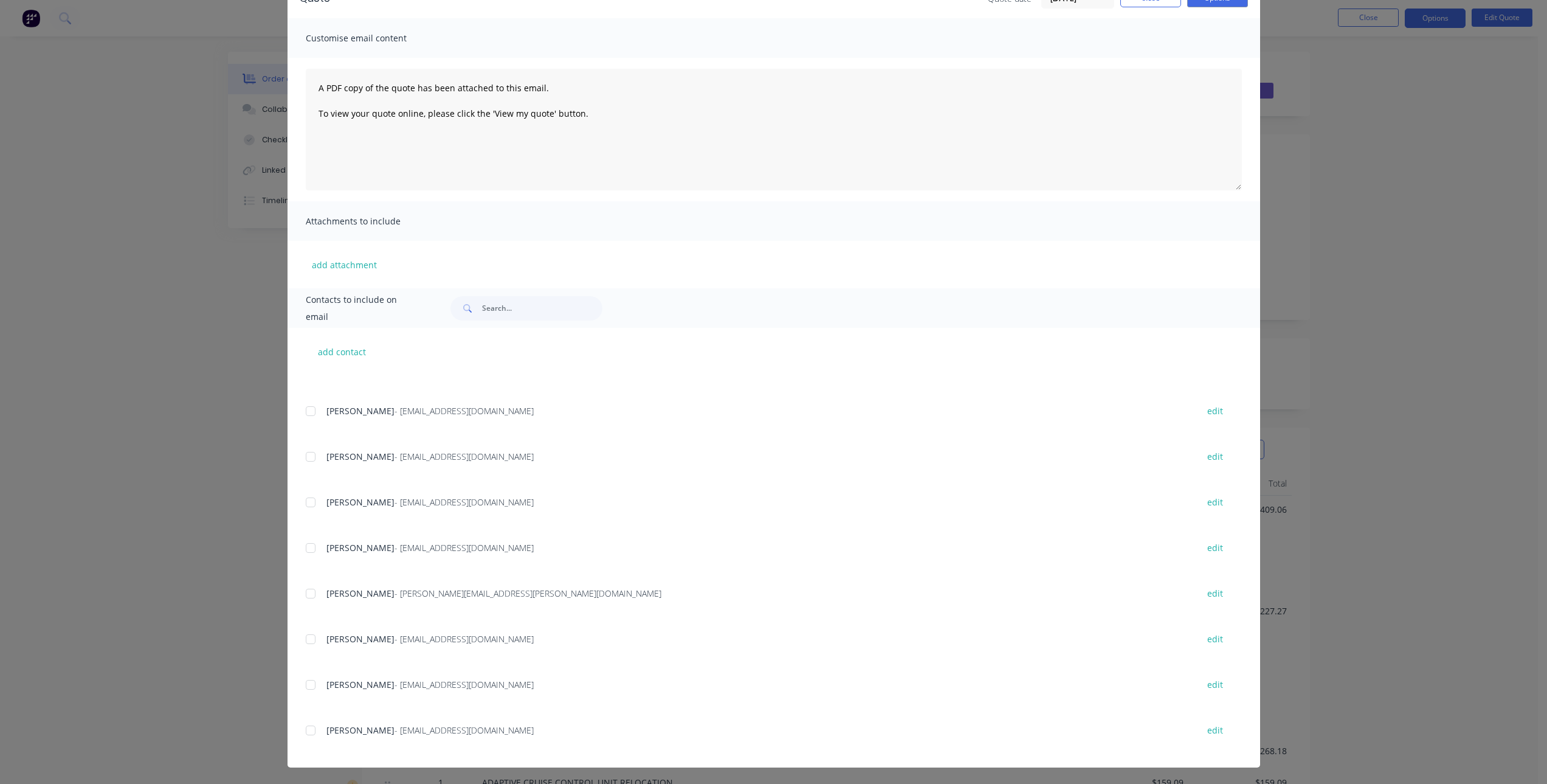
scroll to position [71, 0]
click at [307, 733] on div at bounding box center [310, 729] width 24 height 24
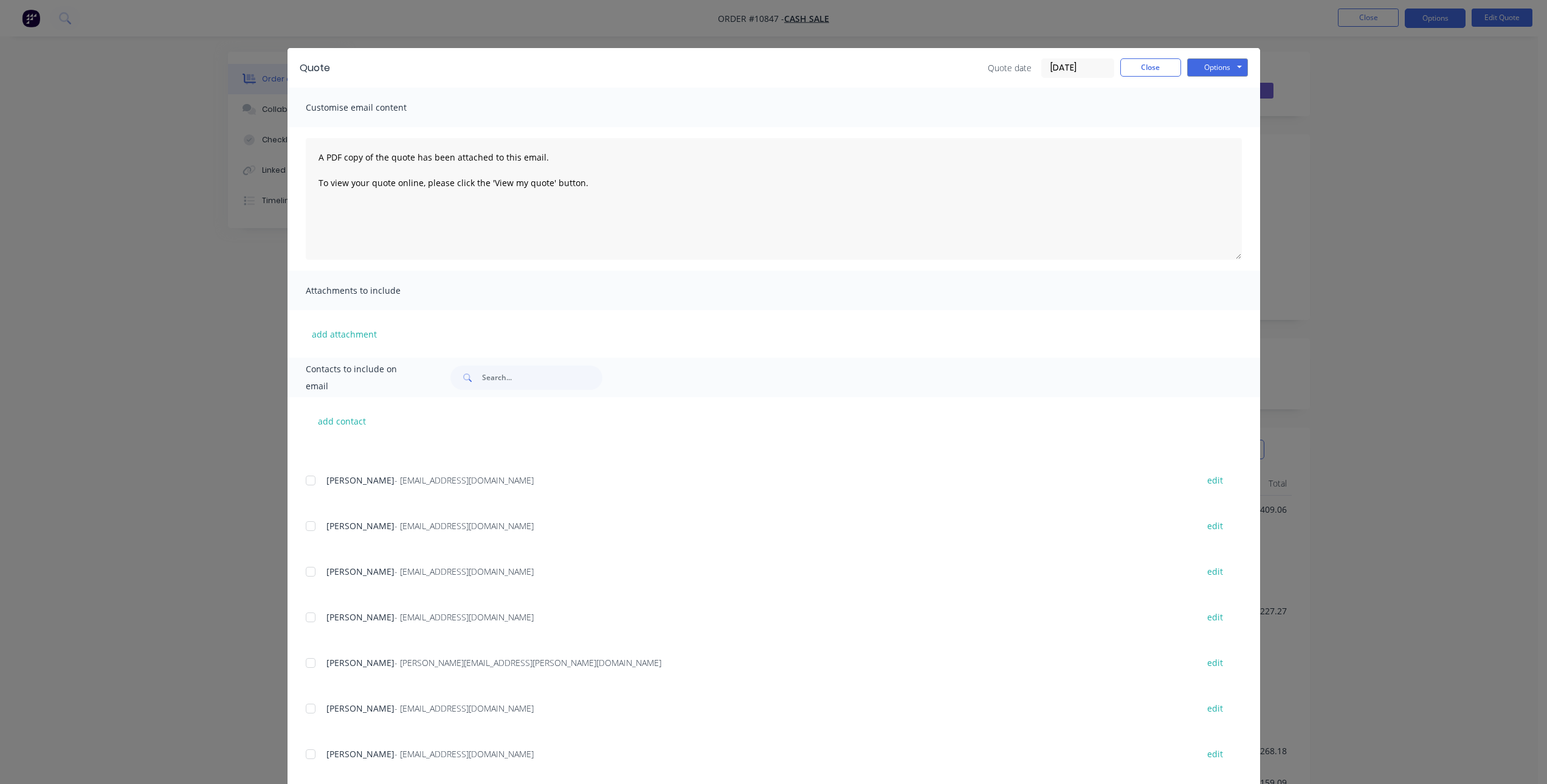
scroll to position [0, 0]
click at [1224, 69] on button "Options" at bounding box center [1218, 68] width 61 height 19
click at [1212, 128] on button "Email" at bounding box center [1226, 130] width 77 height 20
click at [1143, 72] on button "Close" at bounding box center [1150, 68] width 61 height 19
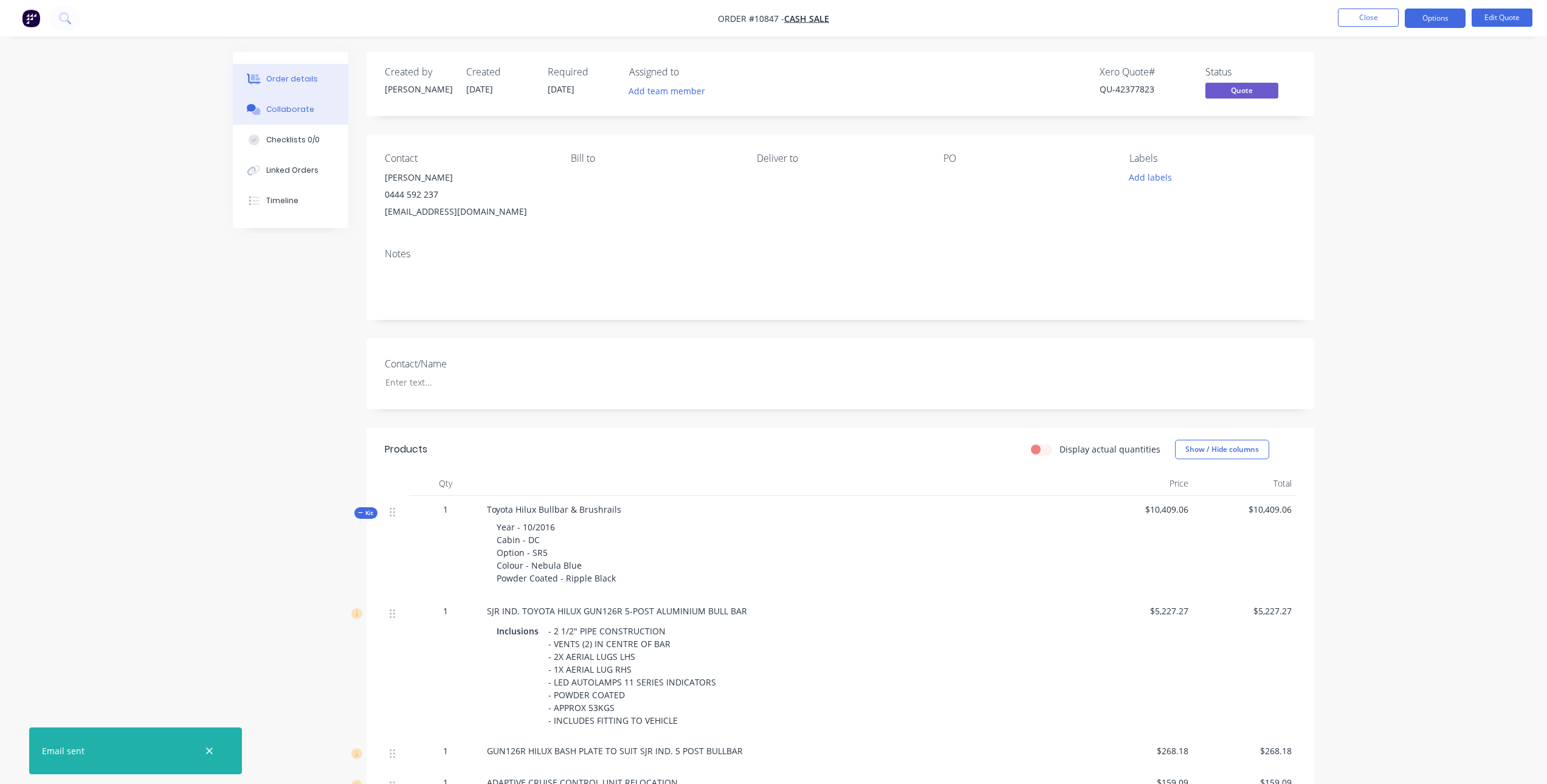
click at [291, 107] on div "Collaborate" at bounding box center [290, 109] width 48 height 11
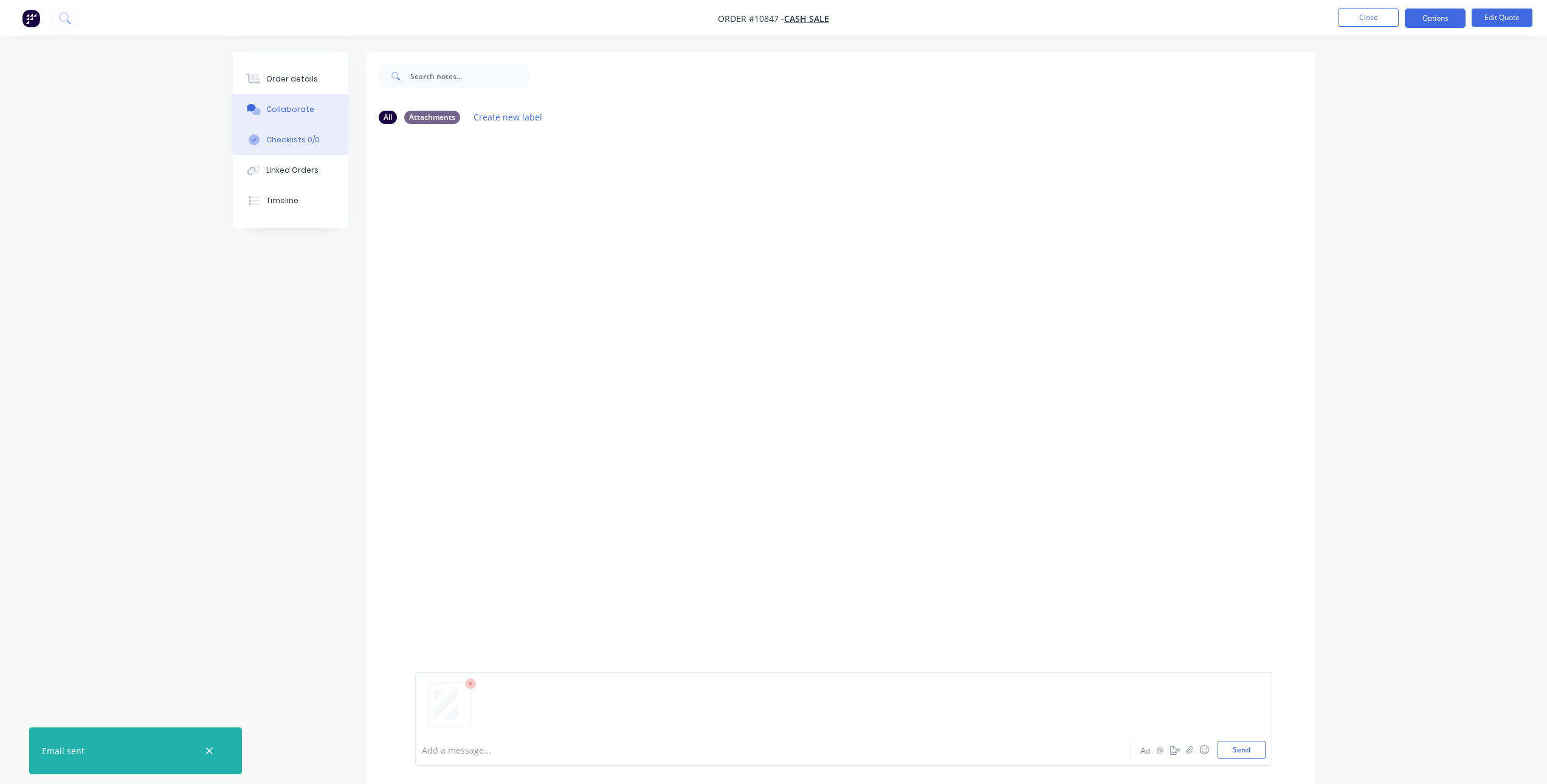
click at [294, 150] on button "Checklists 0/0" at bounding box center [290, 140] width 115 height 30
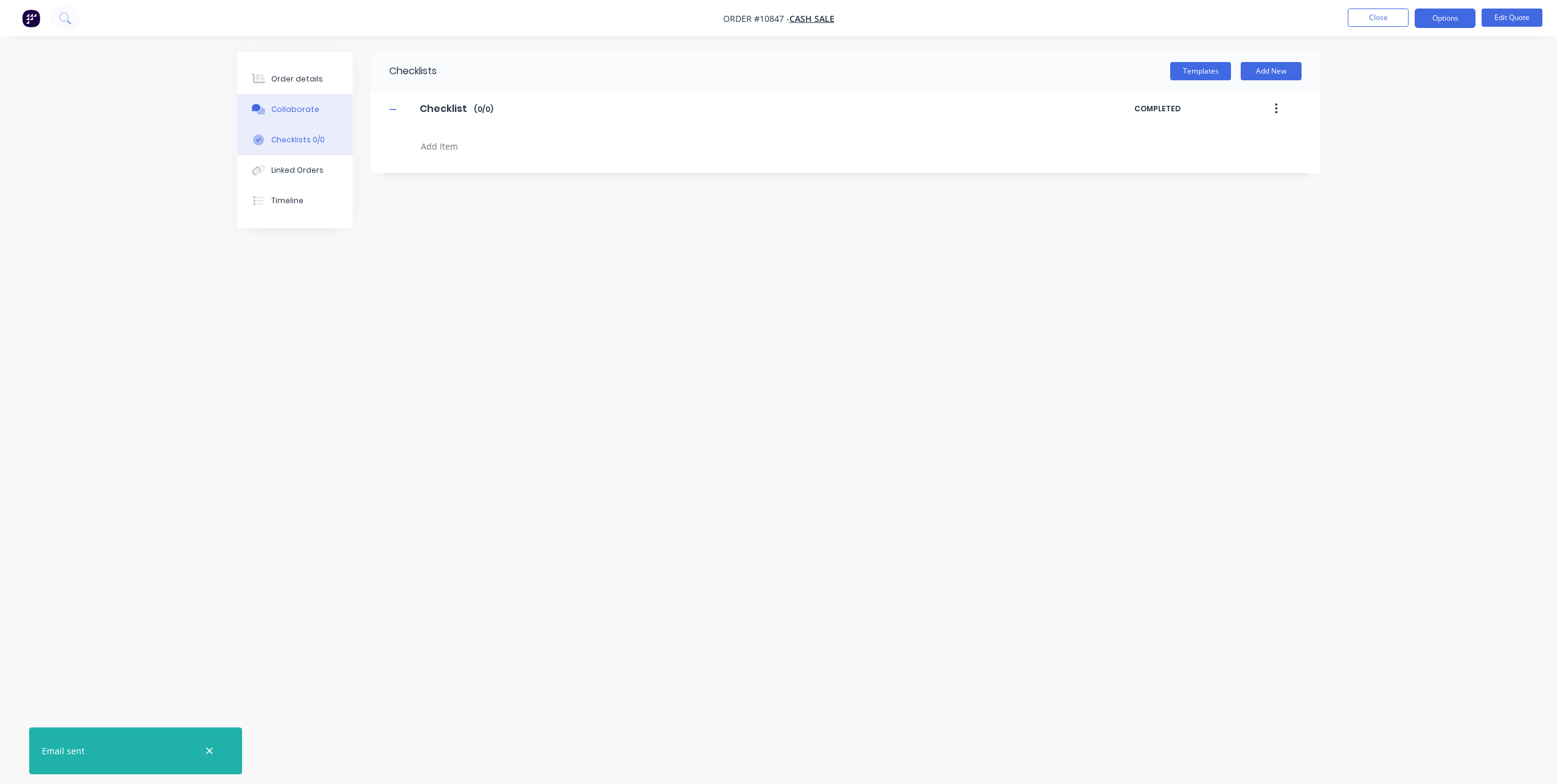
click at [298, 104] on button "Collaborate" at bounding box center [295, 109] width 115 height 30
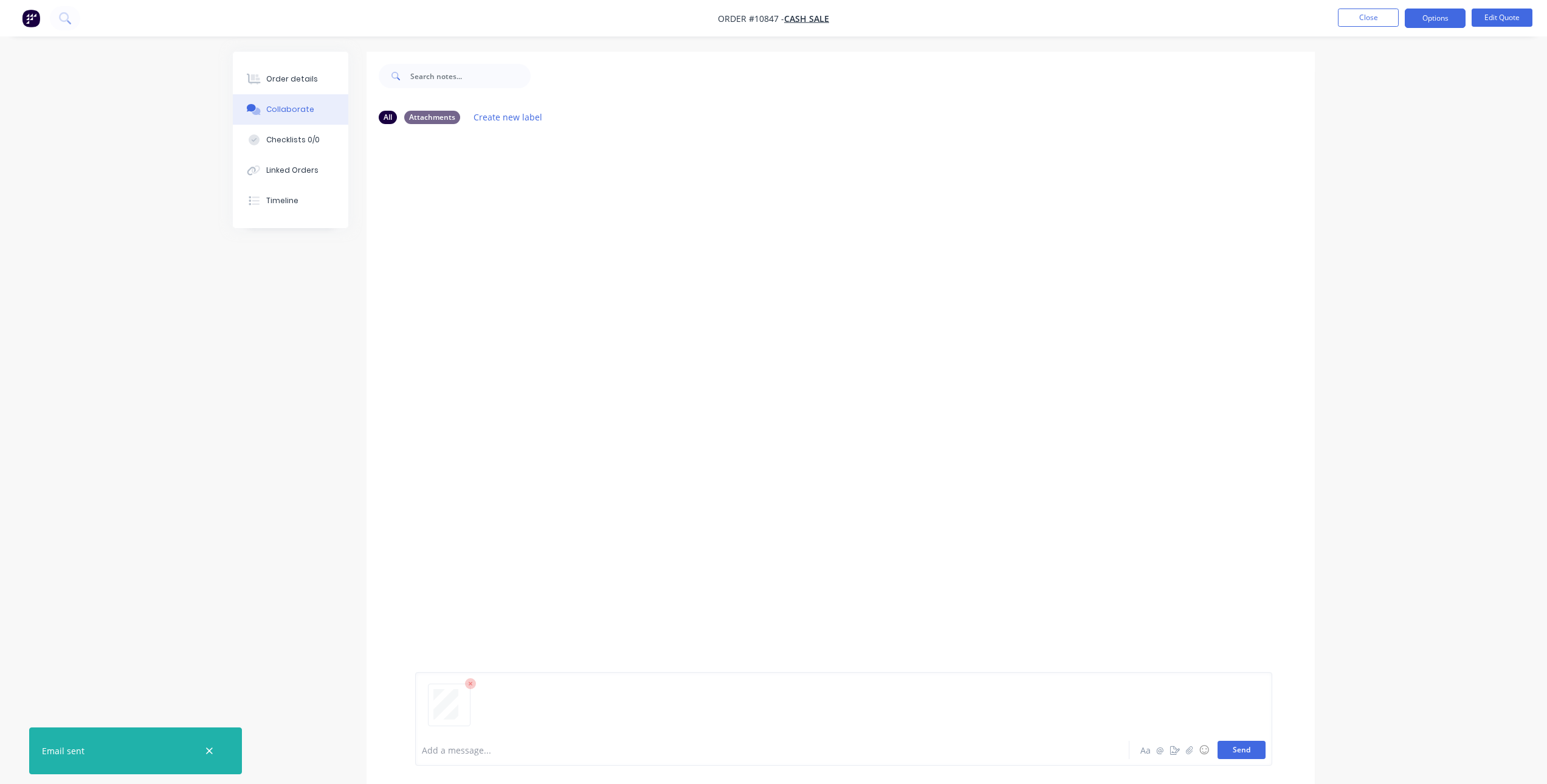
drag, startPoint x: 1226, startPoint y: 751, endPoint x: 1213, endPoint y: 716, distance: 37.3
click at [1225, 748] on button "Send" at bounding box center [1241, 749] width 48 height 19
click at [318, 376] on div "All Attachments Create new label JM You 06:35am 15/08/25 Bull-Bar-Quote-Caleb-P…" at bounding box center [773, 426] width 1082 height 750
click at [1370, 19] on button "Close" at bounding box center [1368, 18] width 61 height 19
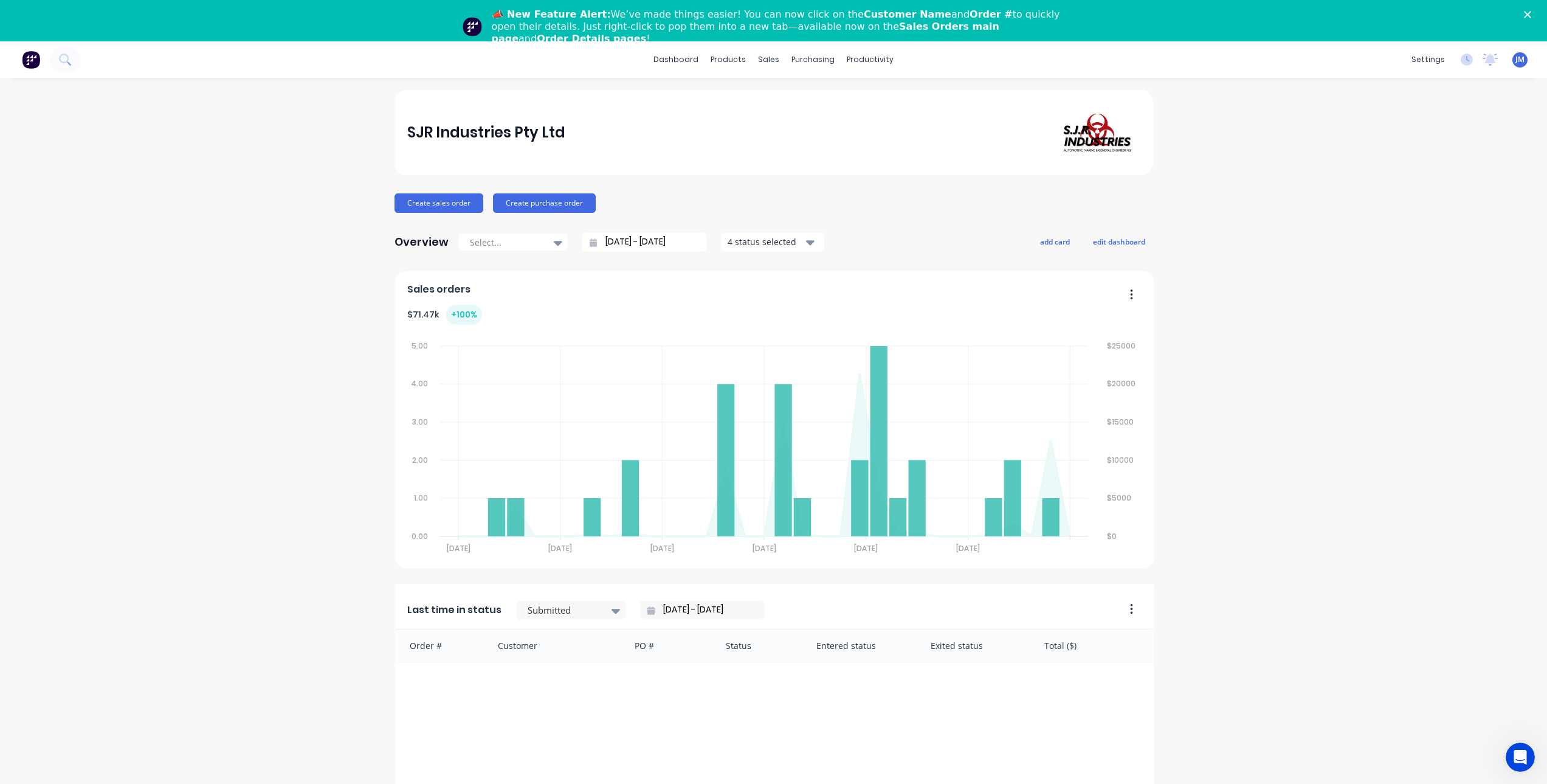
click at [1531, 13] on polygon "Close" at bounding box center [1528, 14] width 8 height 8
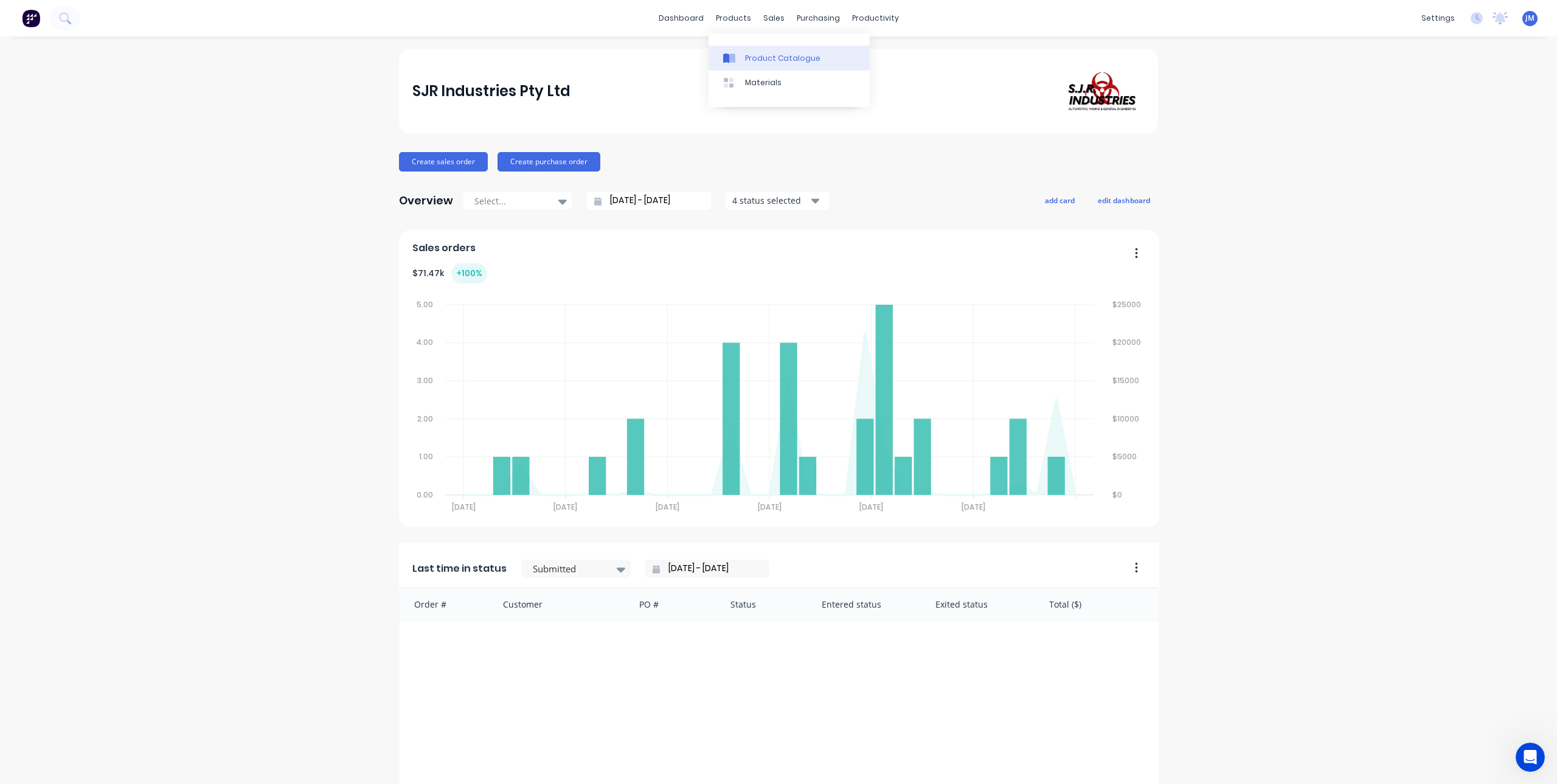
click at [747, 60] on div "Product Catalogue" at bounding box center [783, 58] width 76 height 11
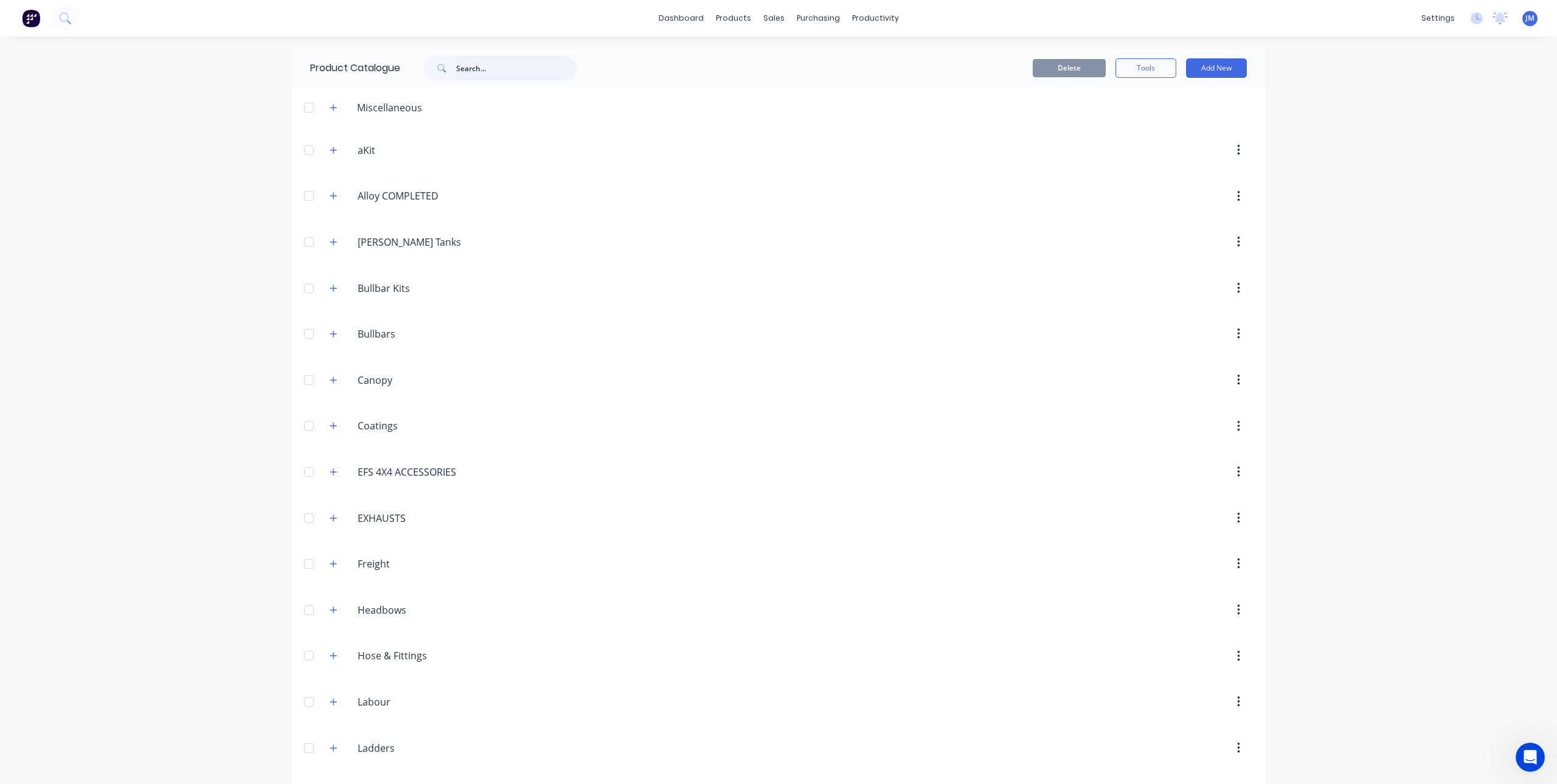
click at [487, 74] on input "text" at bounding box center [516, 67] width 120 height 24
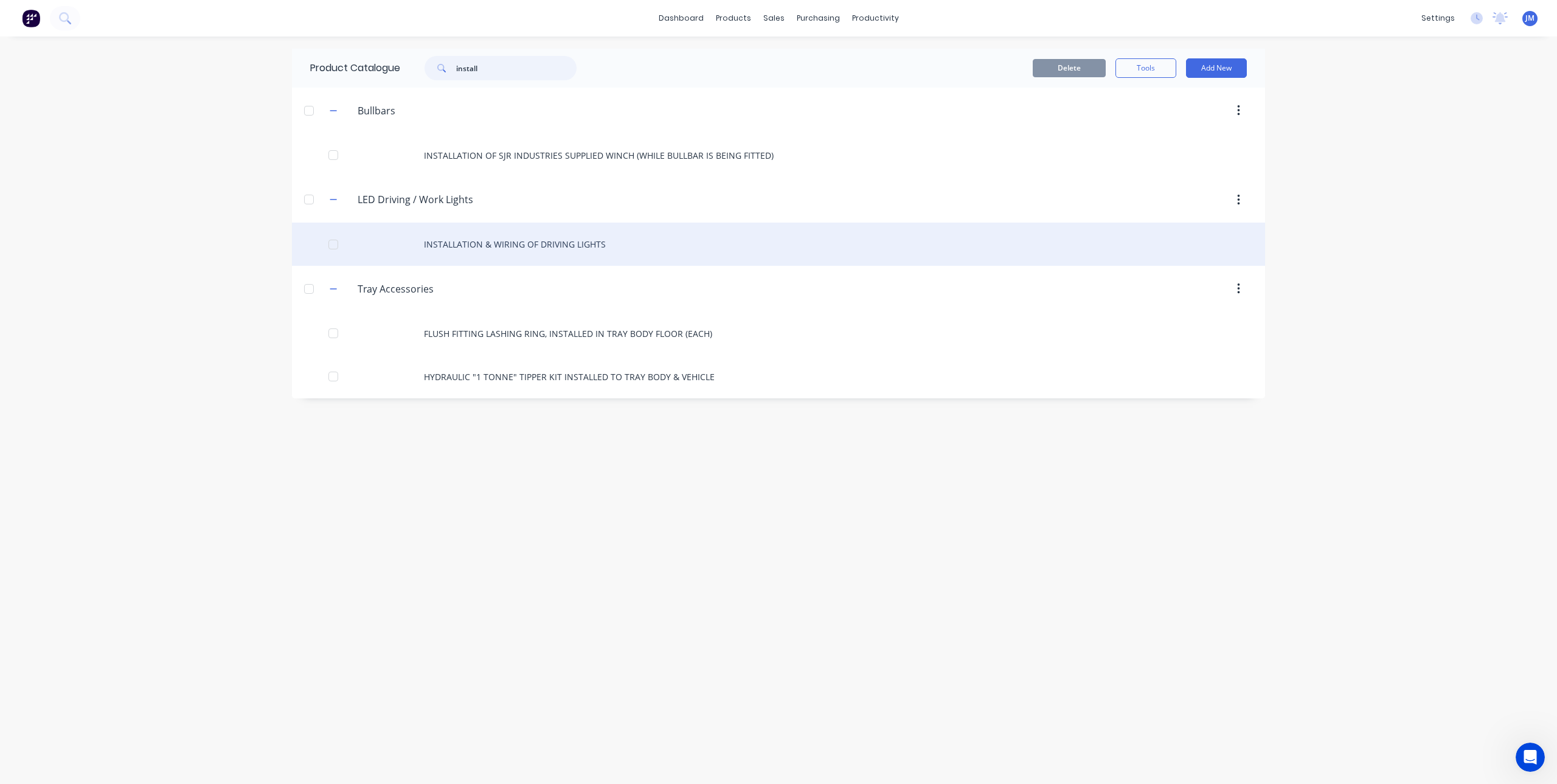
type input "install"
click at [526, 236] on div "INSTALLATION & WIRING OF DRIVING LIGHTS" at bounding box center [778, 243] width 973 height 43
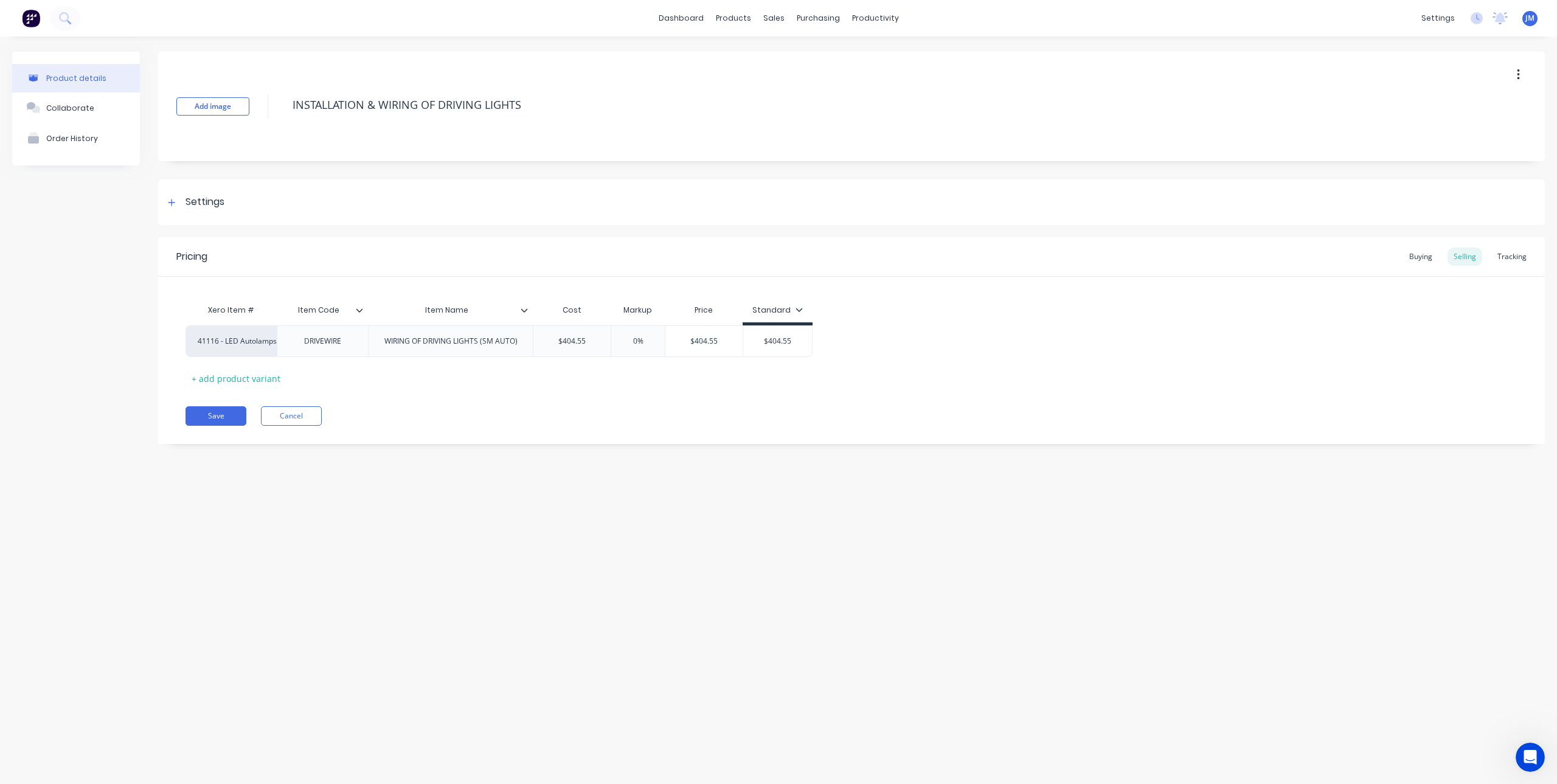
click at [522, 310] on icon at bounding box center [524, 310] width 8 height 8
click at [520, 413] on div at bounding box center [522, 415] width 24 height 24
click at [647, 494] on div "Product details Collaborate Order History Add image INSTALLATION & WIRING OF DR…" at bounding box center [778, 397] width 1557 height 723
click at [228, 100] on button "Add image" at bounding box center [212, 107] width 73 height 19
click at [565, 552] on div "Product details Collaborate Order History Change image INSTALLATION & WIRING OF…" at bounding box center [778, 397] width 1557 height 723
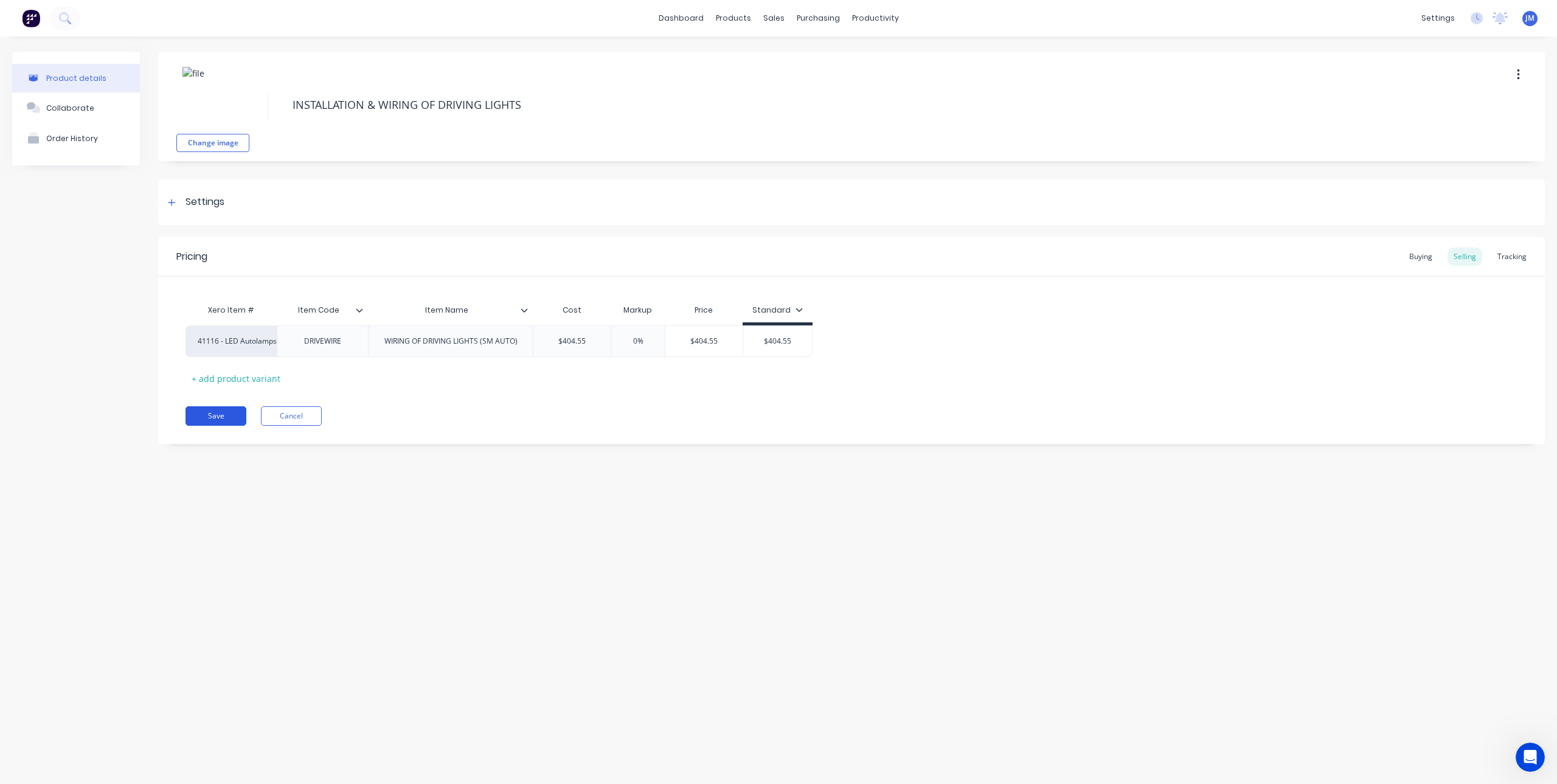
click at [213, 416] on button "Save" at bounding box center [216, 415] width 61 height 19
type textarea "x"
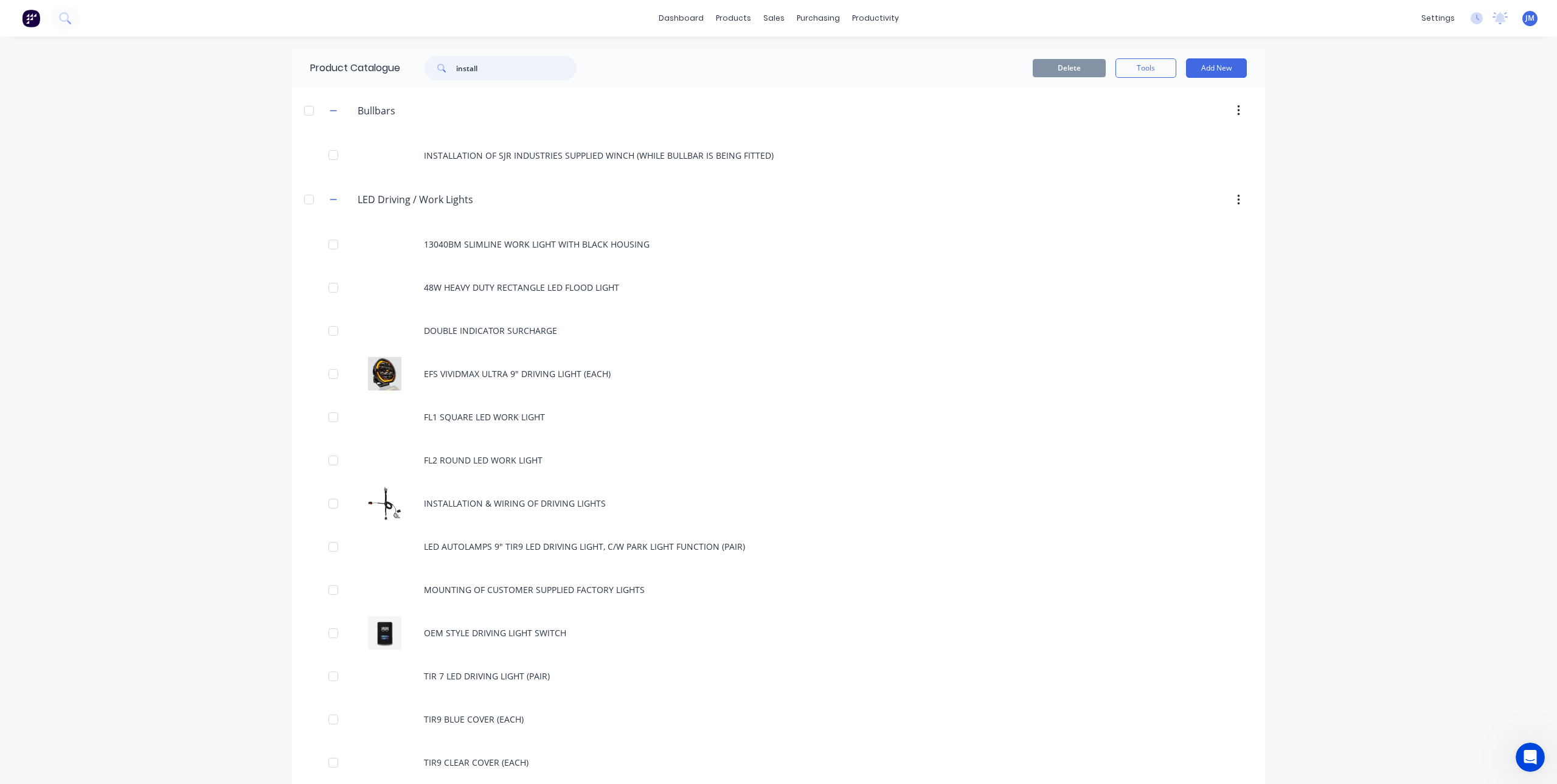
drag, startPoint x: 543, startPoint y: 65, endPoint x: 406, endPoint y: 79, distance: 137.7
click at [406, 79] on div "install" at bounding box center [497, 67] width 195 height 24
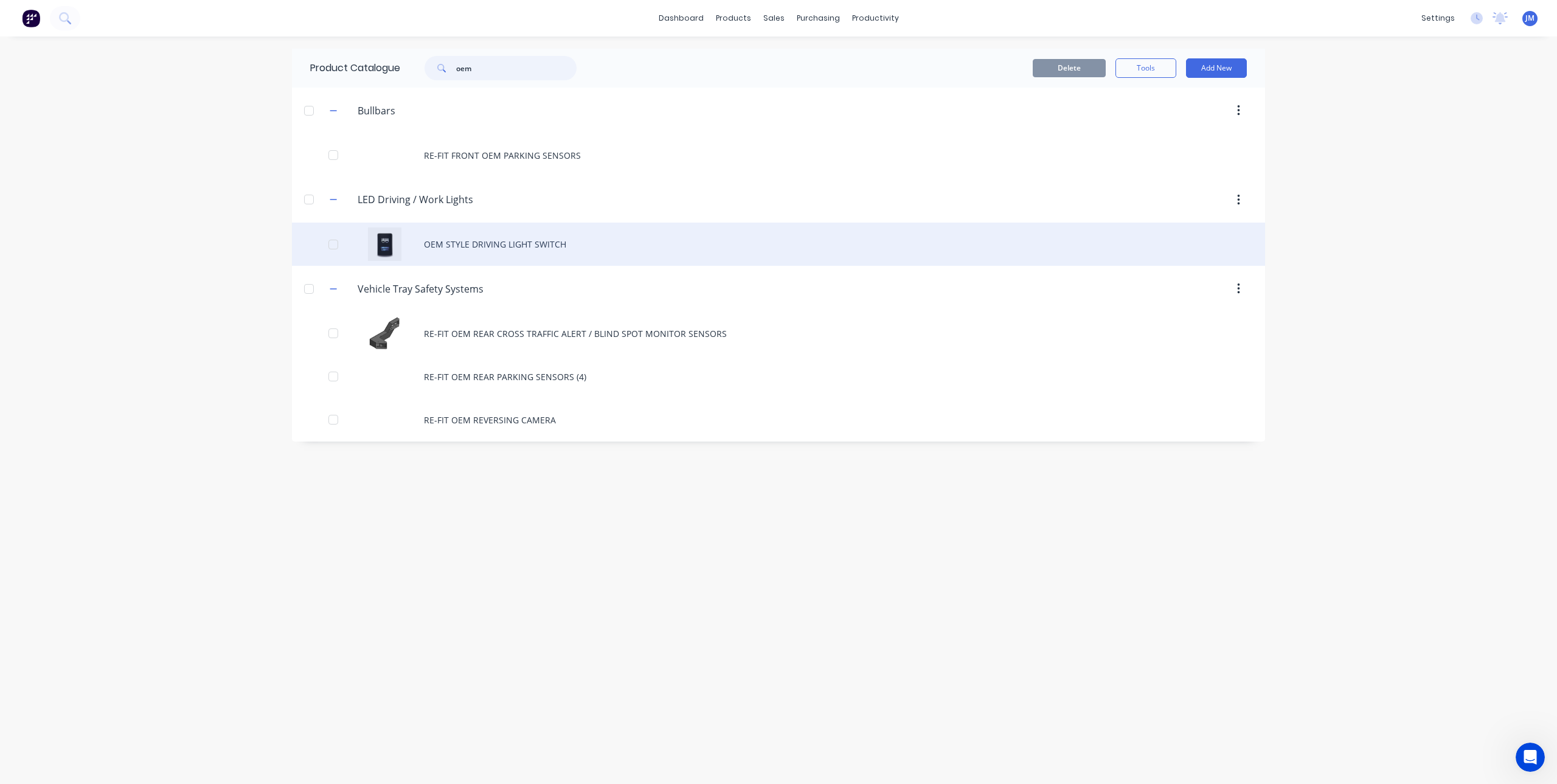
type input "oem"
click at [484, 243] on div "OEM STYLE DRIVING LIGHT SWITCH" at bounding box center [778, 243] width 973 height 43
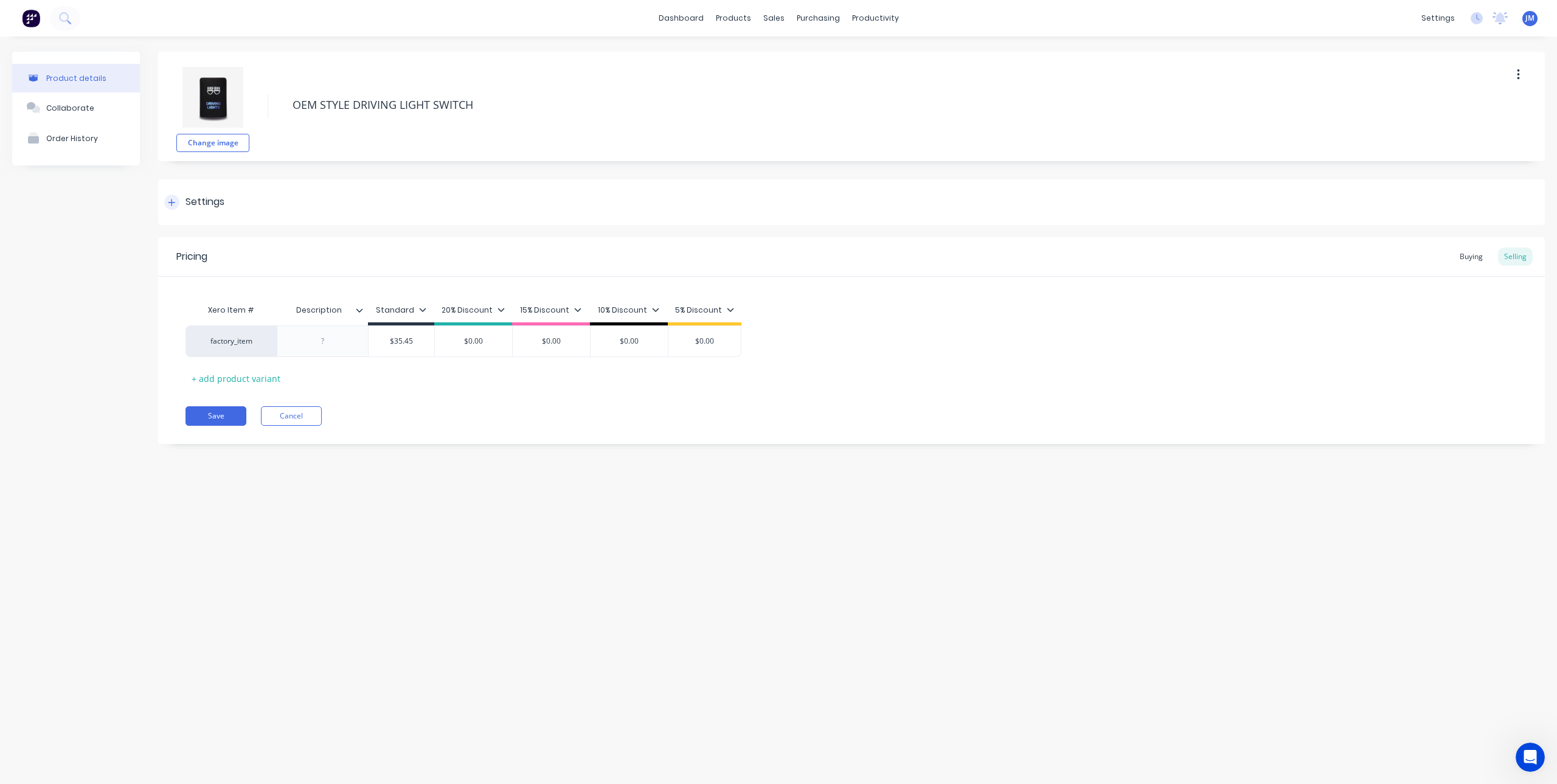
click at [169, 204] on icon at bounding box center [171, 202] width 8 height 8
type textarea "x"
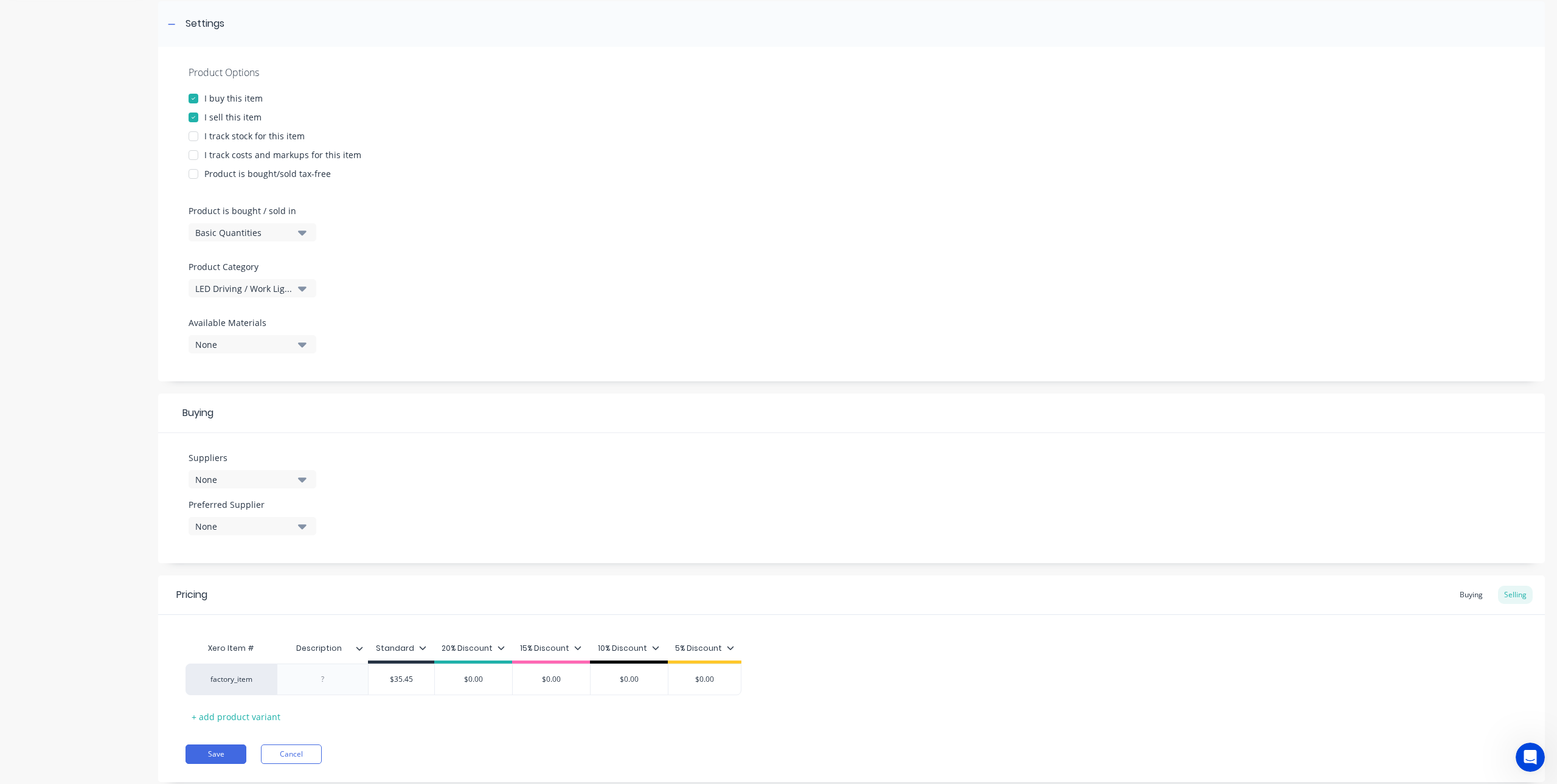
scroll to position [210, 0]
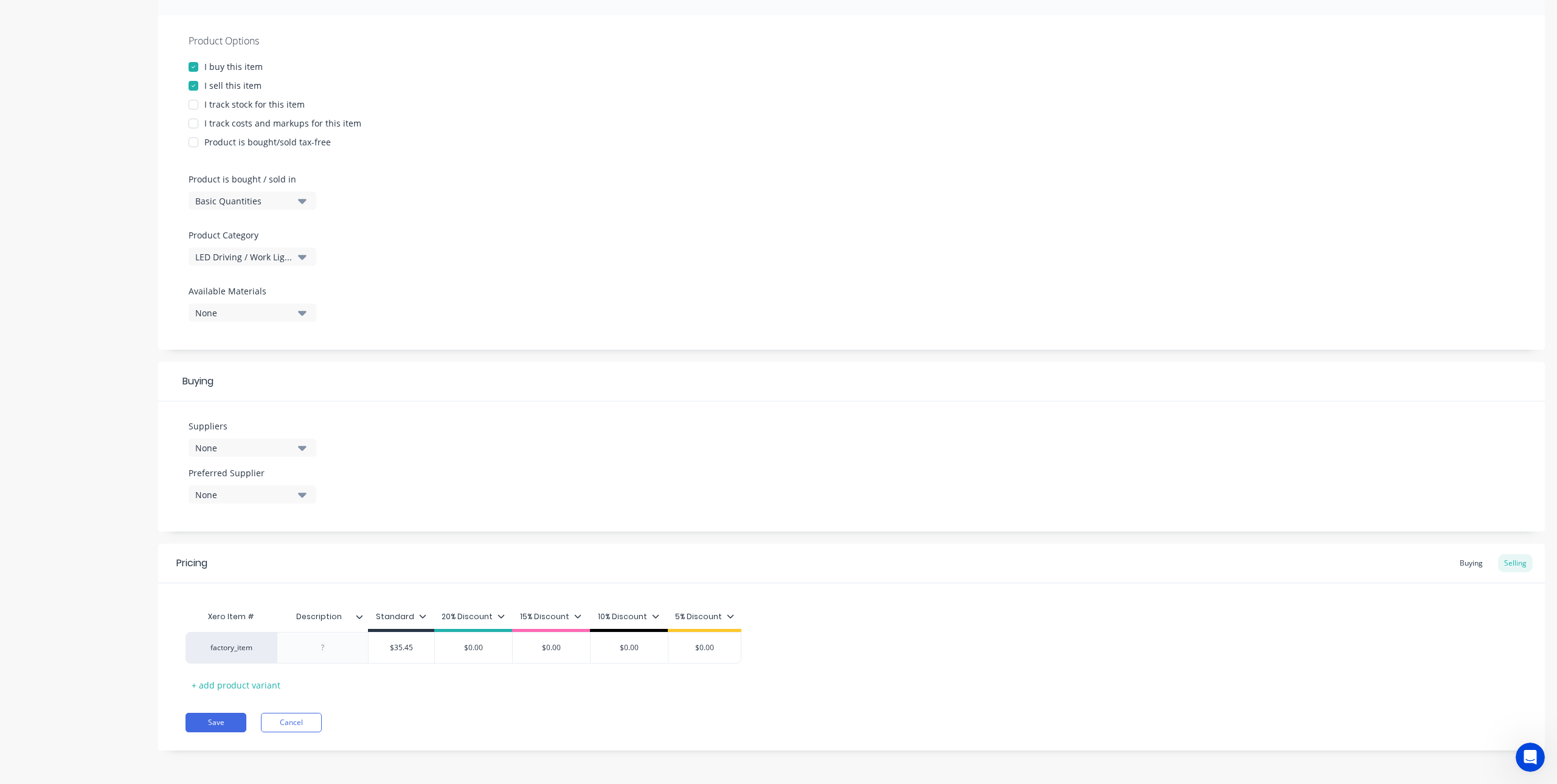
click at [297, 447] on button "None" at bounding box center [253, 447] width 128 height 19
click at [272, 488] on input "text" at bounding box center [288, 483] width 129 height 24
type input "[PERSON_NAME]"
drag, startPoint x: 206, startPoint y: 520, endPoint x: 217, endPoint y: 512, distance: 13.6
click at [206, 519] on div "button" at bounding box center [208, 514] width 24 height 24
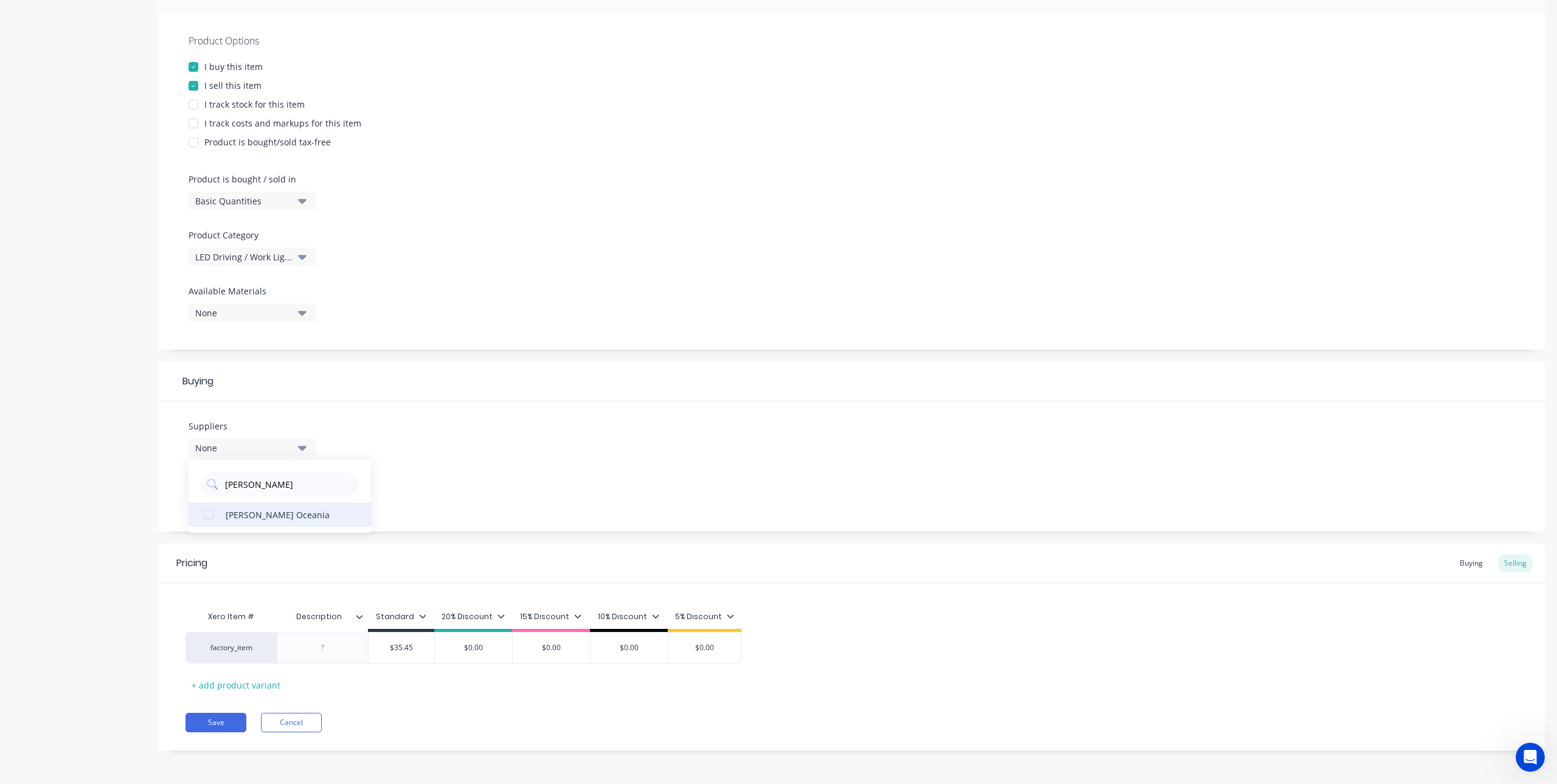
type textarea "x"
type input "[PERSON_NAME]"
click at [423, 410] on div "Suppliers 1 suppliers selected [PERSON_NAME] [PERSON_NAME] Oceania Preferred Su…" at bounding box center [852, 466] width 1387 height 130
click at [303, 491] on icon "button" at bounding box center [302, 494] width 8 height 13
click at [244, 566] on div "[PERSON_NAME] Oceania" at bounding box center [286, 560] width 121 height 13
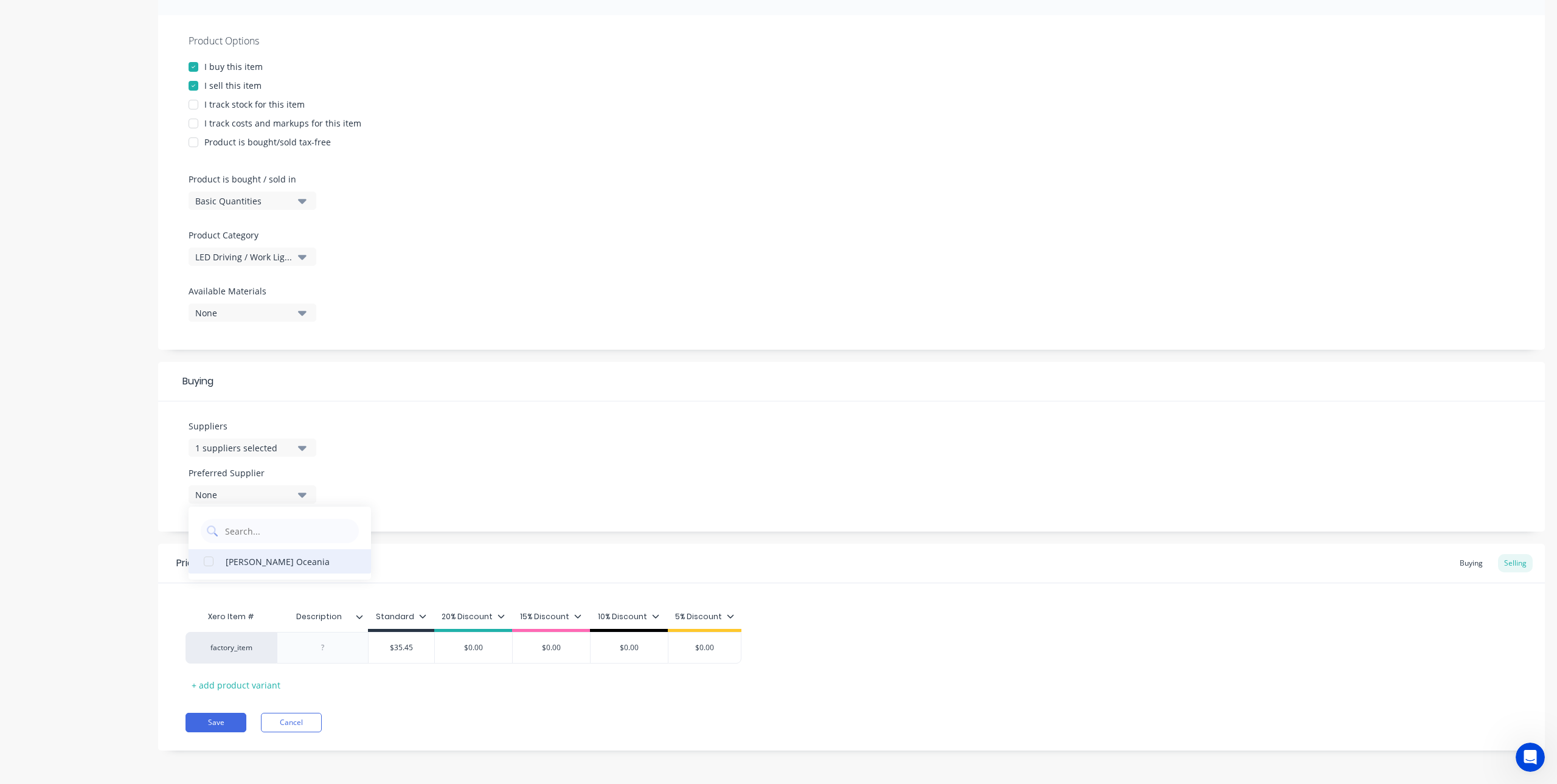
type textarea "x"
click at [504, 437] on div "Suppliers 1 suppliers selected [PERSON_NAME] Preferred Supplier [PERSON_NAME] […" at bounding box center [852, 466] width 1387 height 130
click at [1464, 563] on div "Buying" at bounding box center [1471, 563] width 35 height 19
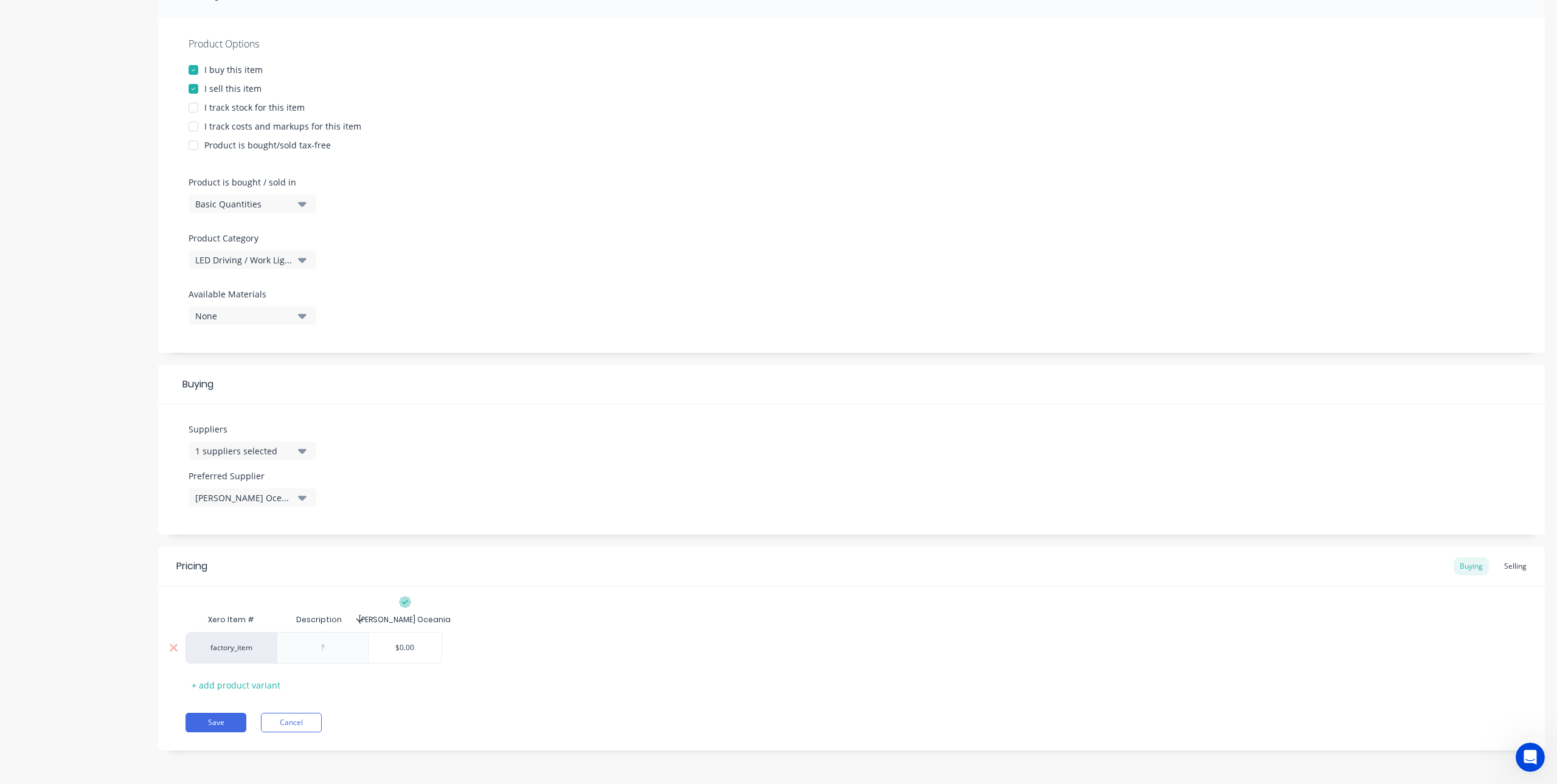
type input "$0.00"
click at [419, 644] on input "$0.00" at bounding box center [404, 647] width 73 height 11
drag, startPoint x: 419, startPoint y: 644, endPoint x: 388, endPoint y: 652, distance: 32.0
click at [388, 652] on input "$0.00" at bounding box center [404, 647] width 73 height 11
type textarea "x"
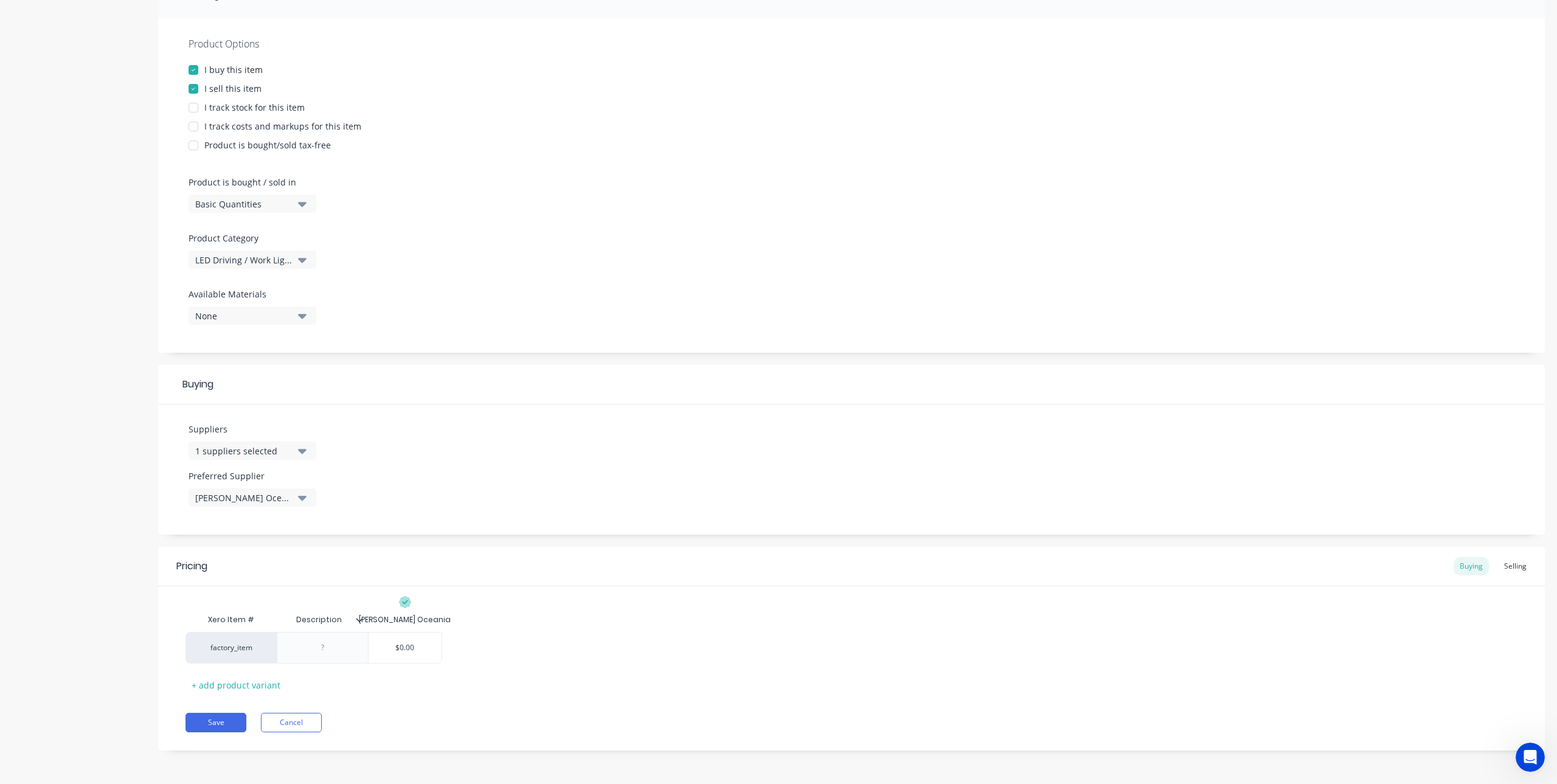
type input "1"
type textarea "x"
type input "18"
type textarea "x"
type input "18."
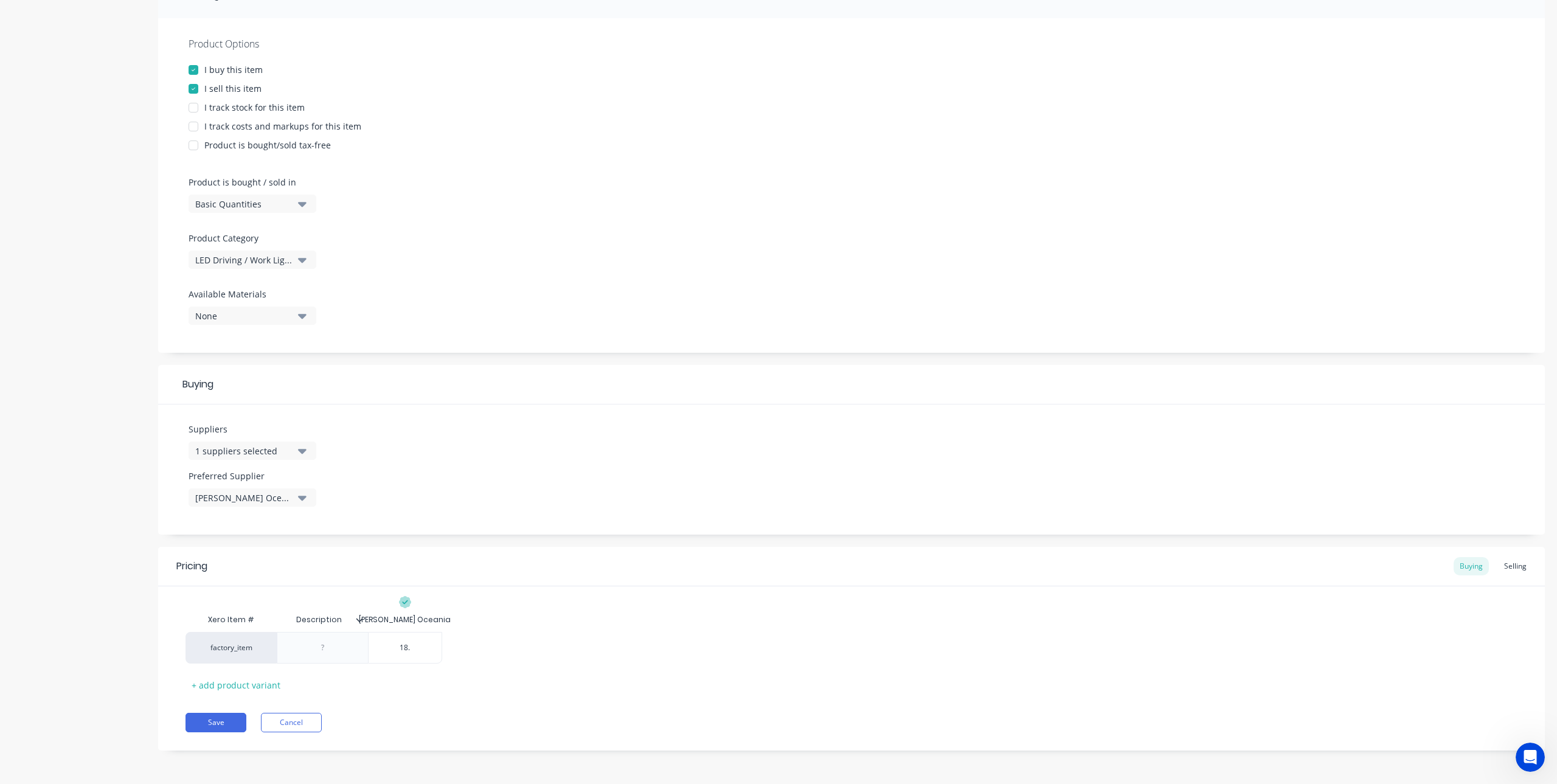
type textarea "x"
type input "18.6"
type textarea "x"
type input "18.60"
click at [481, 696] on div "Pricing Buying Selling Xero Item # Description [PERSON_NAME] Oceania factory_it…" at bounding box center [852, 648] width 1387 height 204
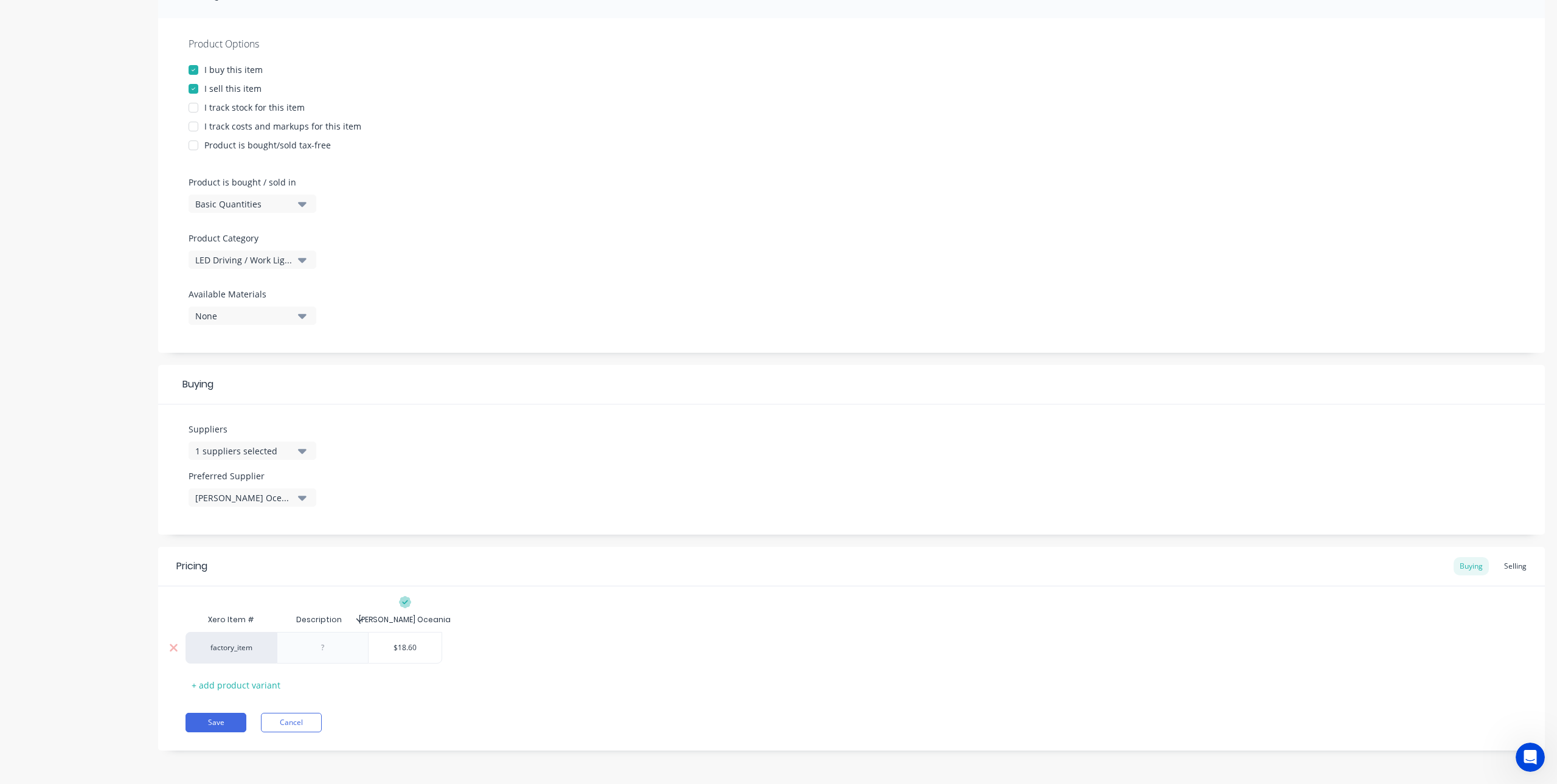
click at [238, 647] on div "factory_item" at bounding box center [231, 647] width 67 height 11
type input "acc"
click at [292, 603] on button "41122 - Vehicle Accessory Fitting" at bounding box center [289, 602] width 183 height 19
click at [545, 659] on div "41122 - Vehicle Accessory Fitting $18.60 18.60" at bounding box center [851, 648] width 1332 height 32
click at [235, 725] on button "Save" at bounding box center [216, 722] width 61 height 19
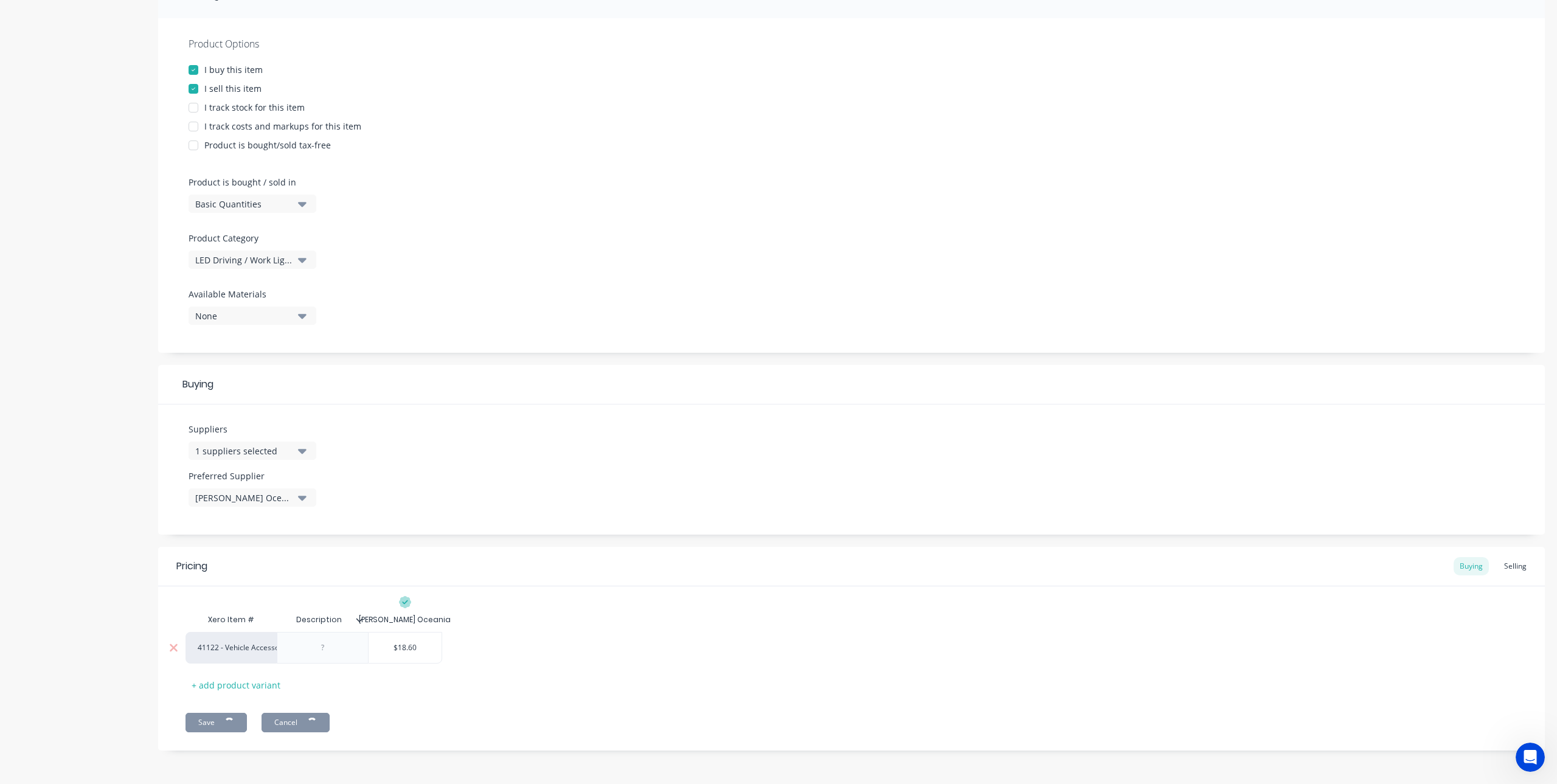
type textarea "x"
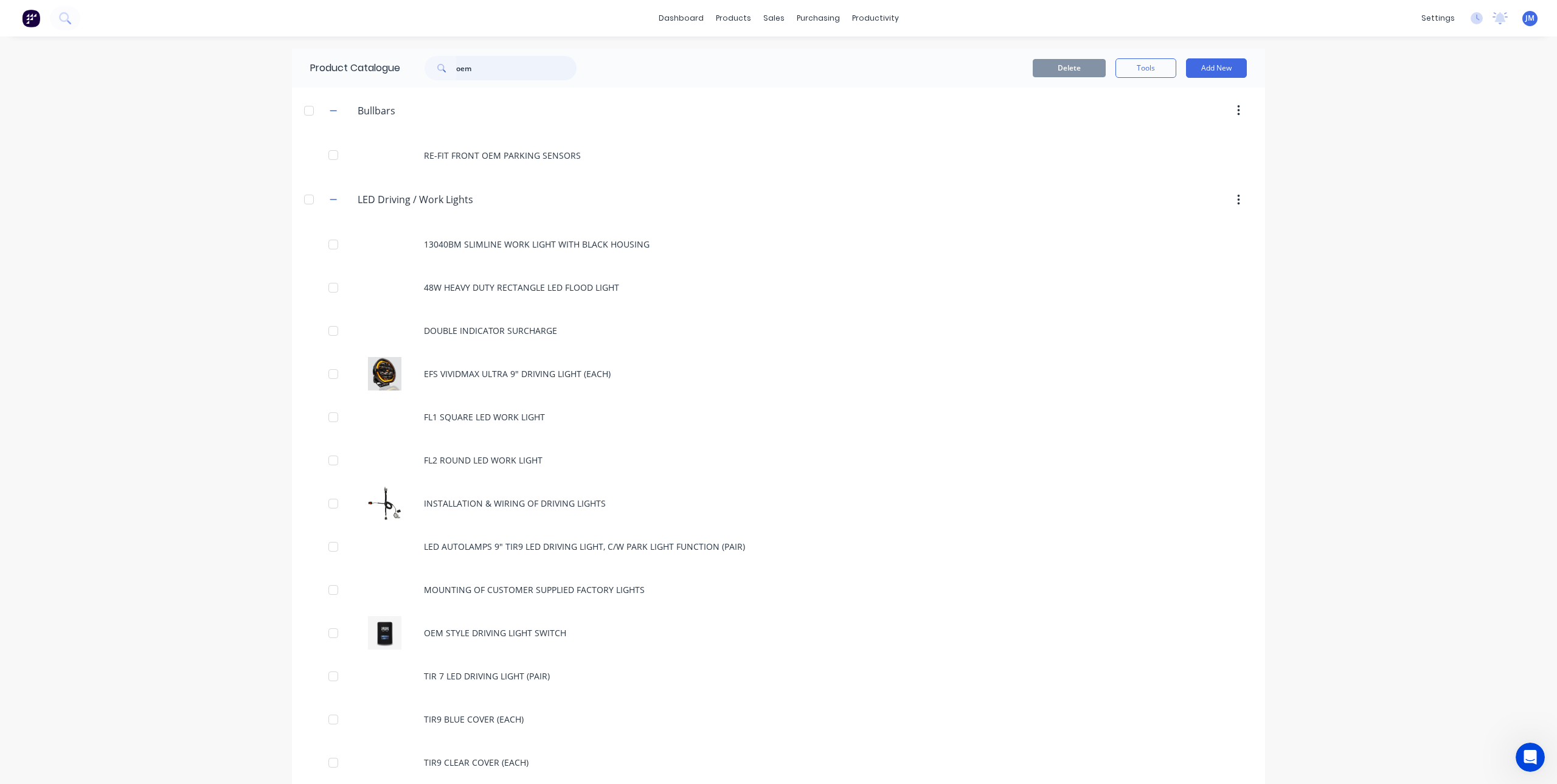
click at [490, 71] on input "oem" at bounding box center [516, 67] width 120 height 24
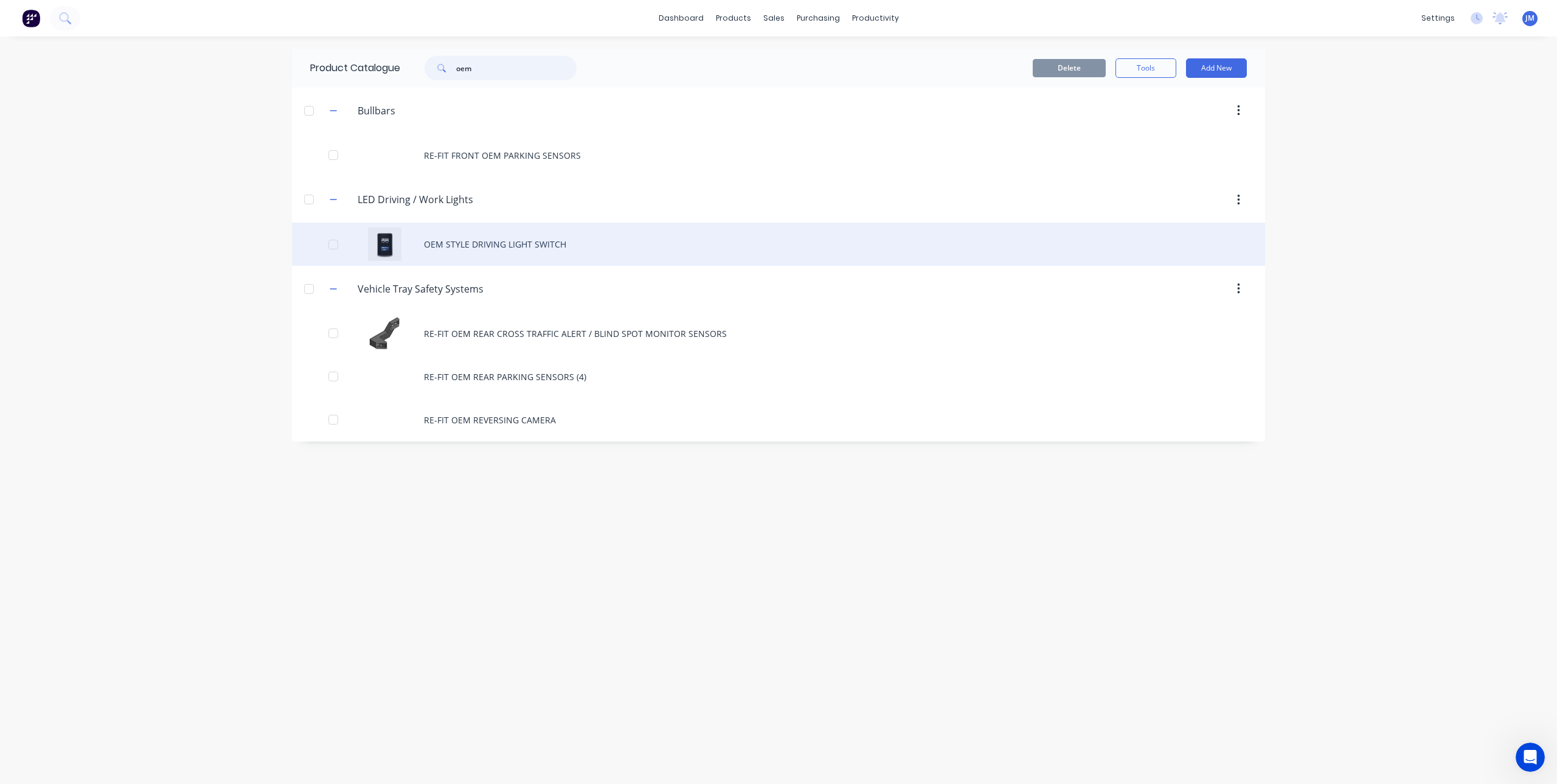
type input "oem"
click at [484, 246] on div "OEM STYLE DRIVING LIGHT SWITCH" at bounding box center [778, 243] width 973 height 43
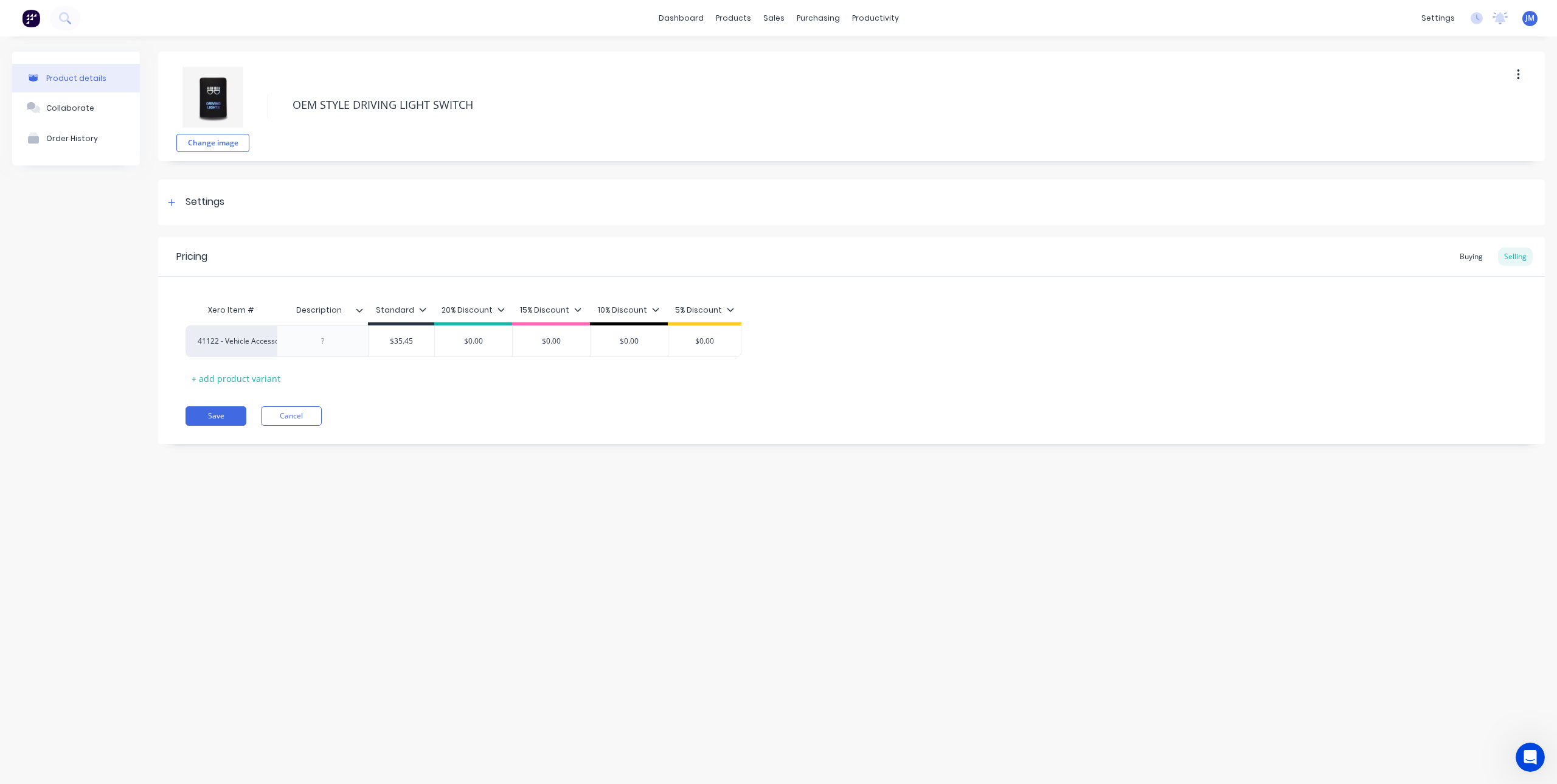
type textarea "x"
type input "$35.45"
click at [411, 340] on input "$35.45" at bounding box center [401, 340] width 66 height 11
drag, startPoint x: 419, startPoint y: 341, endPoint x: 383, endPoint y: 342, distance: 36.0
click at [383, 342] on input "$35.45" at bounding box center [401, 340] width 66 height 11
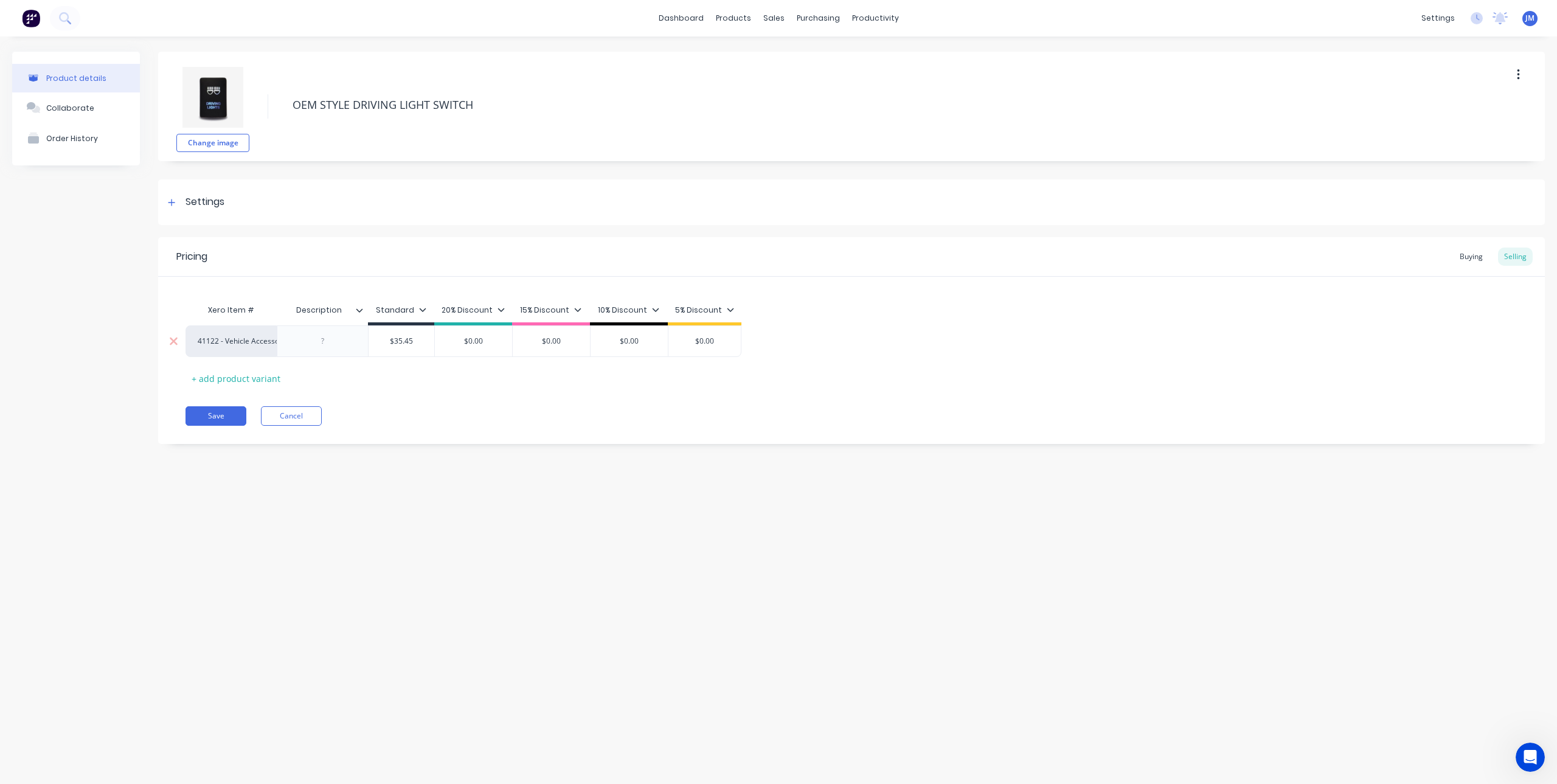
type textarea "x"
type input "3"
type textarea "x"
type input "35"
click at [441, 399] on div "Pricing Buying Selling Xero Item # Description Standard 20% Discount 15% Discou…" at bounding box center [852, 340] width 1387 height 206
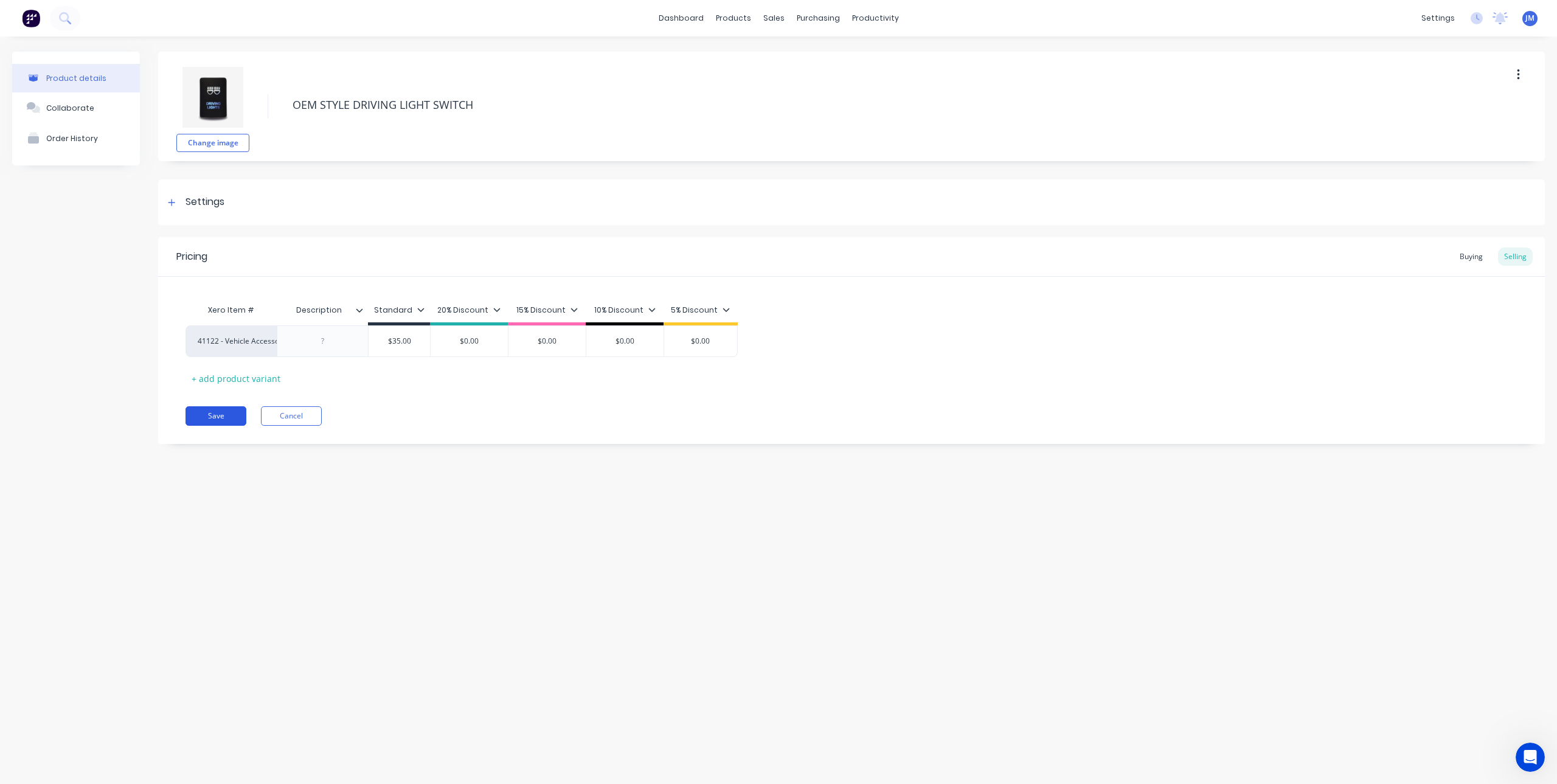
click at [216, 417] on button "Save" at bounding box center [216, 415] width 61 height 19
type textarea "x"
